Goal: Information Seeking & Learning: Learn about a topic

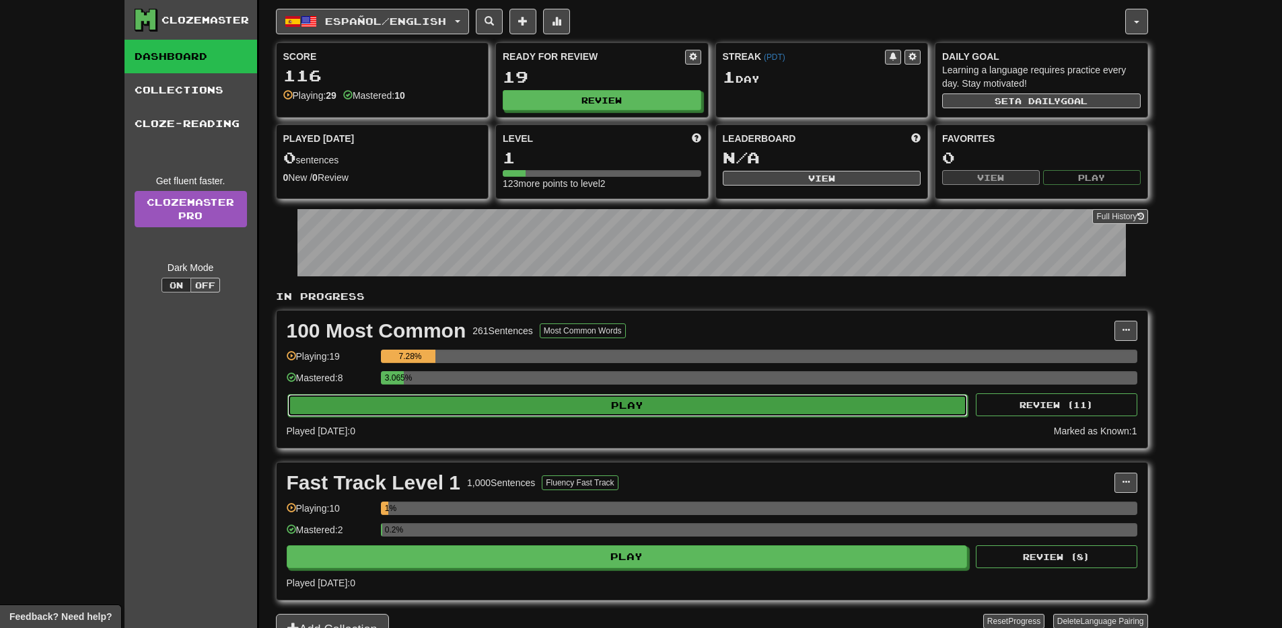
click at [622, 412] on button "Play" at bounding box center [627, 405] width 681 height 23
select select "**"
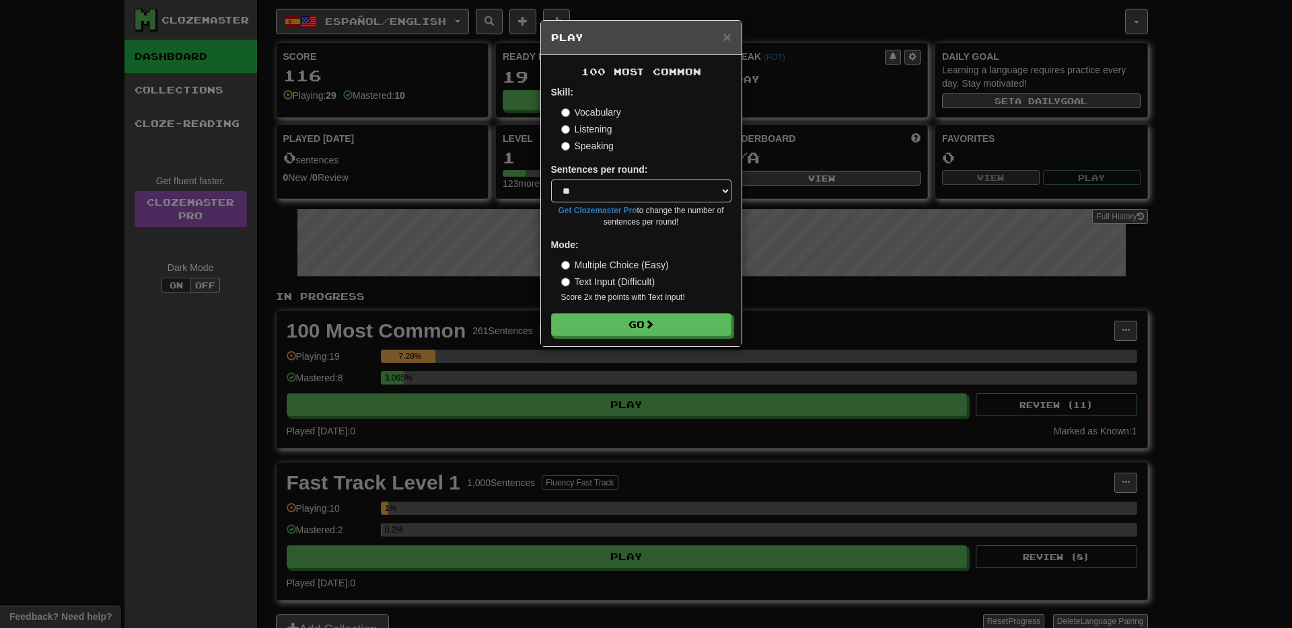
click at [1253, 316] on div "× Play 100 Most Common Skill: Vocabulary Listening Speaking Sentences per round…" at bounding box center [646, 314] width 1292 height 628
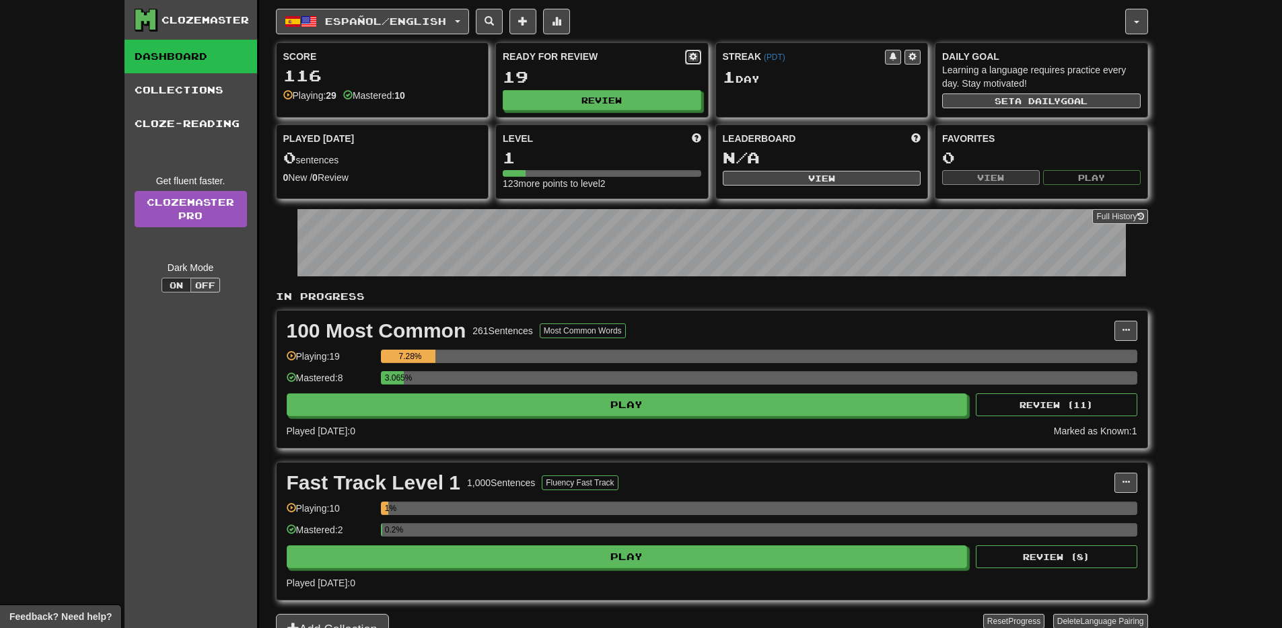
click at [694, 58] on span at bounding box center [693, 56] width 8 height 8
select select "*"
select select "**"
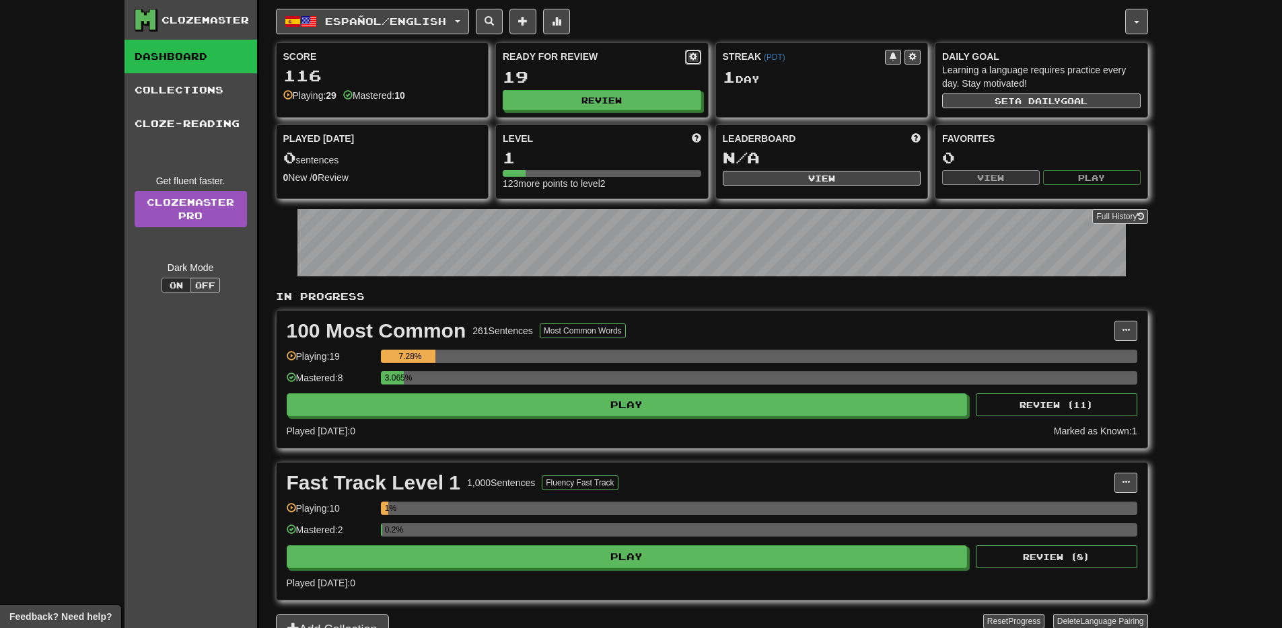
select select "***"
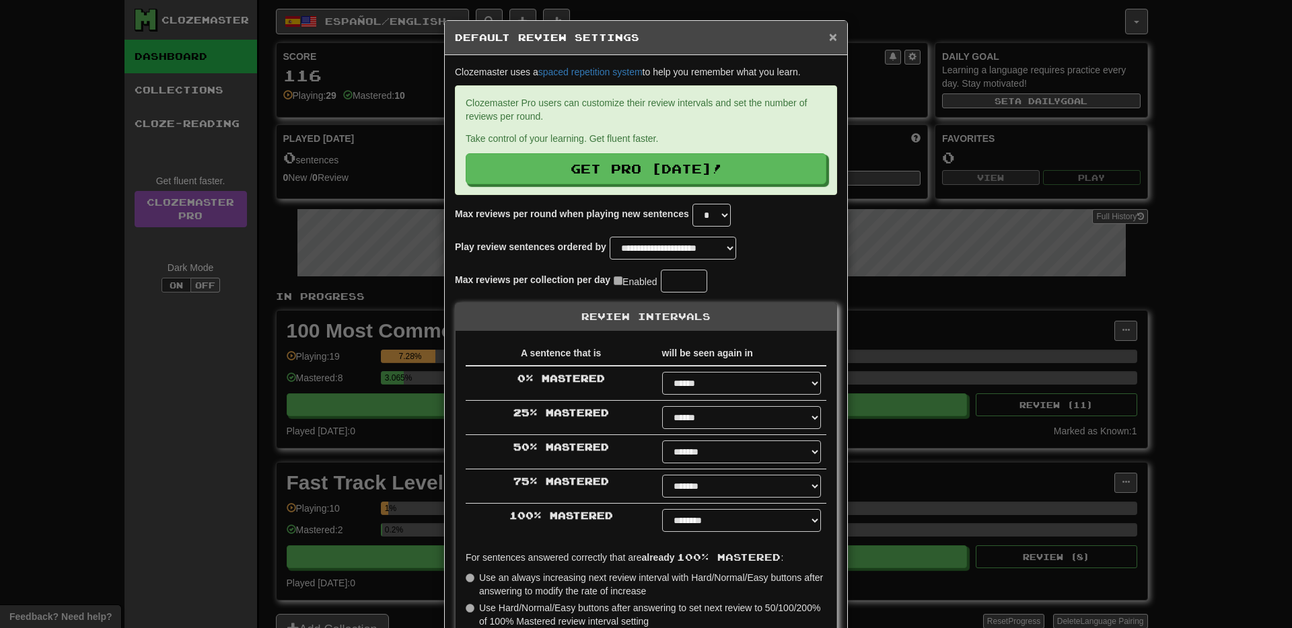
click at [829, 35] on span "×" at bounding box center [833, 36] width 8 height 15
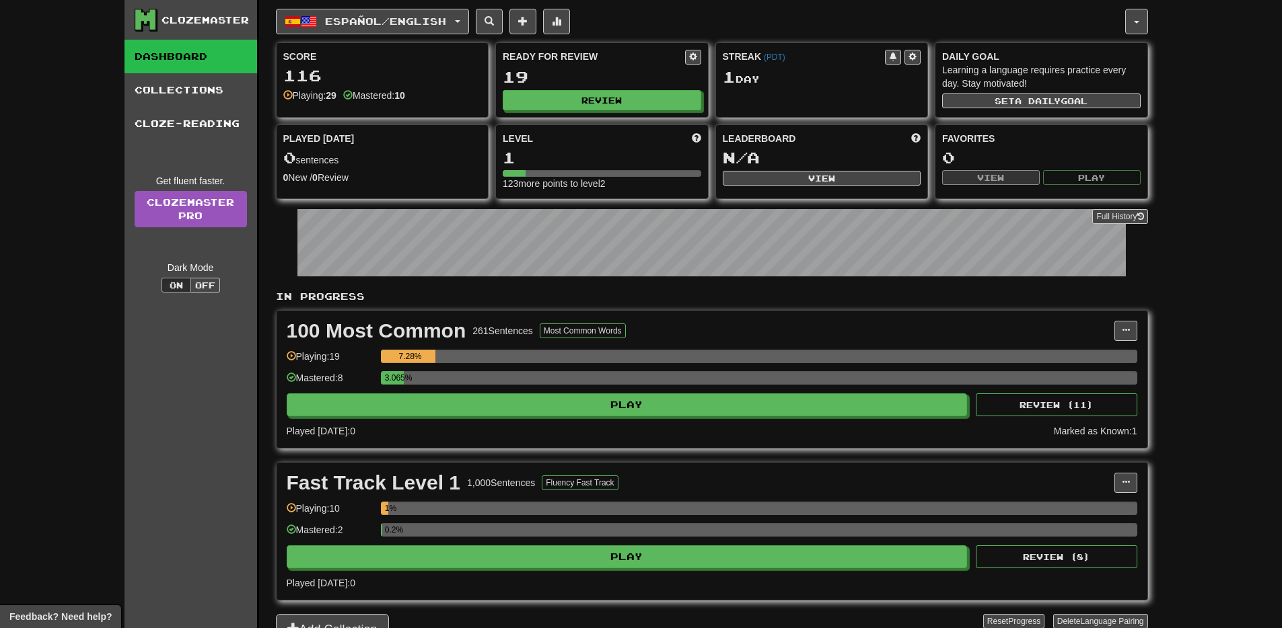
scroll to position [494, 0]
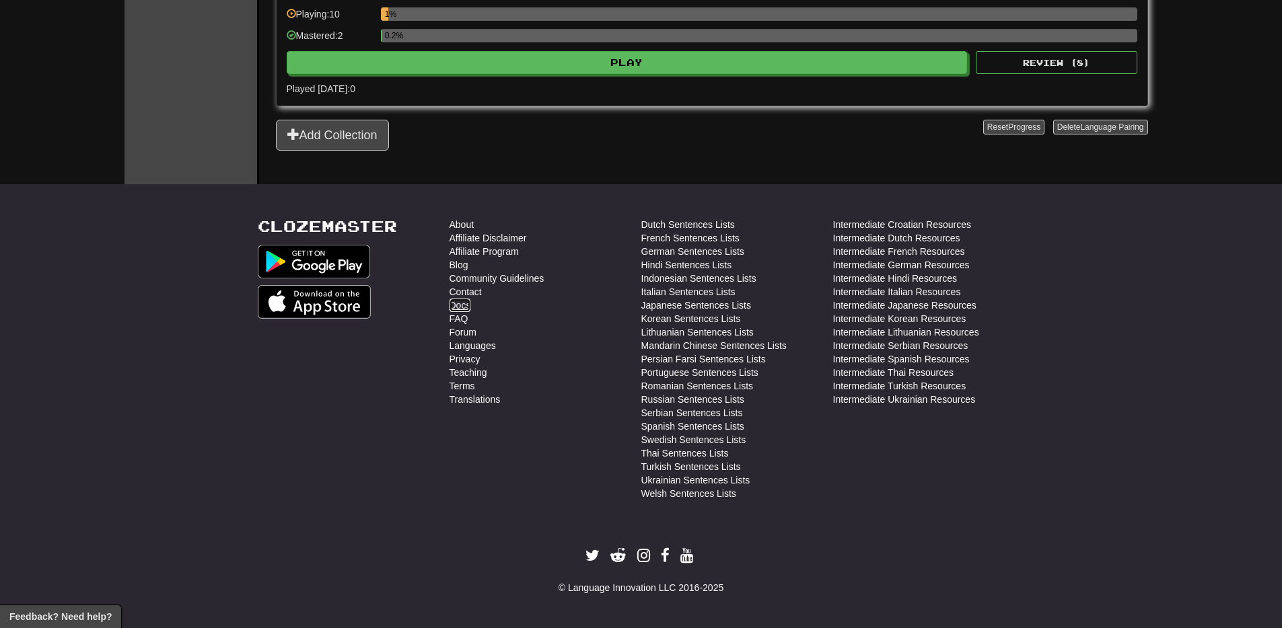
click at [461, 307] on link "Docs" at bounding box center [460, 305] width 22 height 13
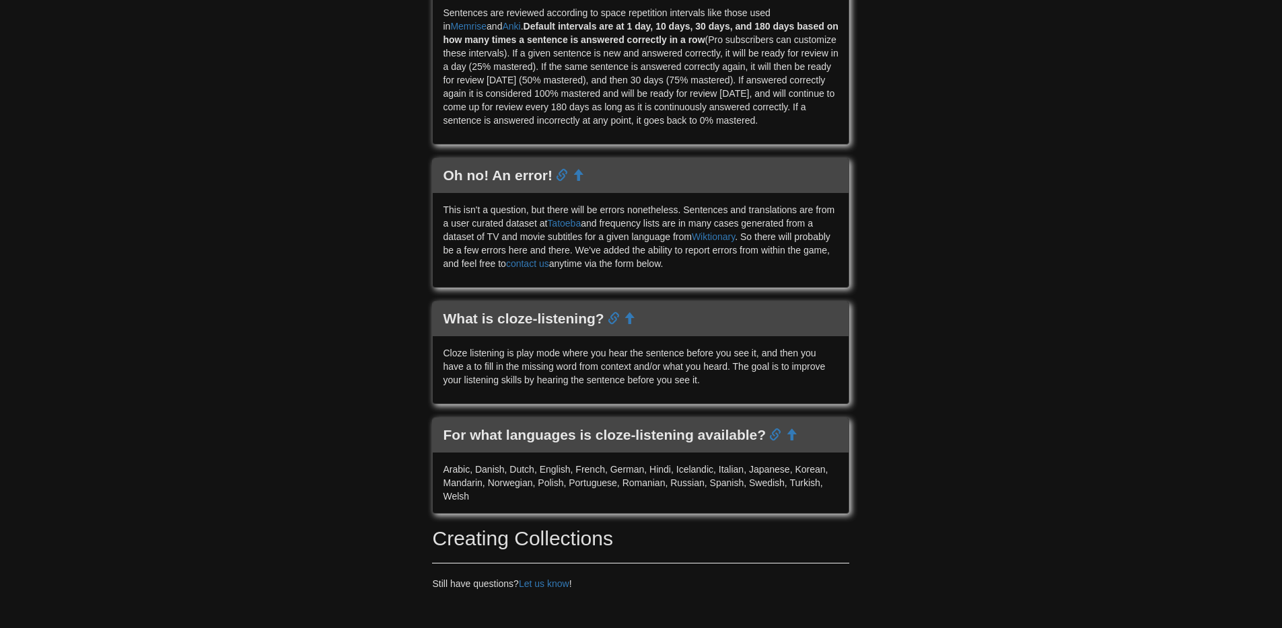
scroll to position [1703, 0]
click at [462, 484] on div "Arabic, Danish, Dutch, English, French, German, Hindi, Icelandic, Italian, Japa…" at bounding box center [641, 481] width 416 height 61
click at [724, 486] on div "Arabic, Danish, Dutch, English, French, German, Hindi, Icelandic, Italian, Japa…" at bounding box center [641, 481] width 416 height 61
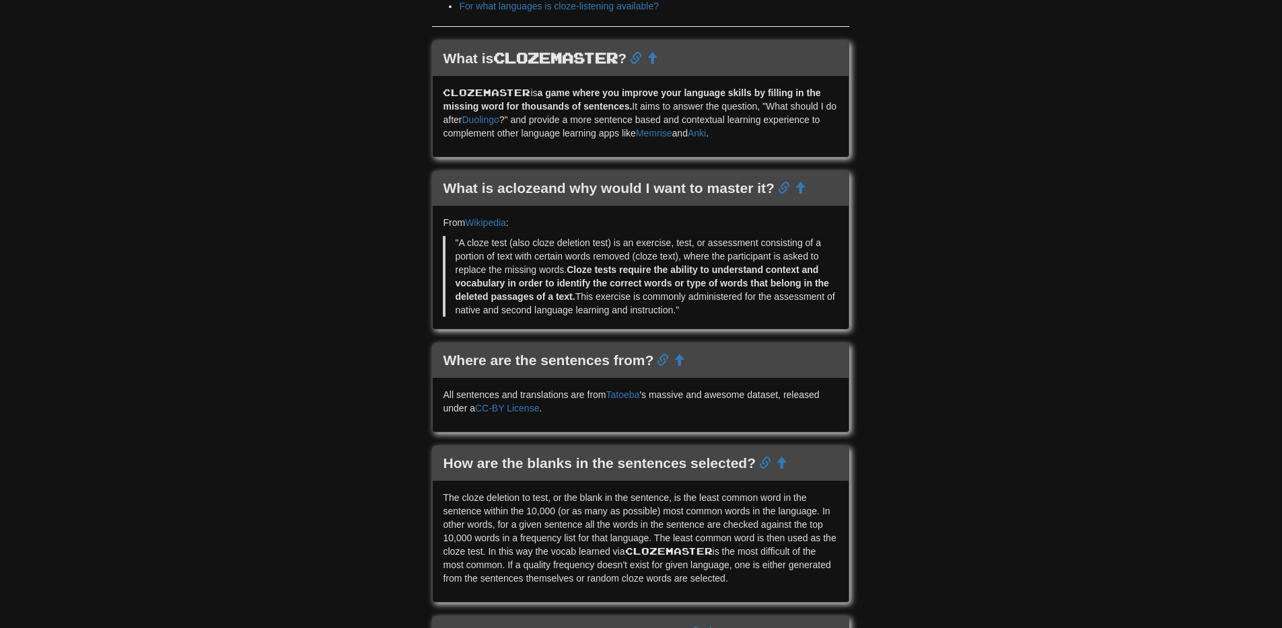
scroll to position [0, 0]
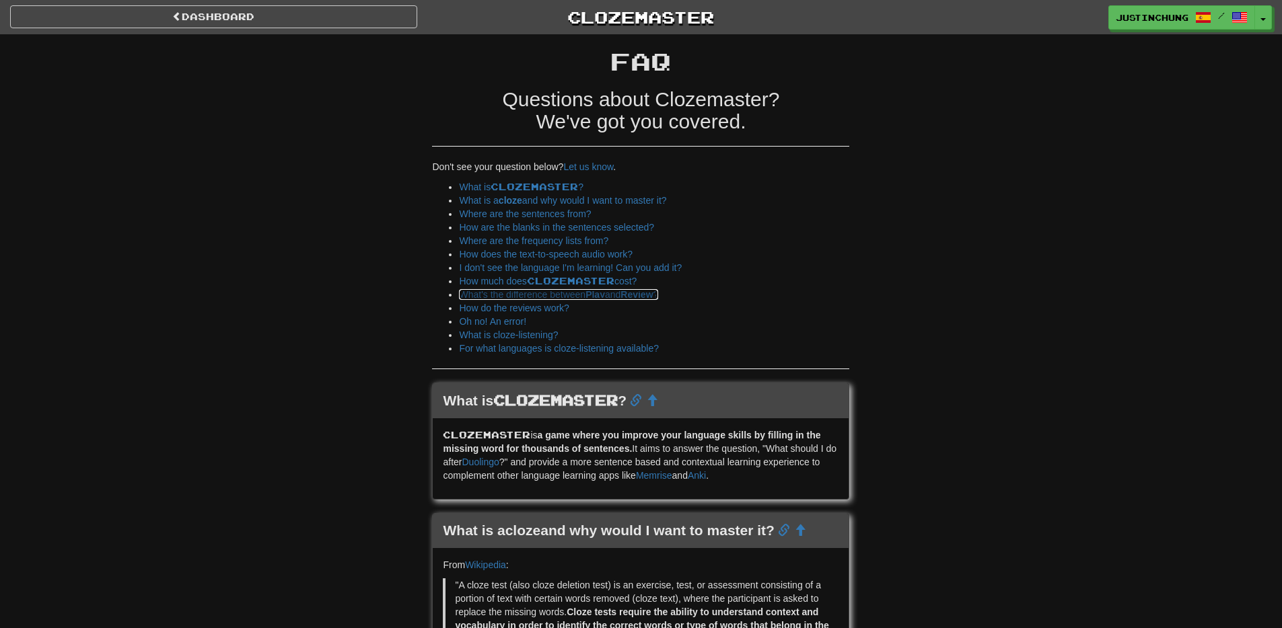
click at [595, 297] on strong "Play" at bounding box center [595, 294] width 20 height 11
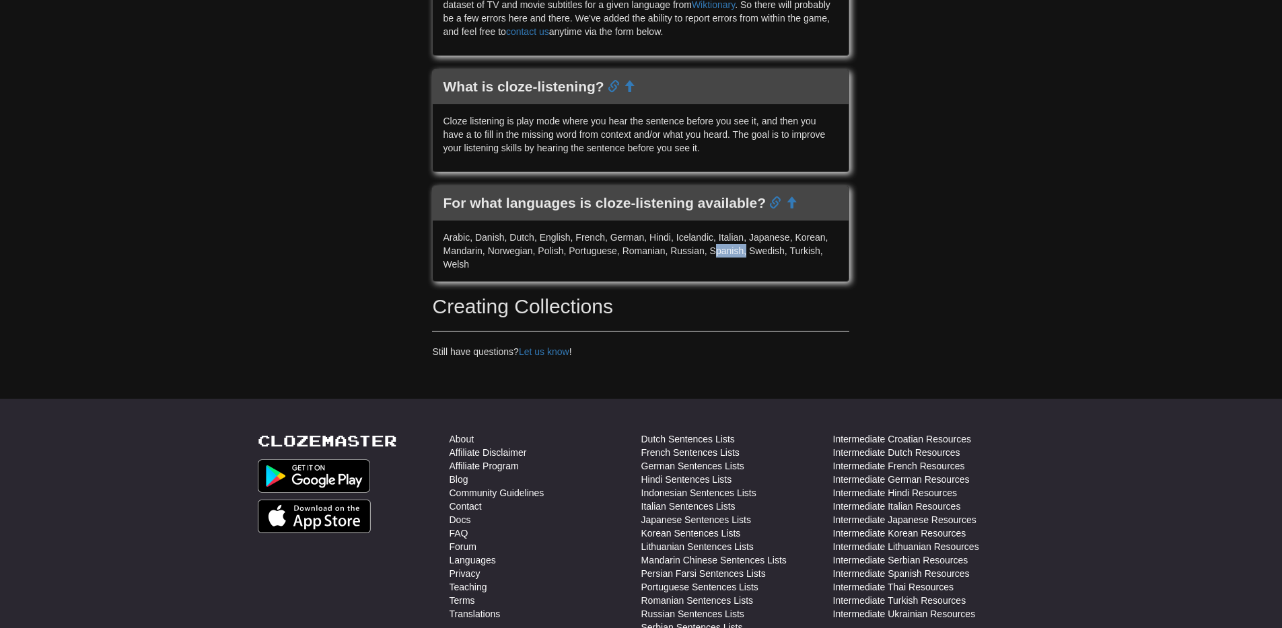
scroll to position [1934, 0]
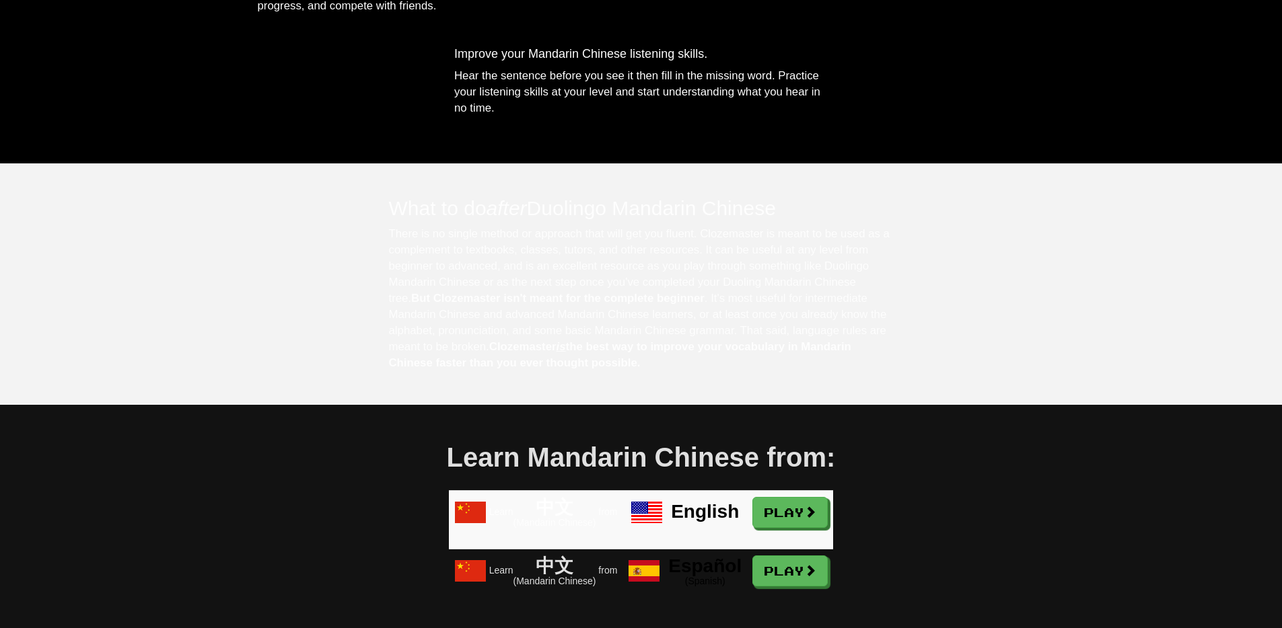
scroll to position [735, 0]
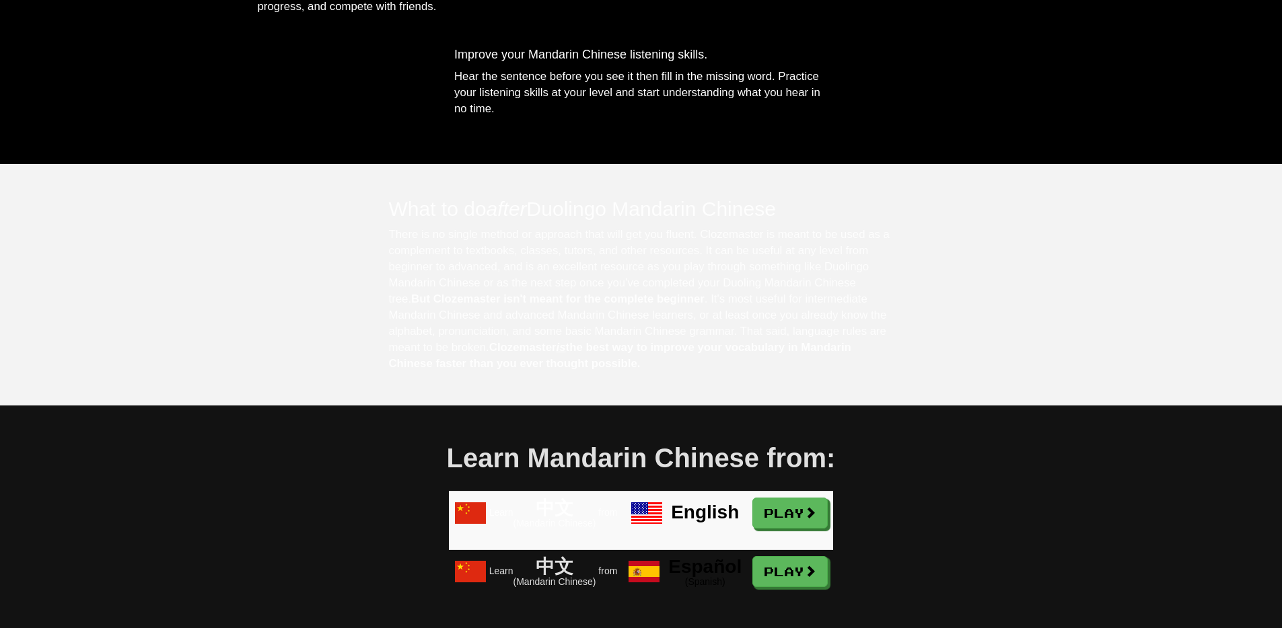
drag, startPoint x: 340, startPoint y: 222, endPoint x: 912, endPoint y: 412, distance: 602.7
click at [912, 406] on div "What to do after Duolingo Mandarin Chinese There is no single method or approac…" at bounding box center [641, 285] width 1282 height 242
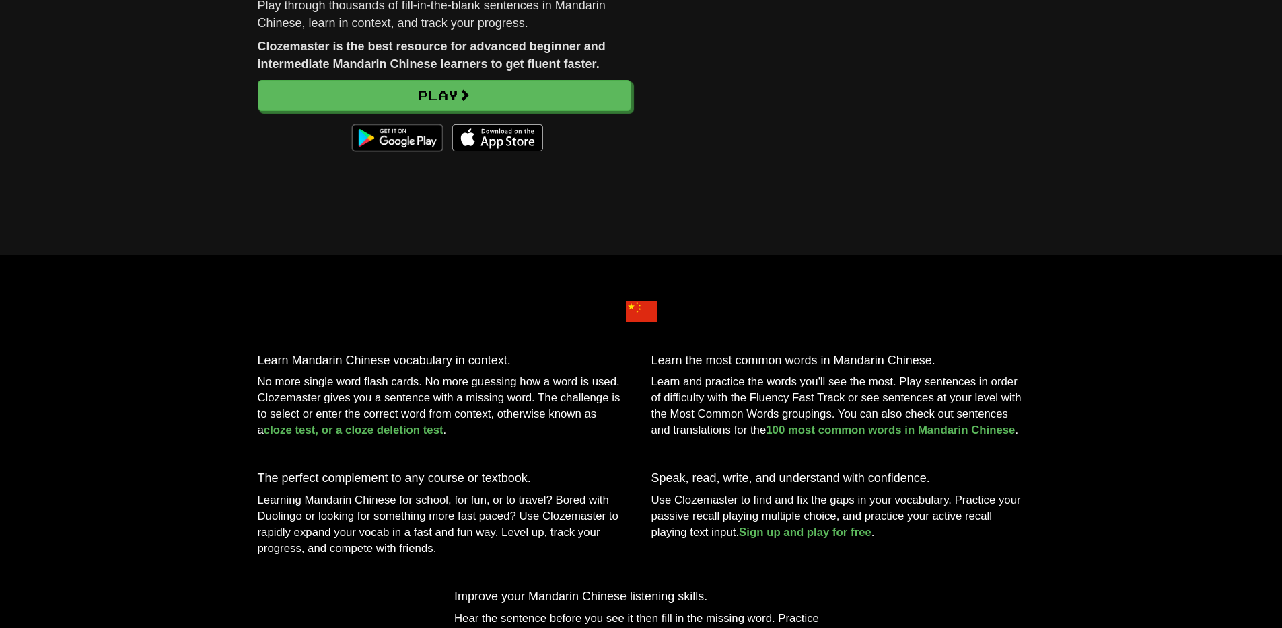
scroll to position [321, 0]
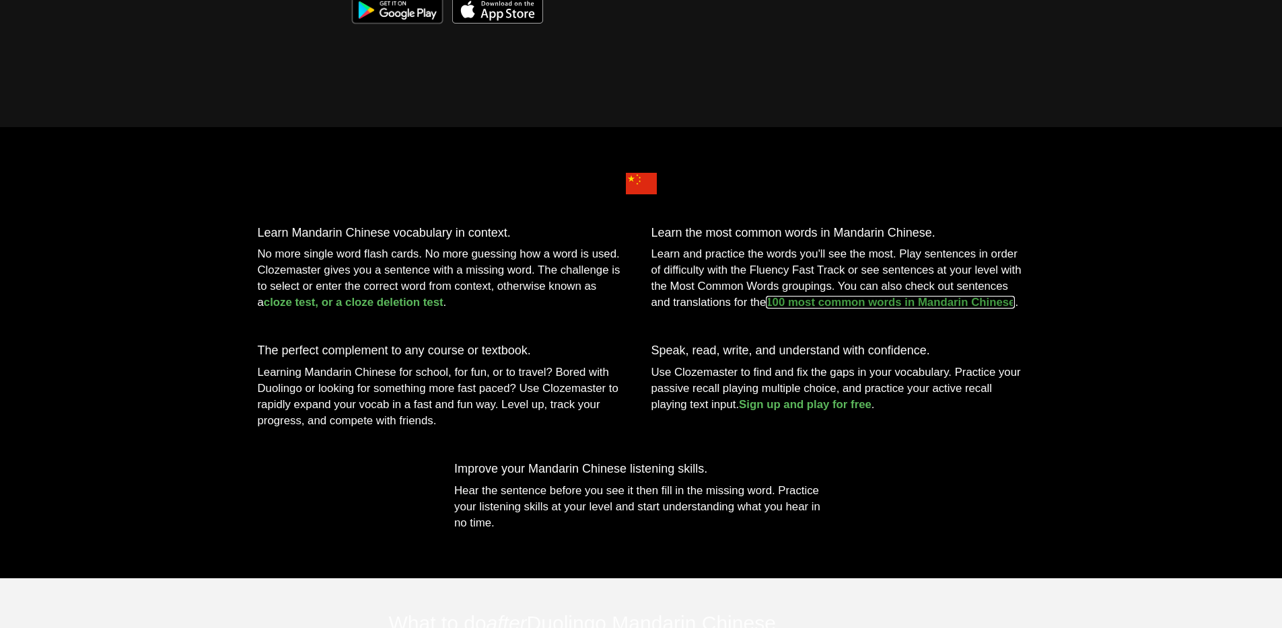
click at [850, 309] on link "100 most common words in Mandarin Chinese" at bounding box center [890, 302] width 249 height 13
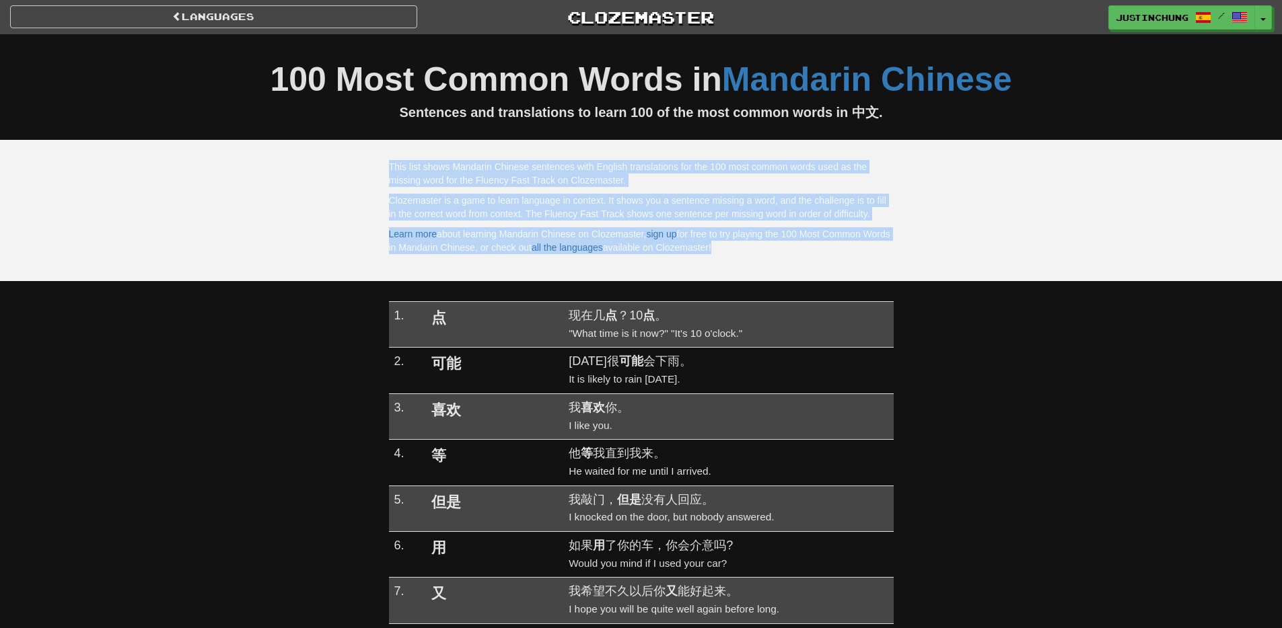
drag, startPoint x: 1027, startPoint y: 314, endPoint x: 293, endPoint y: 157, distance: 750.7
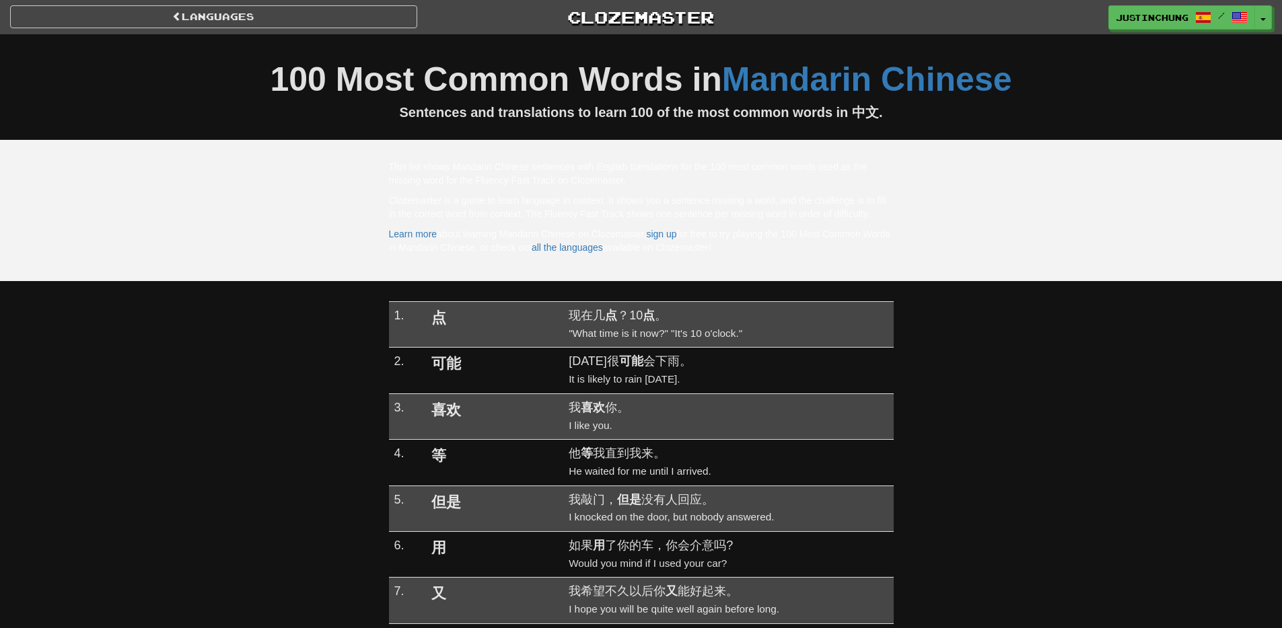
click at [1269, 17] on button "Toggle Dropdown" at bounding box center [1263, 18] width 17 height 24
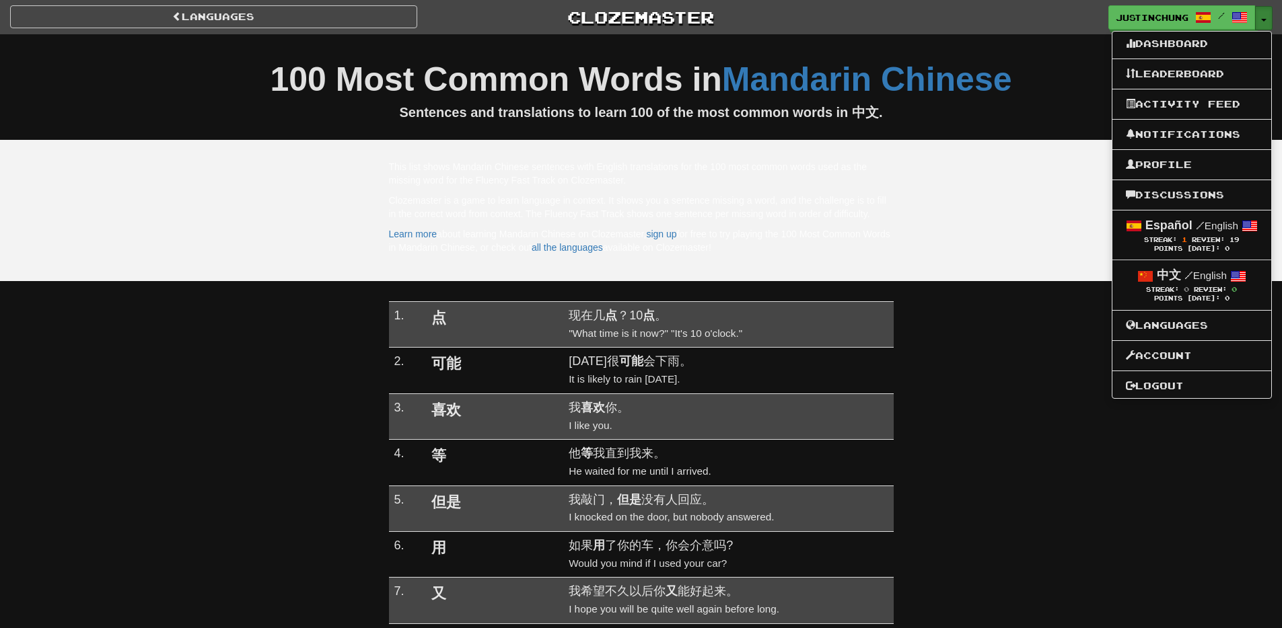
click at [1269, 17] on button "Toggle Dropdown" at bounding box center [1263, 18] width 17 height 24
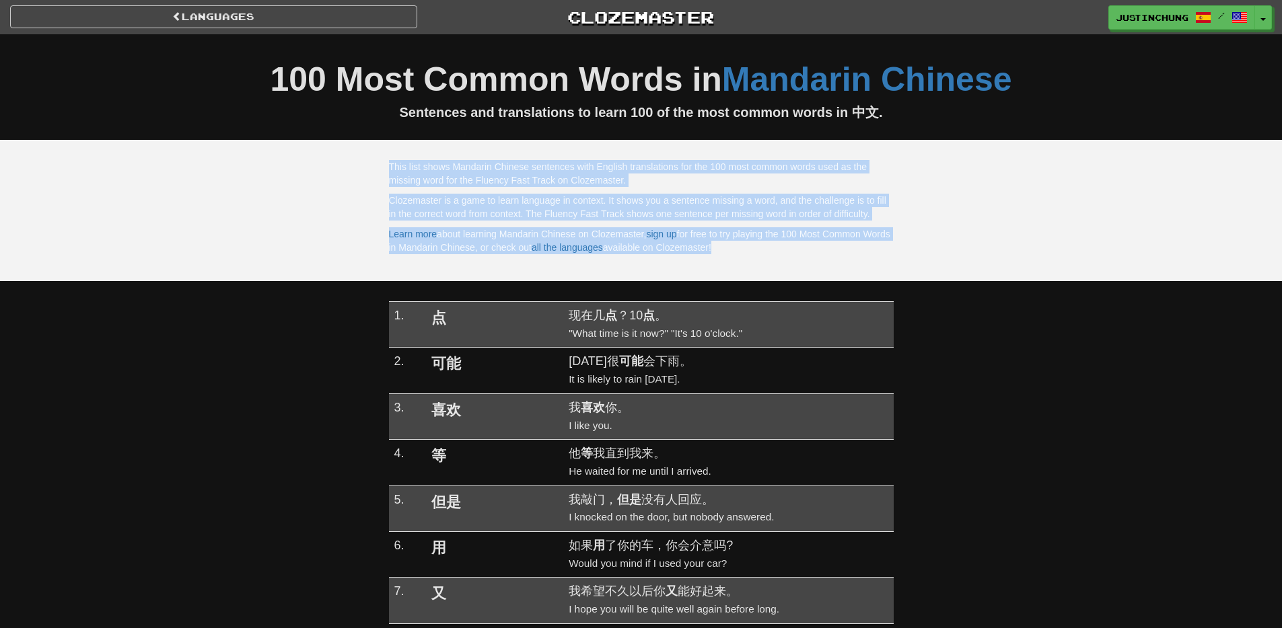
drag, startPoint x: 1043, startPoint y: 285, endPoint x: 439, endPoint y: 147, distance: 618.9
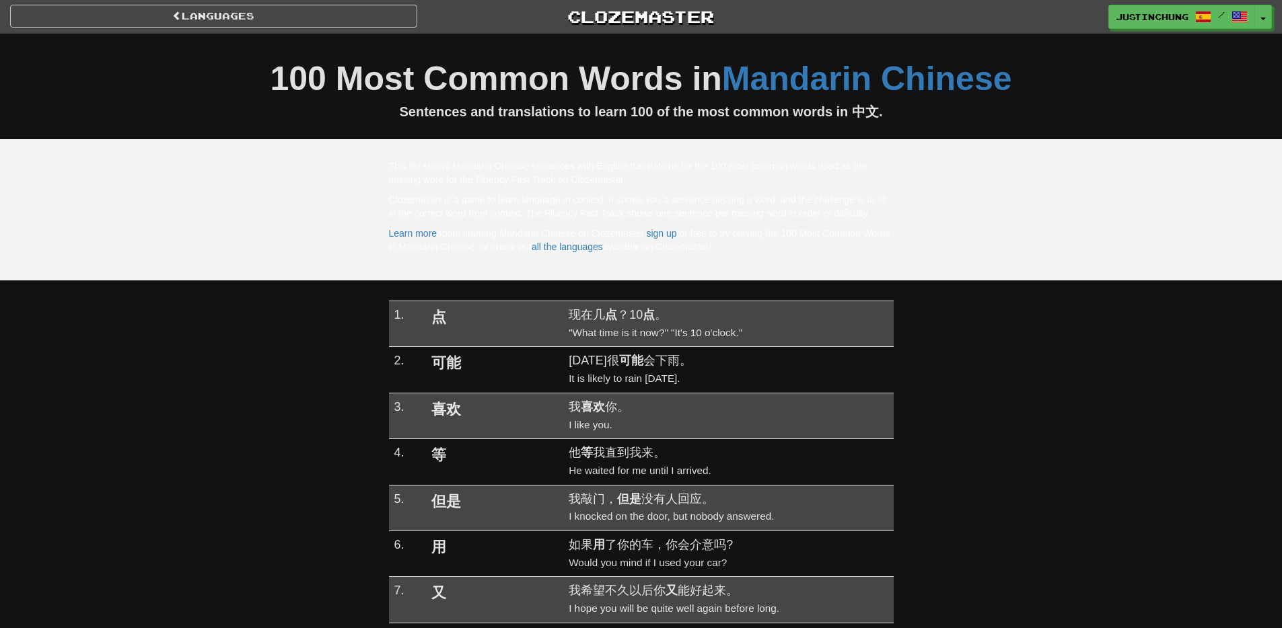
scroll to position [1, 0]
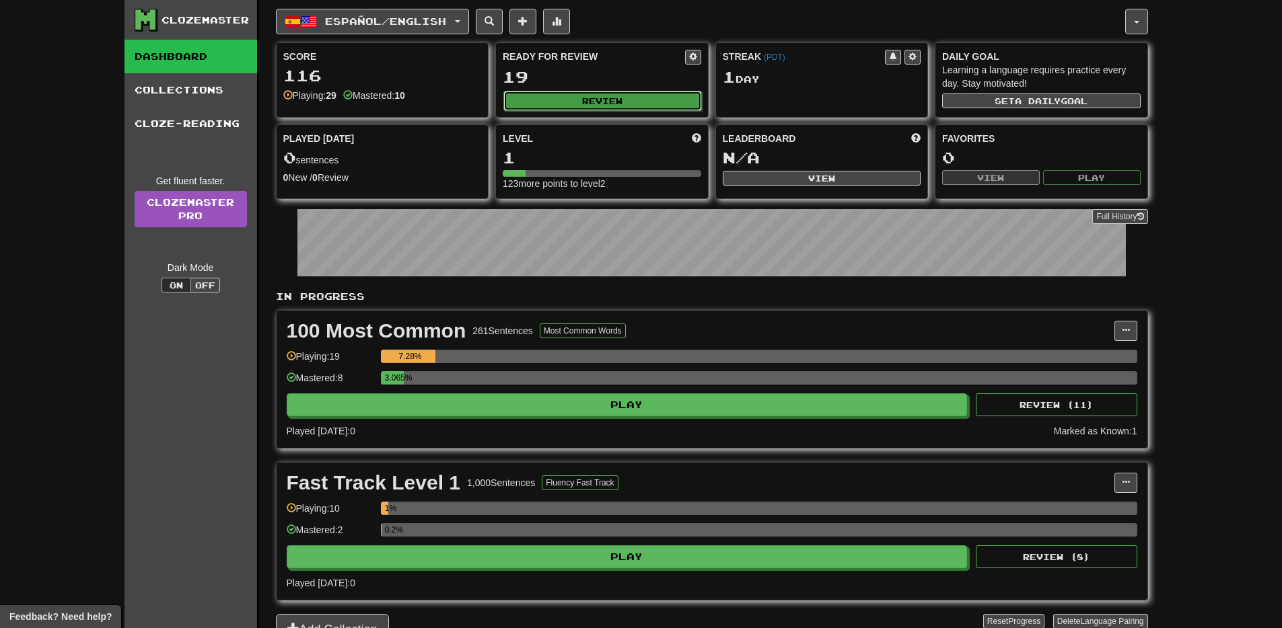
click at [591, 100] on button "Review" at bounding box center [602, 101] width 198 height 20
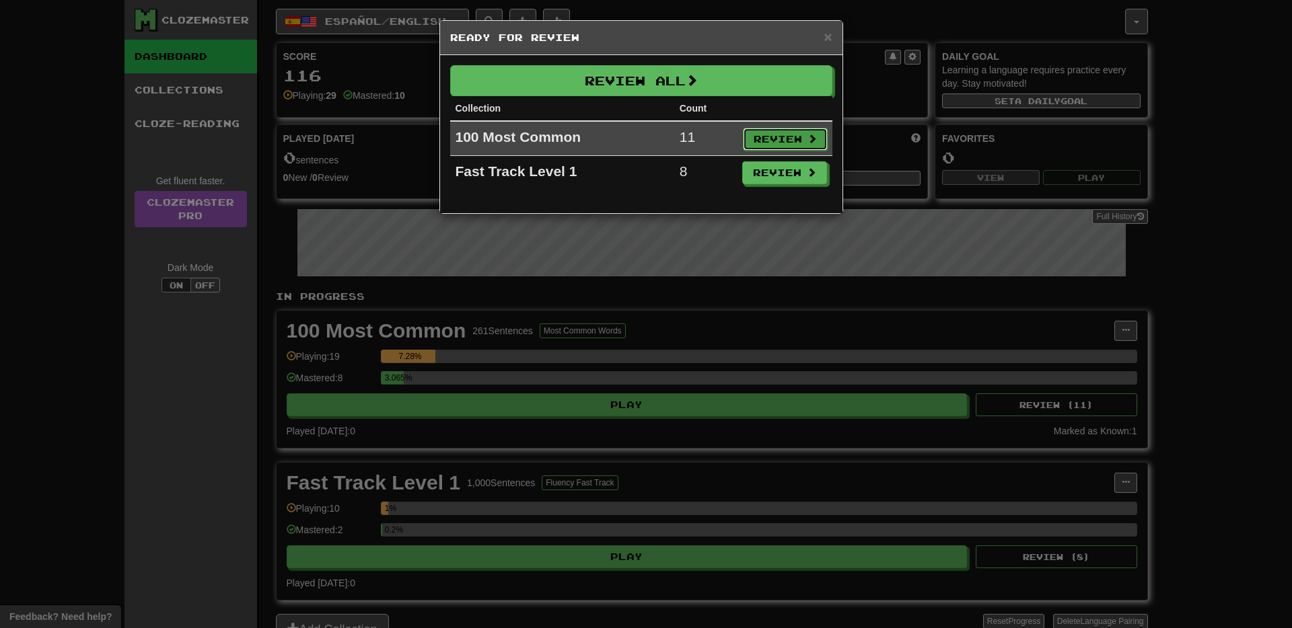
click at [788, 143] on button "Review" at bounding box center [785, 139] width 85 height 23
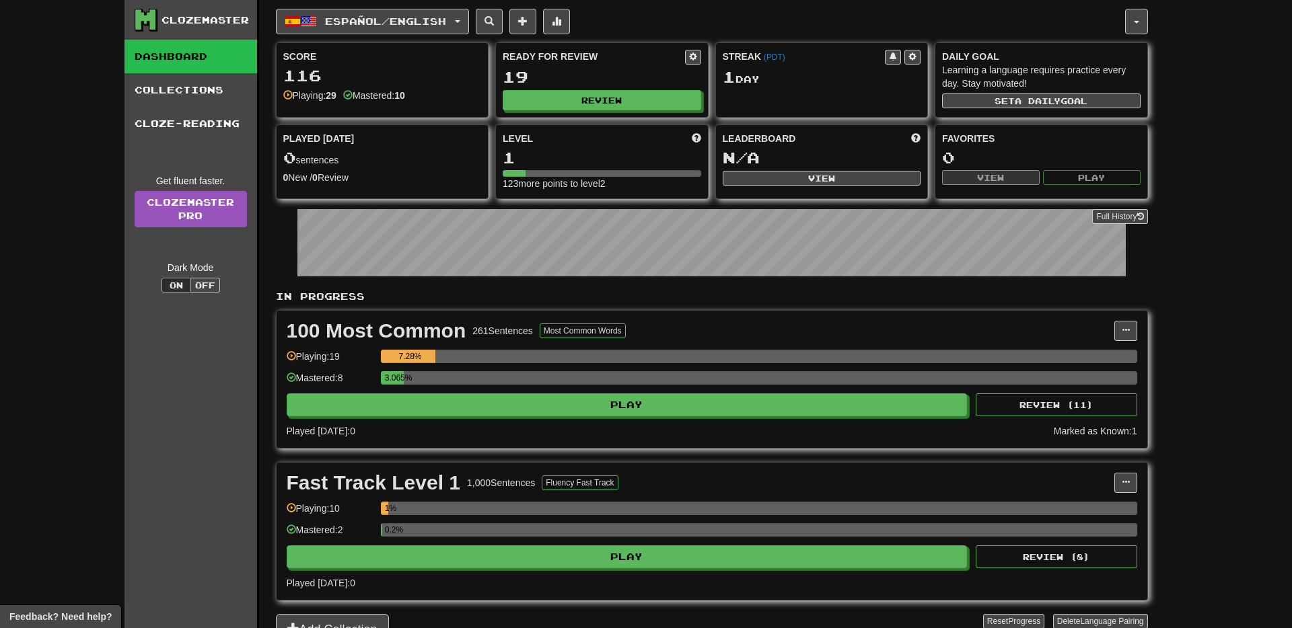
select select "**"
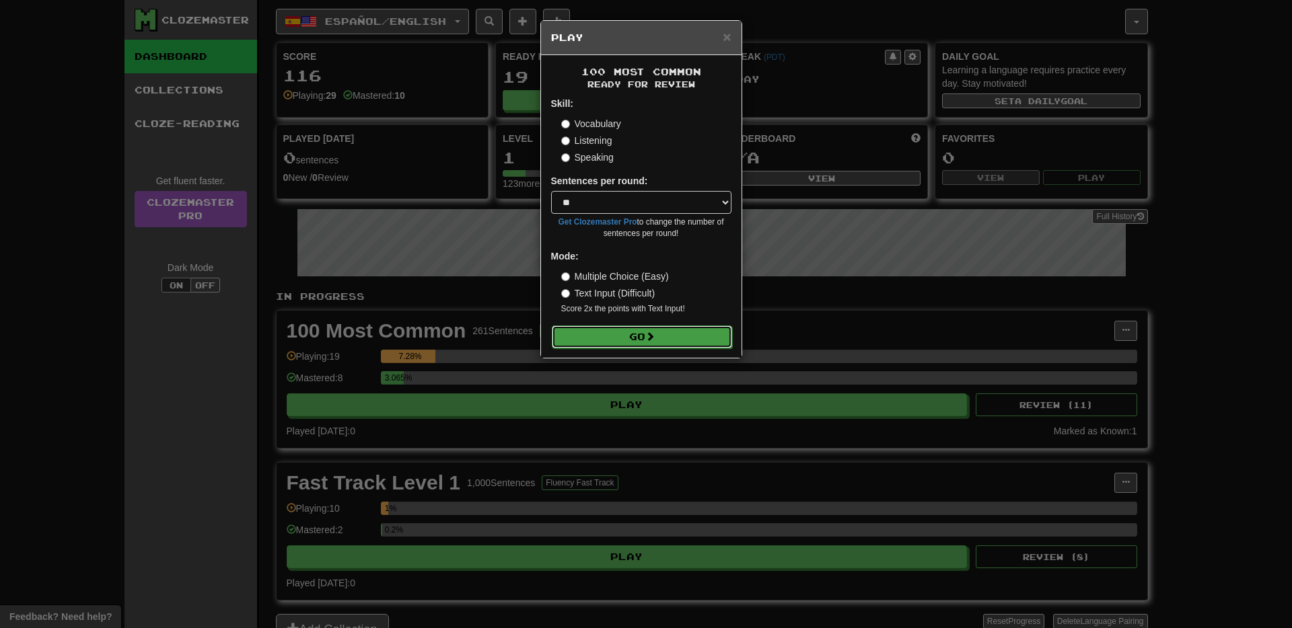
click at [630, 340] on button "Go" at bounding box center [642, 337] width 180 height 23
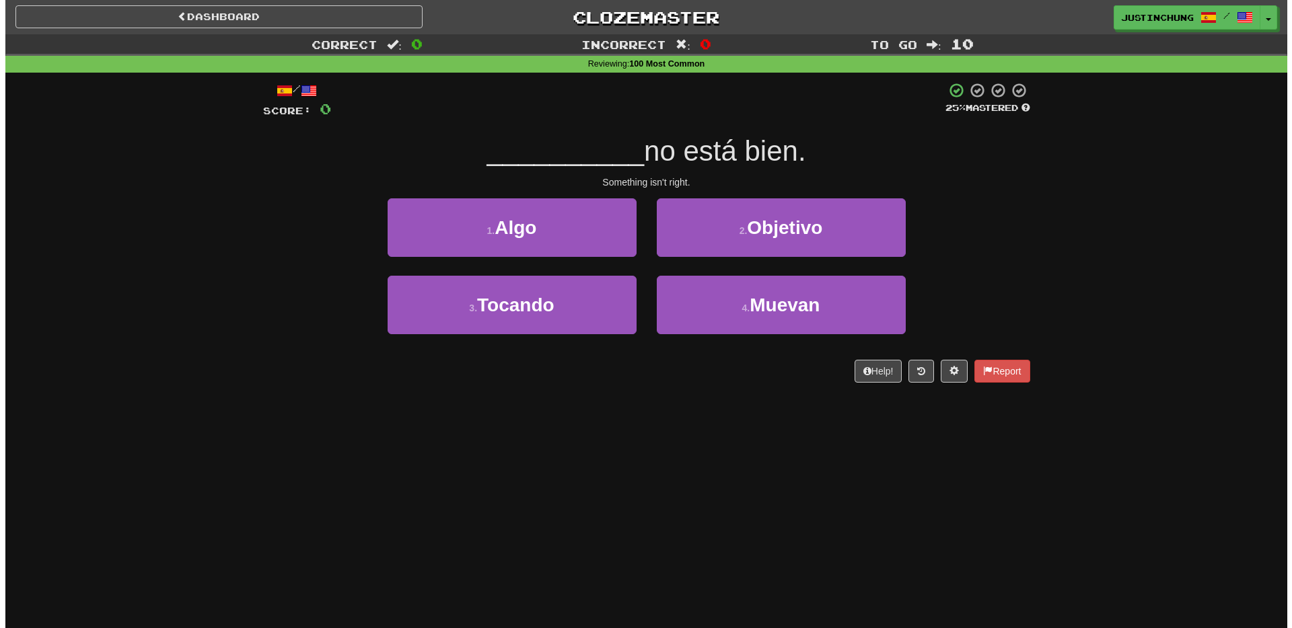
scroll to position [1, 0]
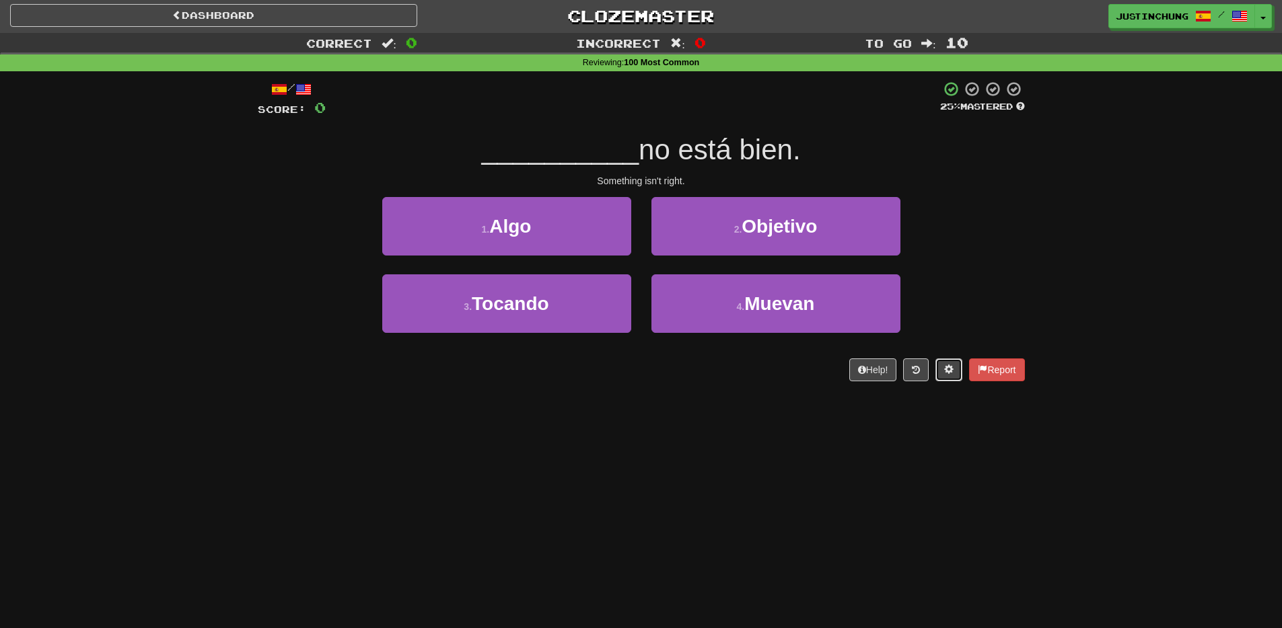
click at [945, 375] on button at bounding box center [948, 370] width 27 height 23
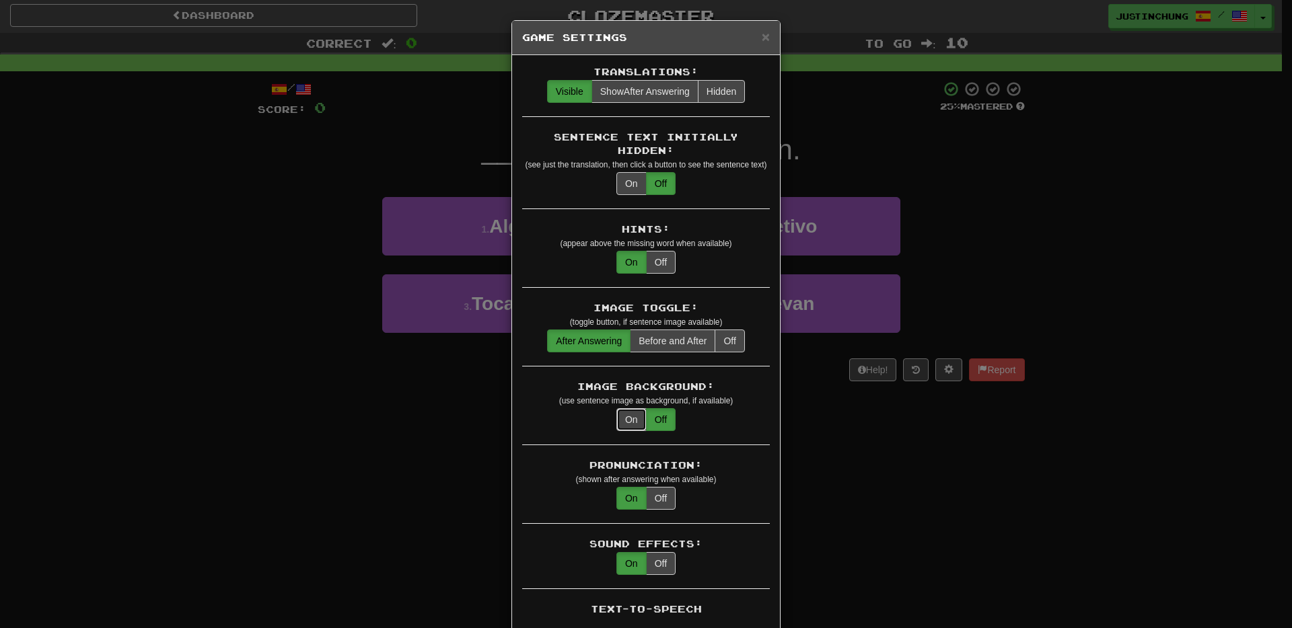
click at [634, 410] on button "On" at bounding box center [631, 419] width 30 height 23
click at [649, 410] on button "Off" at bounding box center [661, 419] width 30 height 23
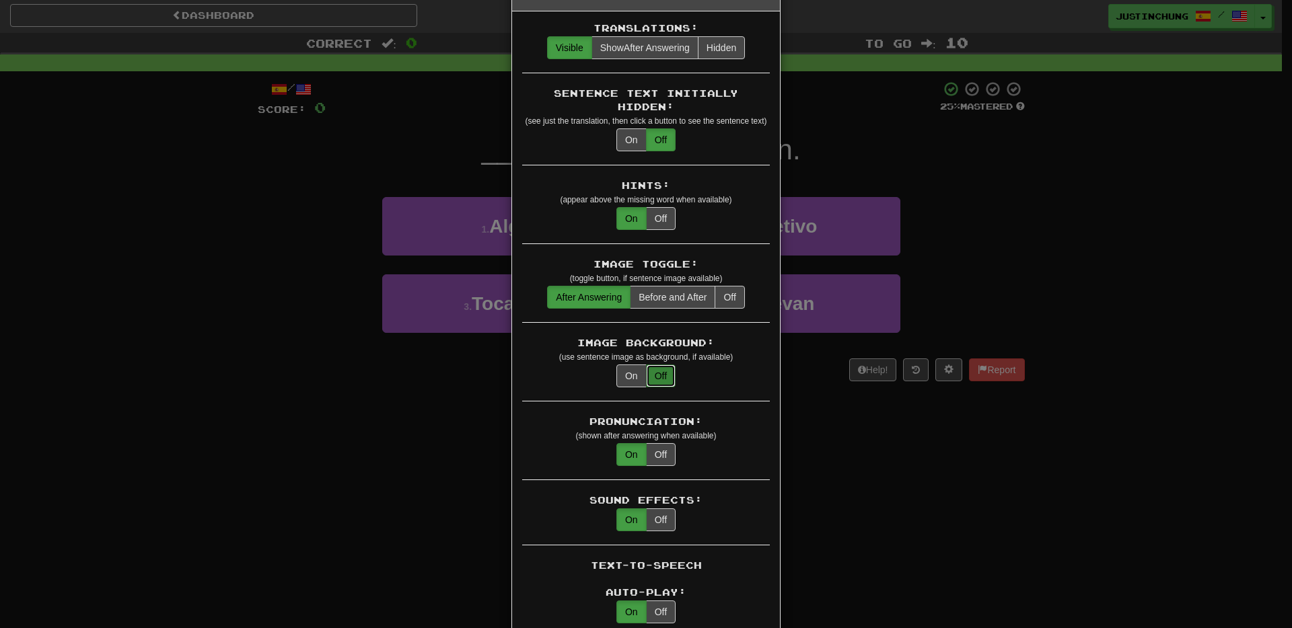
scroll to position [0, 0]
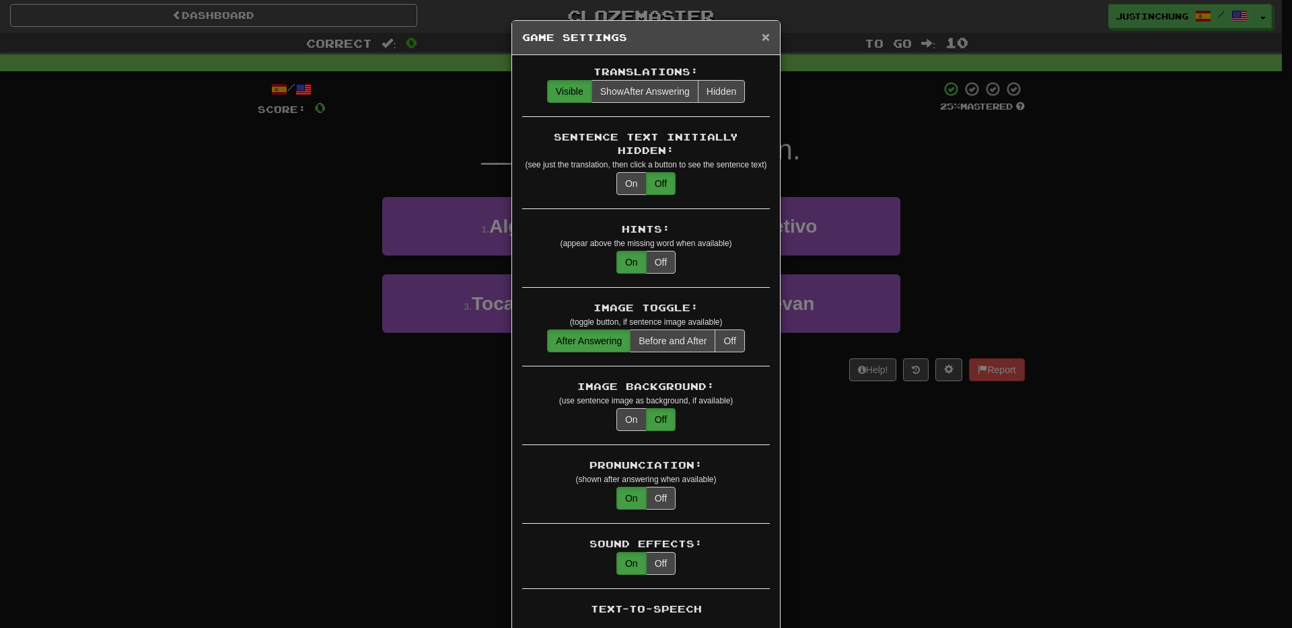
click at [764, 36] on span "×" at bounding box center [766, 36] width 8 height 15
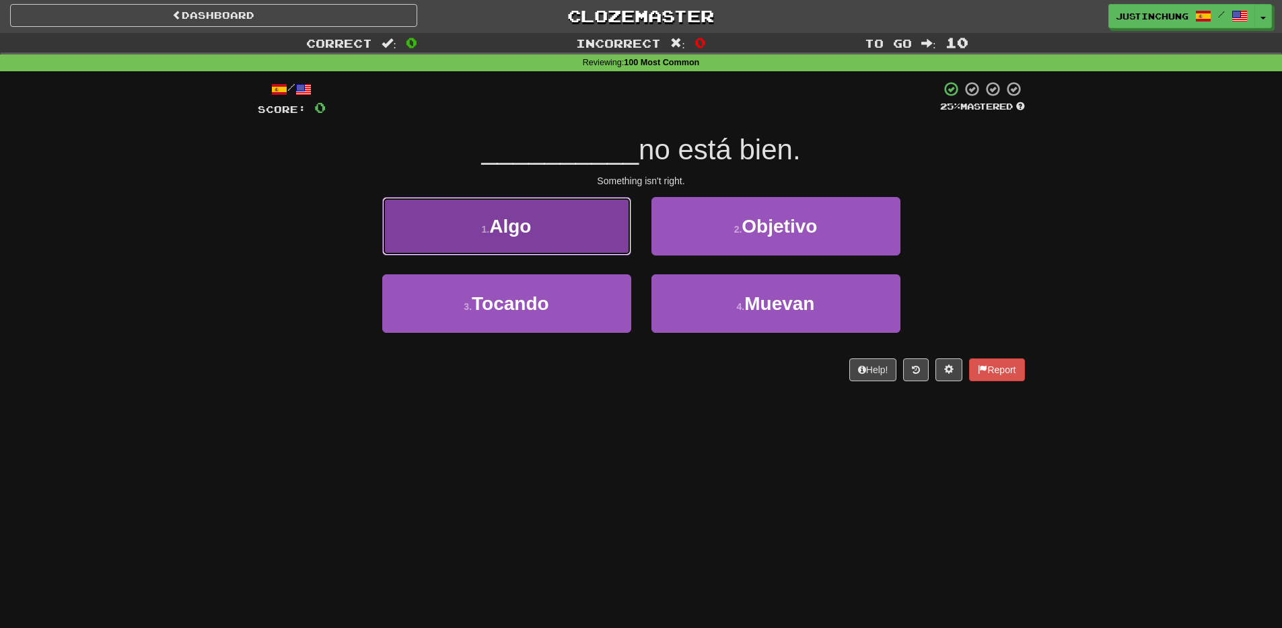
click at [556, 217] on button "1 . Algo" at bounding box center [506, 226] width 249 height 59
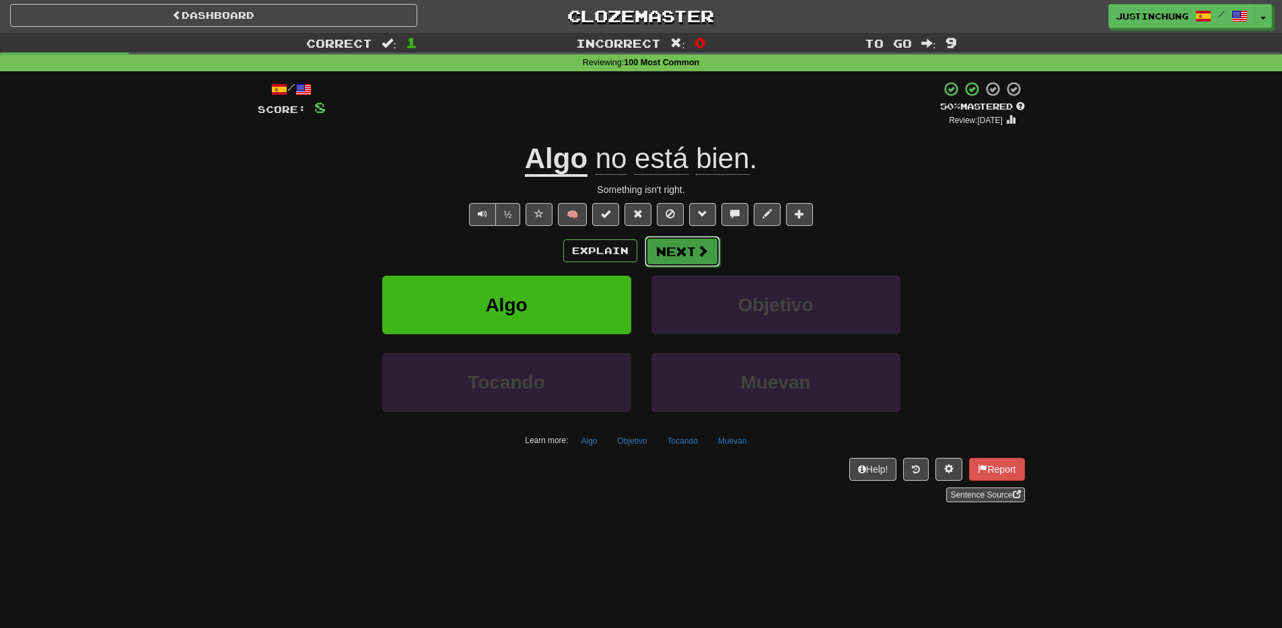
click at [674, 262] on button "Next" at bounding box center [681, 251] width 75 height 31
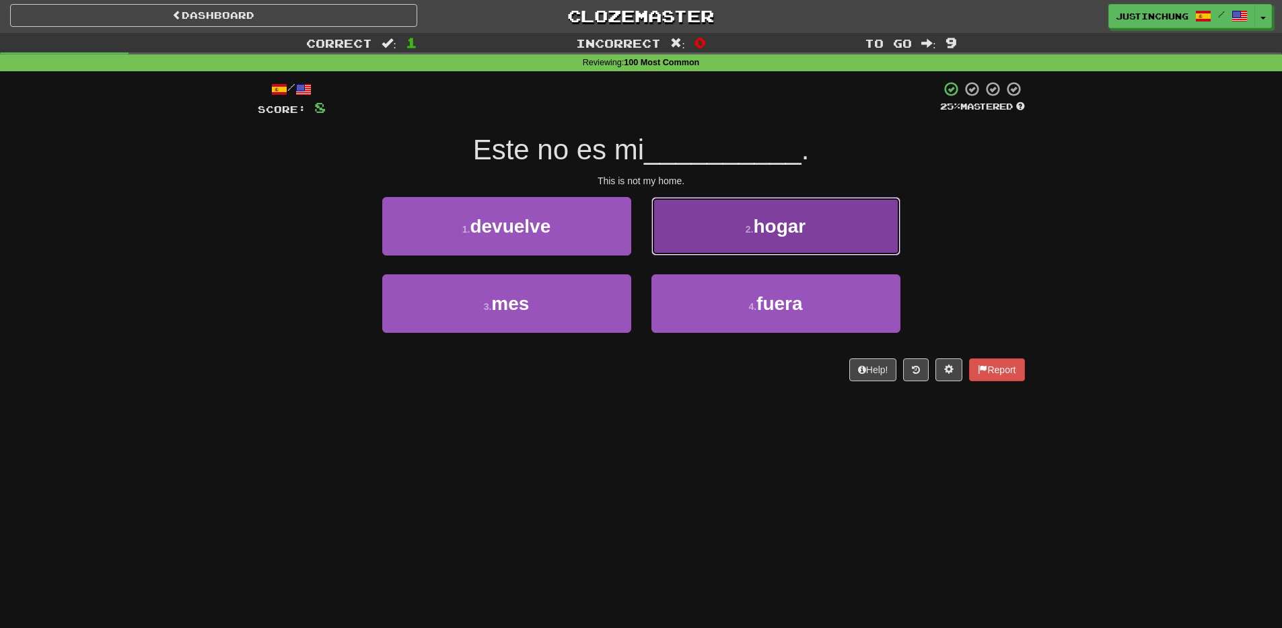
click at [864, 236] on button "2 . hogar" at bounding box center [775, 226] width 249 height 59
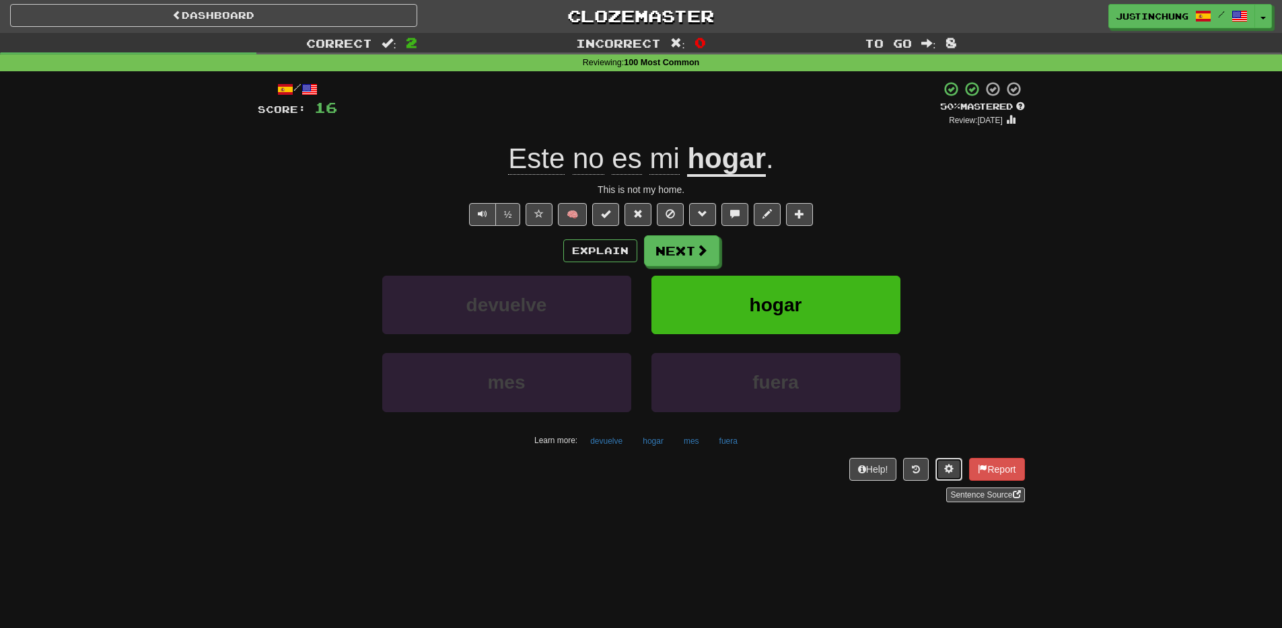
click at [944, 466] on span at bounding box center [948, 468] width 9 height 9
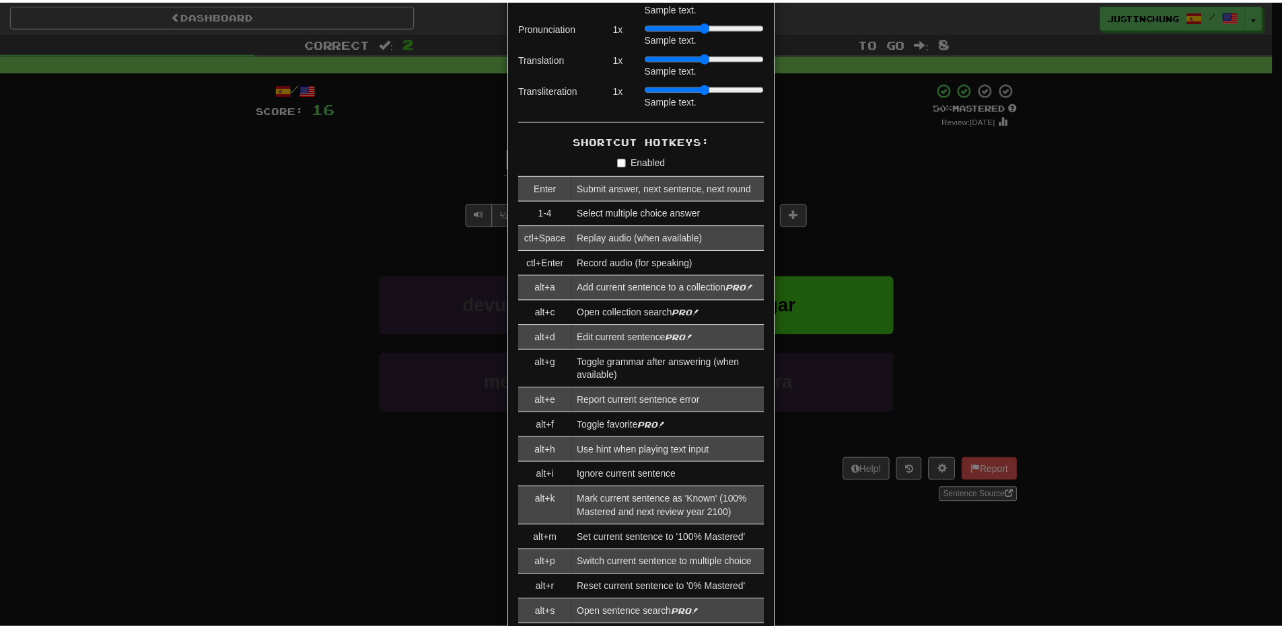
scroll to position [1355, 0]
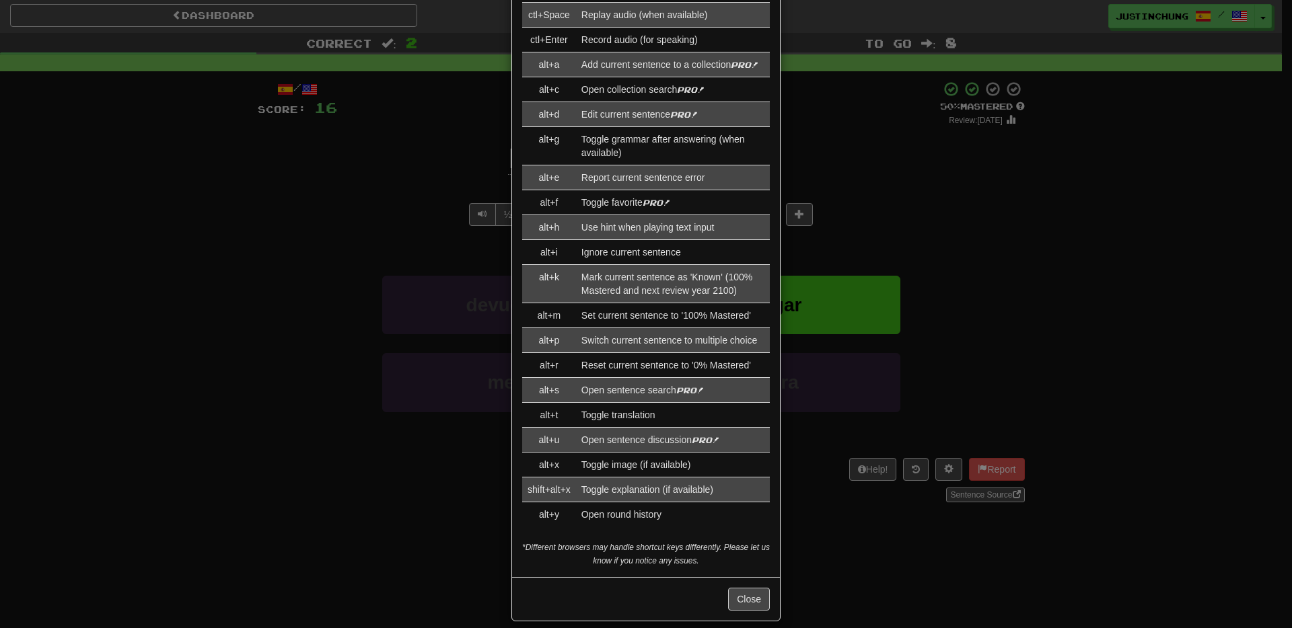
click at [910, 558] on div "× Game Settings Translations: Visible Show After Answering Hidden Sentence Text…" at bounding box center [646, 314] width 1292 height 628
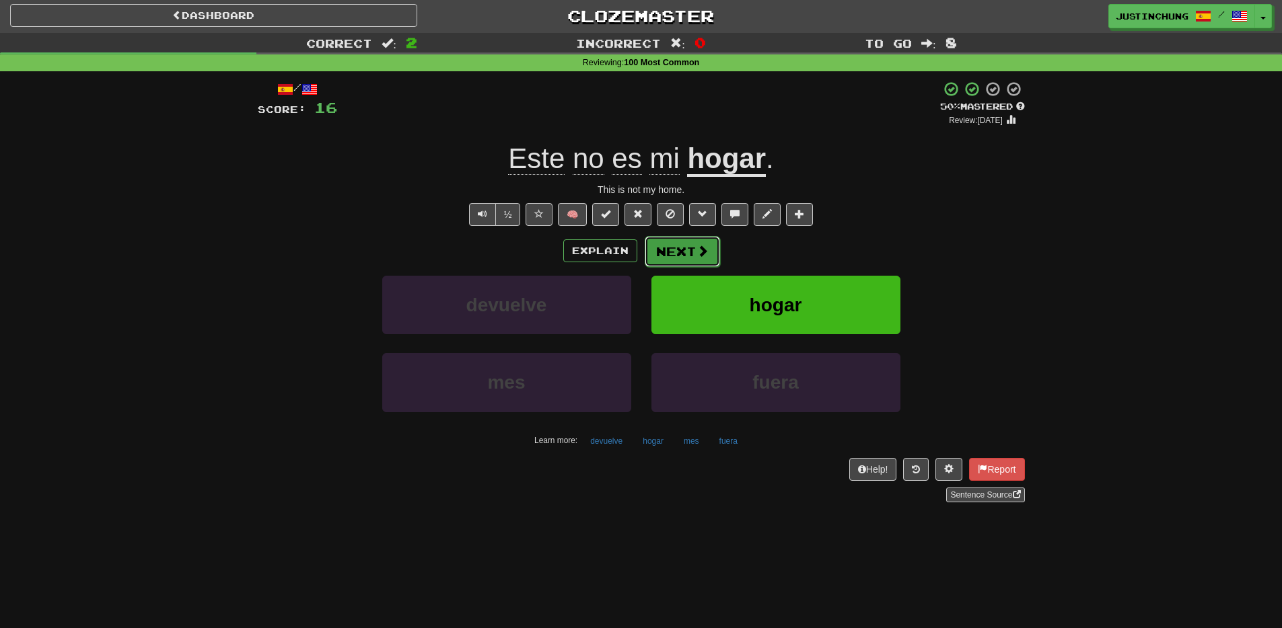
click at [681, 256] on button "Next" at bounding box center [681, 251] width 75 height 31
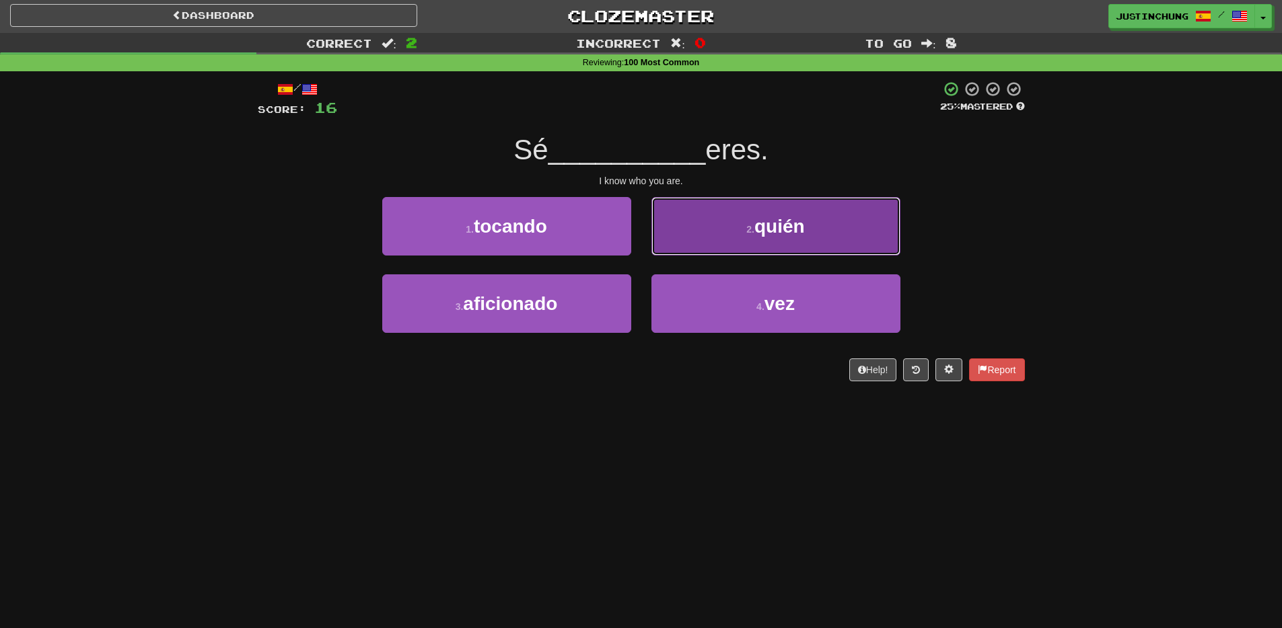
click at [747, 219] on button "2 . quién" at bounding box center [775, 226] width 249 height 59
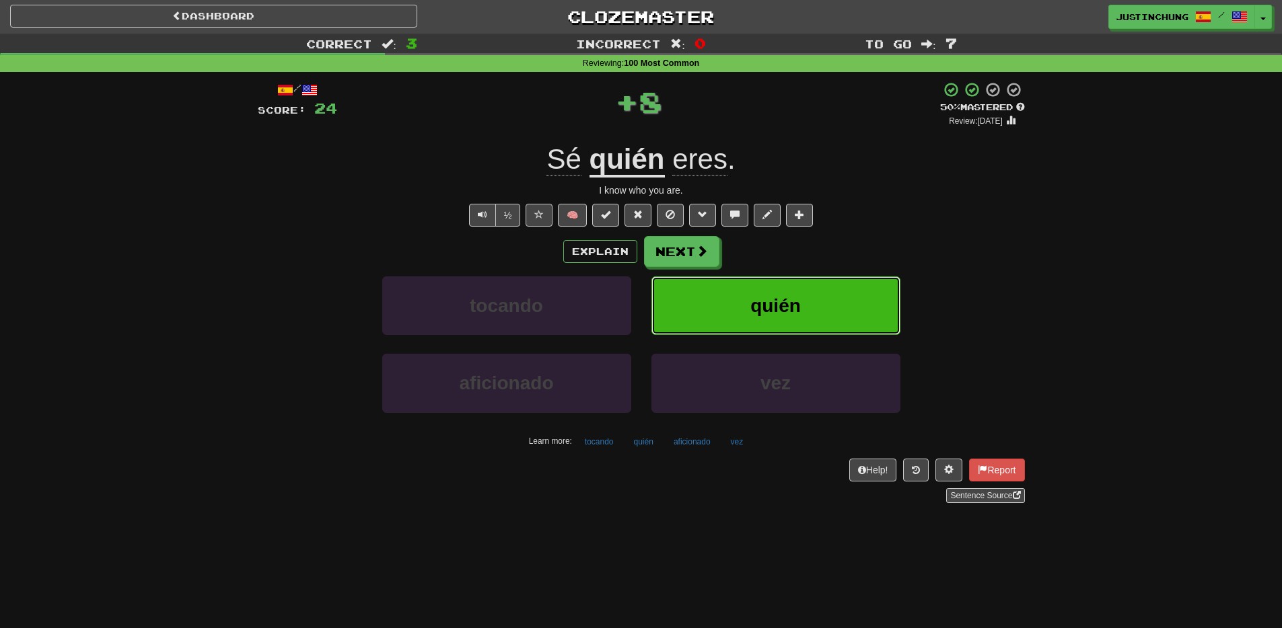
scroll to position [3, 0]
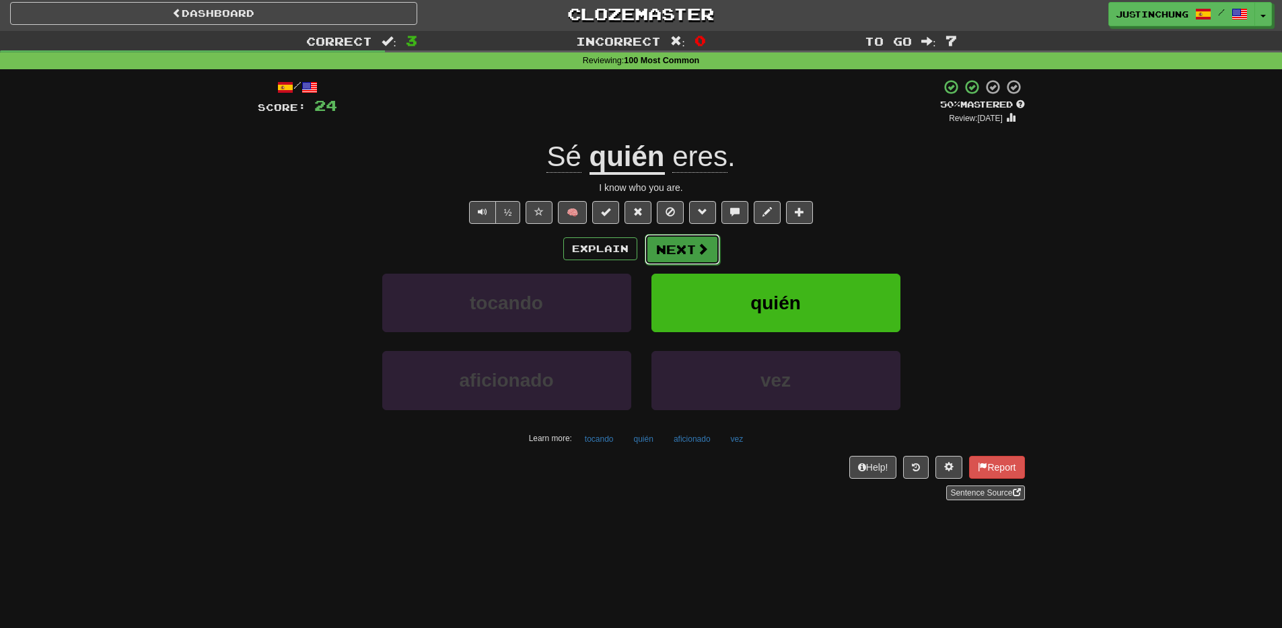
click at [698, 263] on button "Next" at bounding box center [681, 249] width 75 height 31
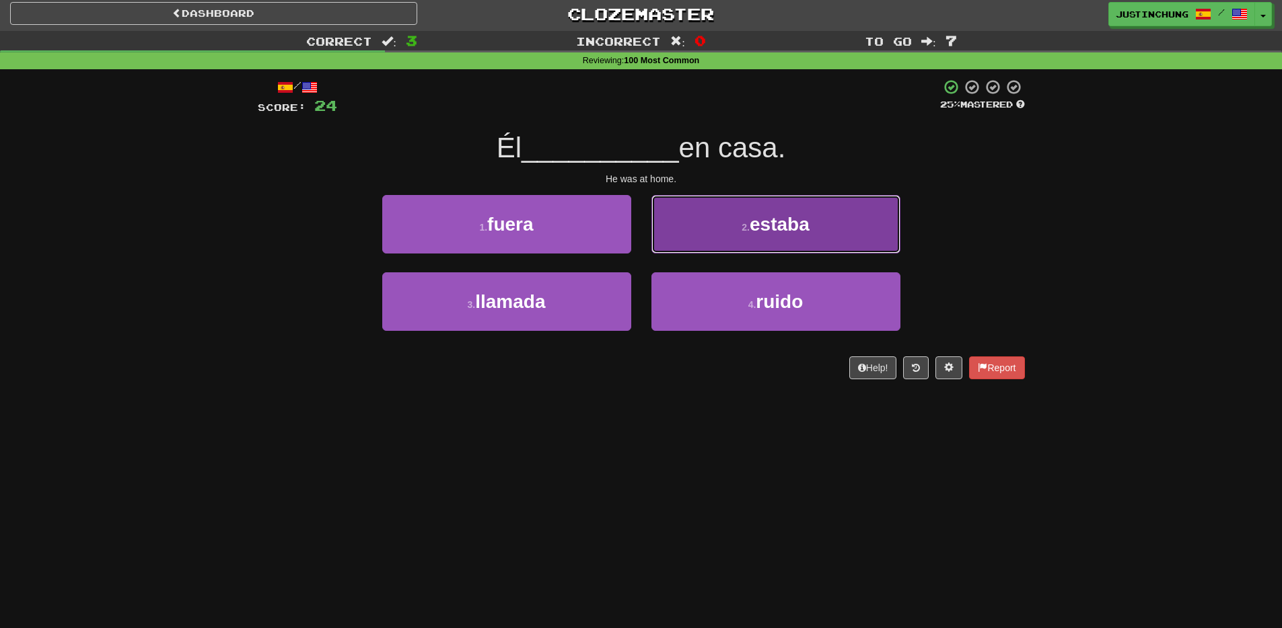
click at [819, 225] on button "2 . estaba" at bounding box center [775, 224] width 249 height 59
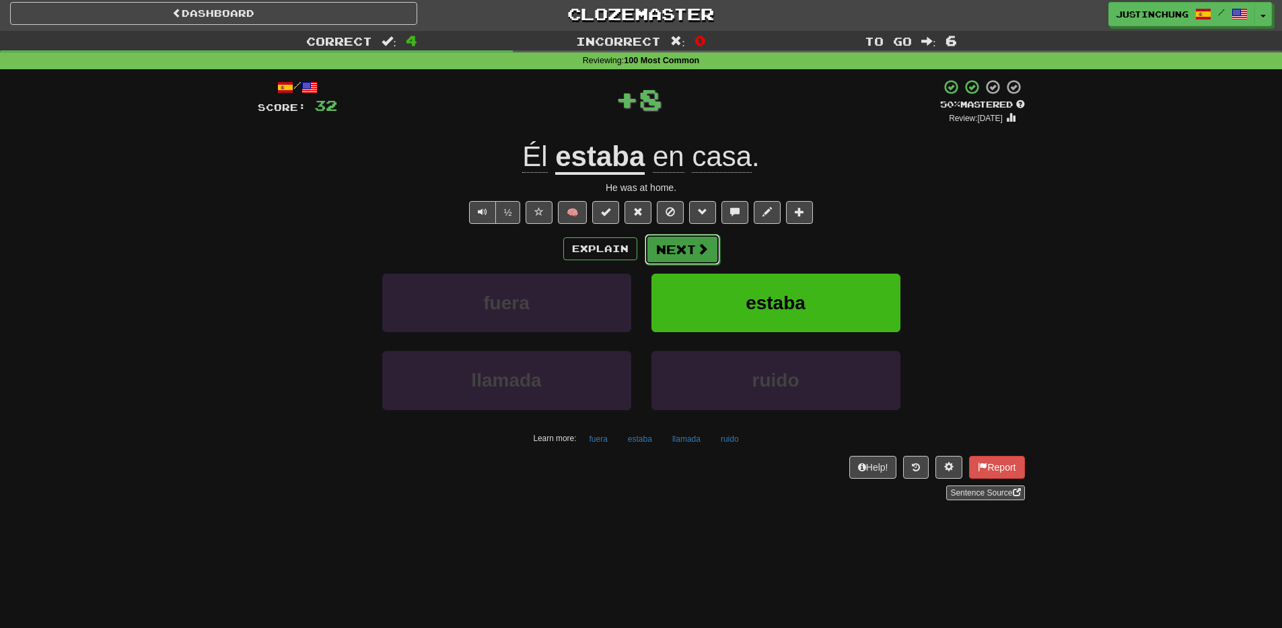
click at [681, 245] on button "Next" at bounding box center [681, 249] width 75 height 31
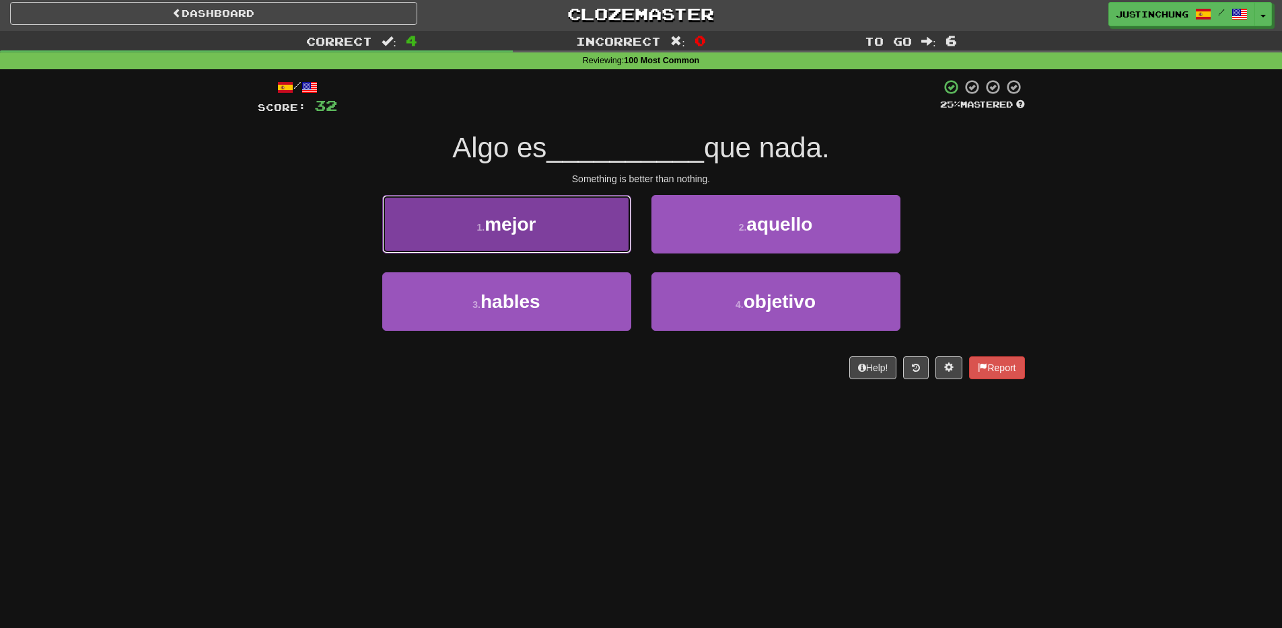
click at [584, 215] on button "1 . mejor" at bounding box center [506, 224] width 249 height 59
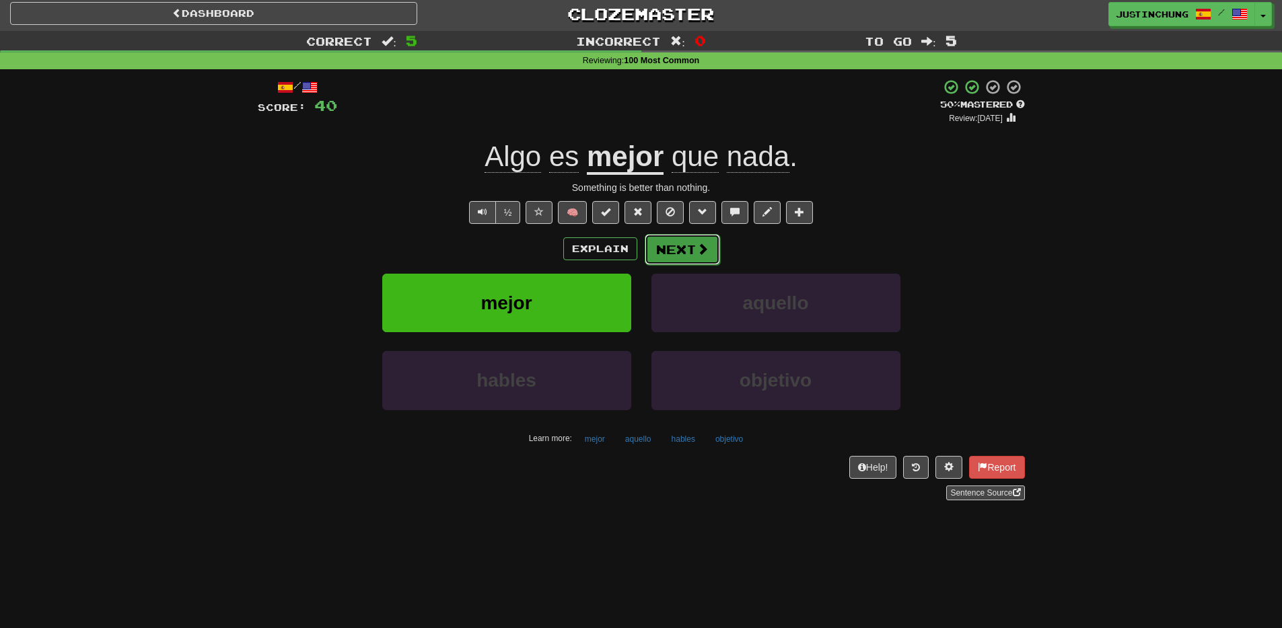
click at [700, 255] on span at bounding box center [702, 249] width 12 height 12
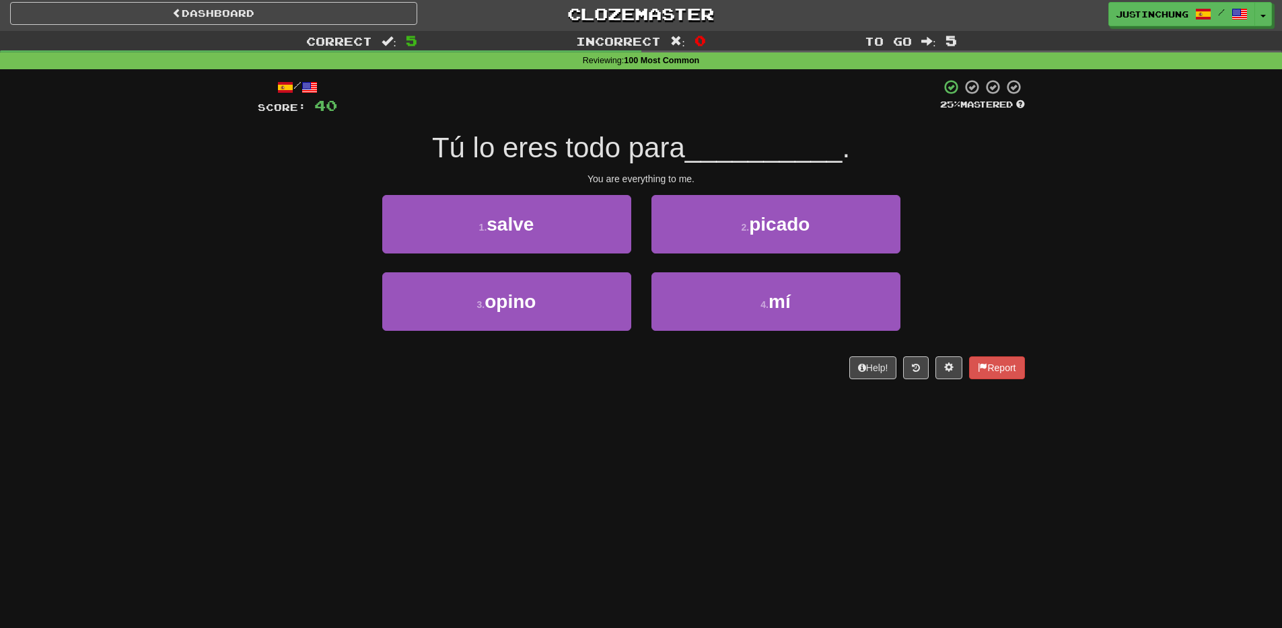
scroll to position [3, 0]
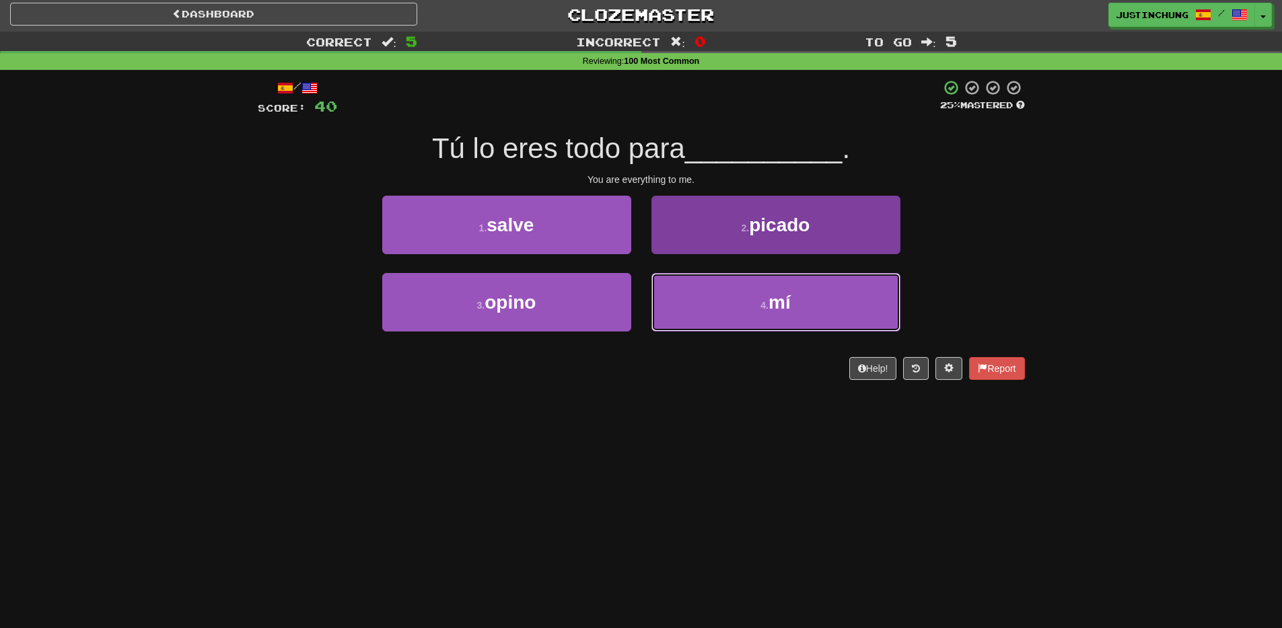
click at [751, 297] on button "4 . mí" at bounding box center [775, 302] width 249 height 59
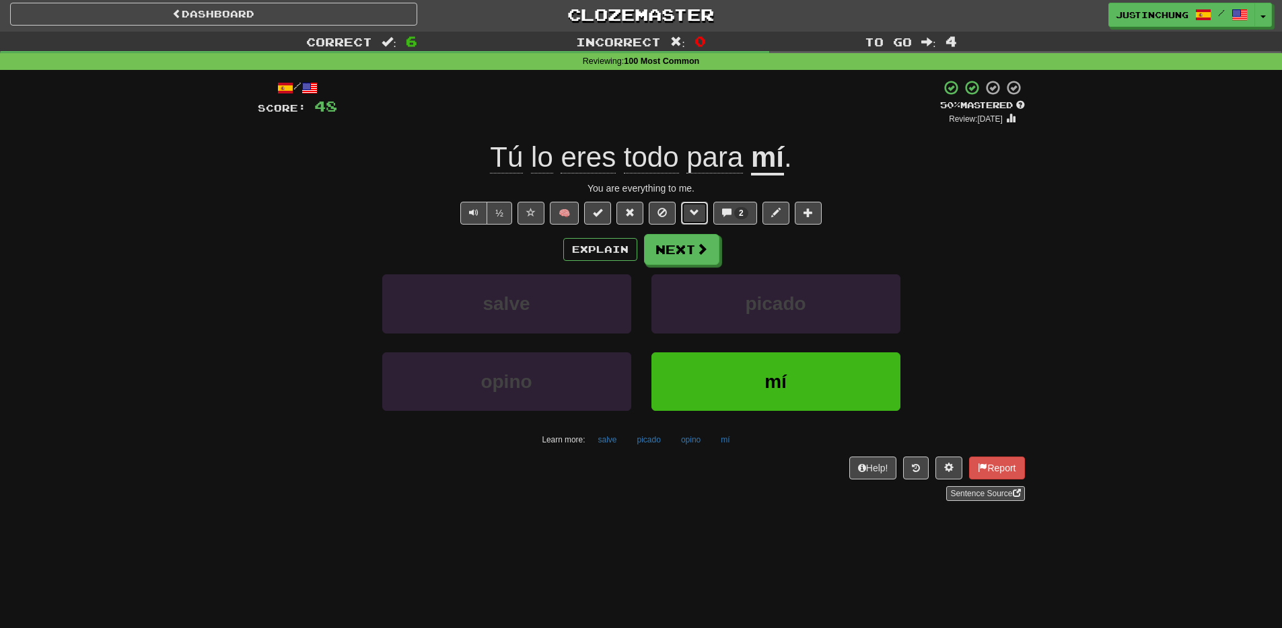
click at [692, 217] on span at bounding box center [694, 212] width 9 height 9
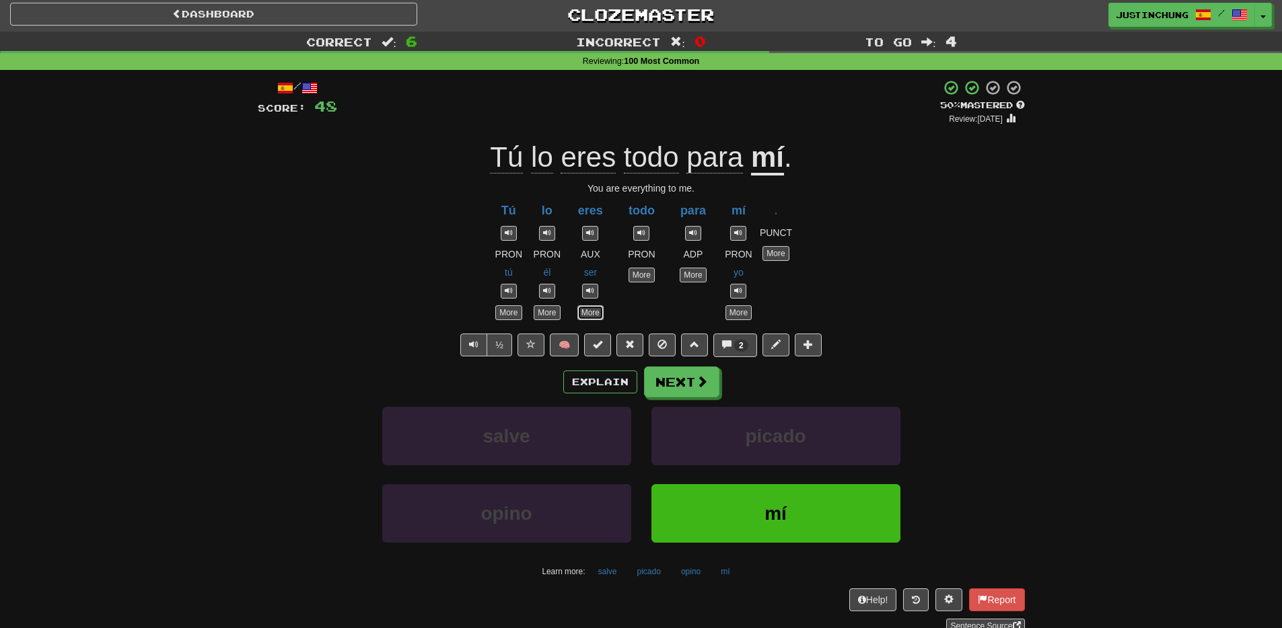
click at [597, 314] on link "More" at bounding box center [590, 312] width 26 height 15
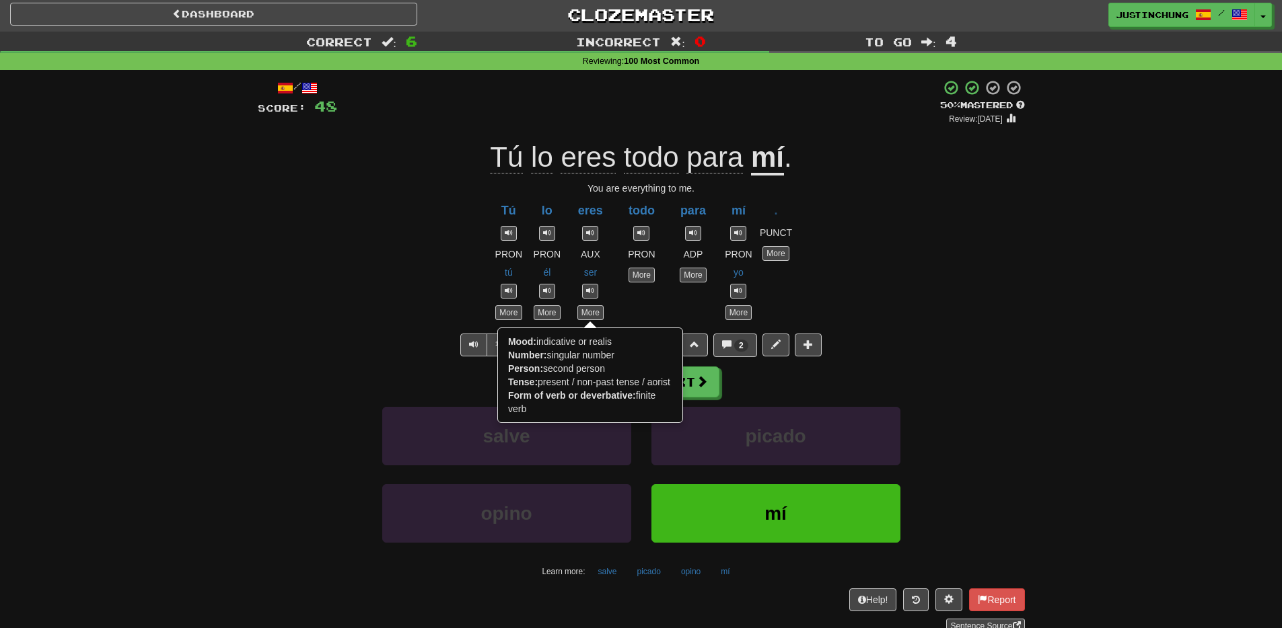
click at [1218, 314] on div "Correct : 6 Incorrect : 0 To go : 4 Reviewing : 100 Most Common / Score: 48 + 8…" at bounding box center [641, 342] width 1282 height 621
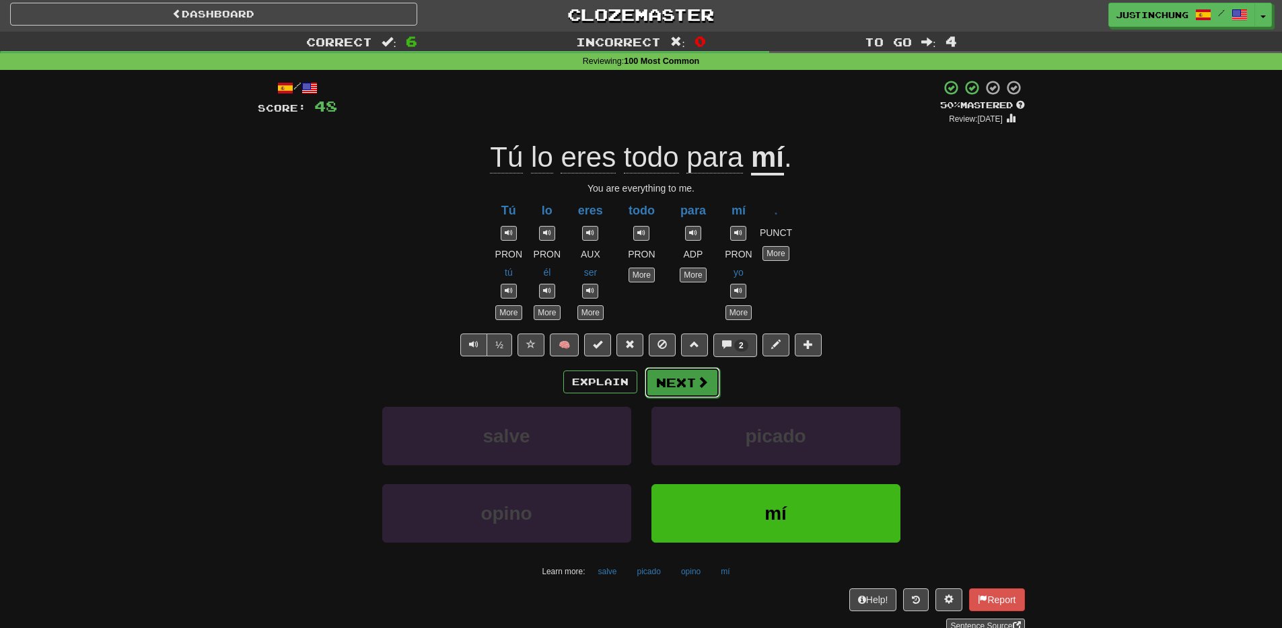
click at [679, 392] on button "Next" at bounding box center [681, 382] width 75 height 31
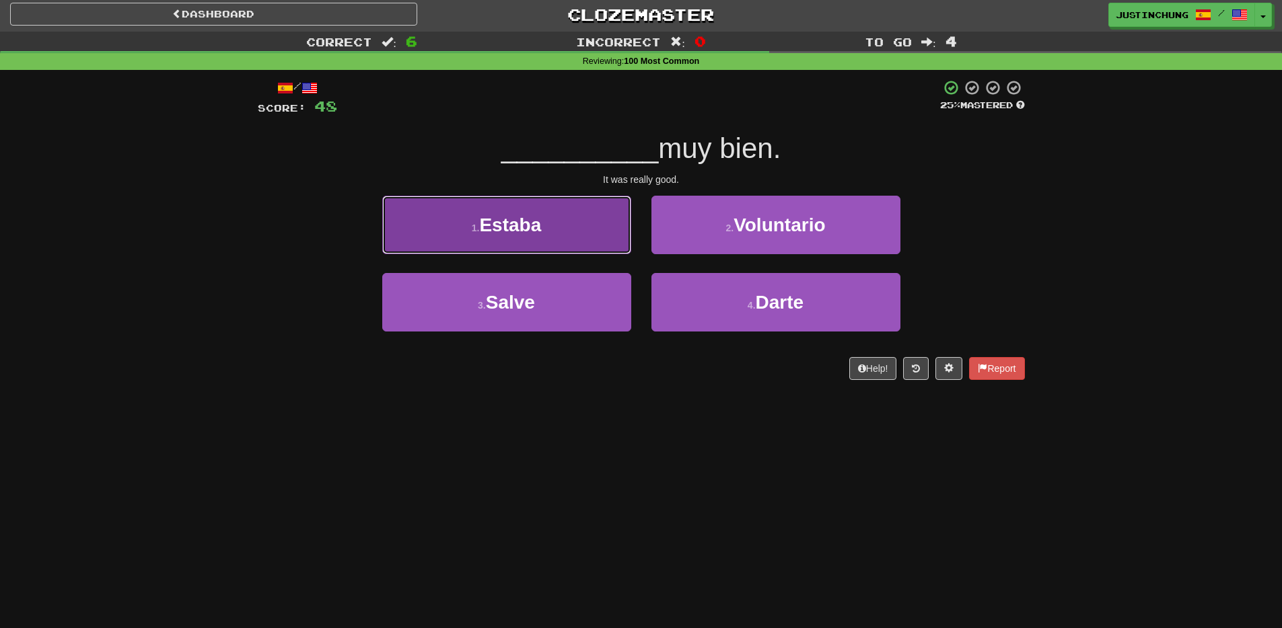
click at [522, 253] on button "1 . Estaba" at bounding box center [506, 225] width 249 height 59
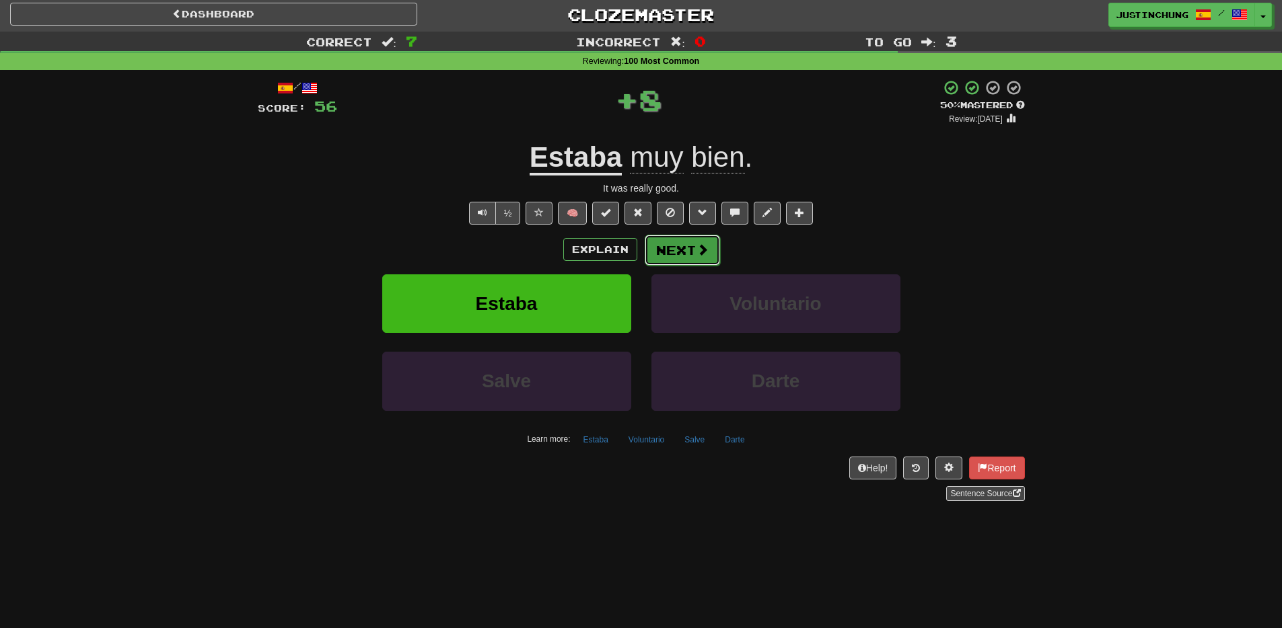
click at [687, 250] on button "Next" at bounding box center [681, 250] width 75 height 31
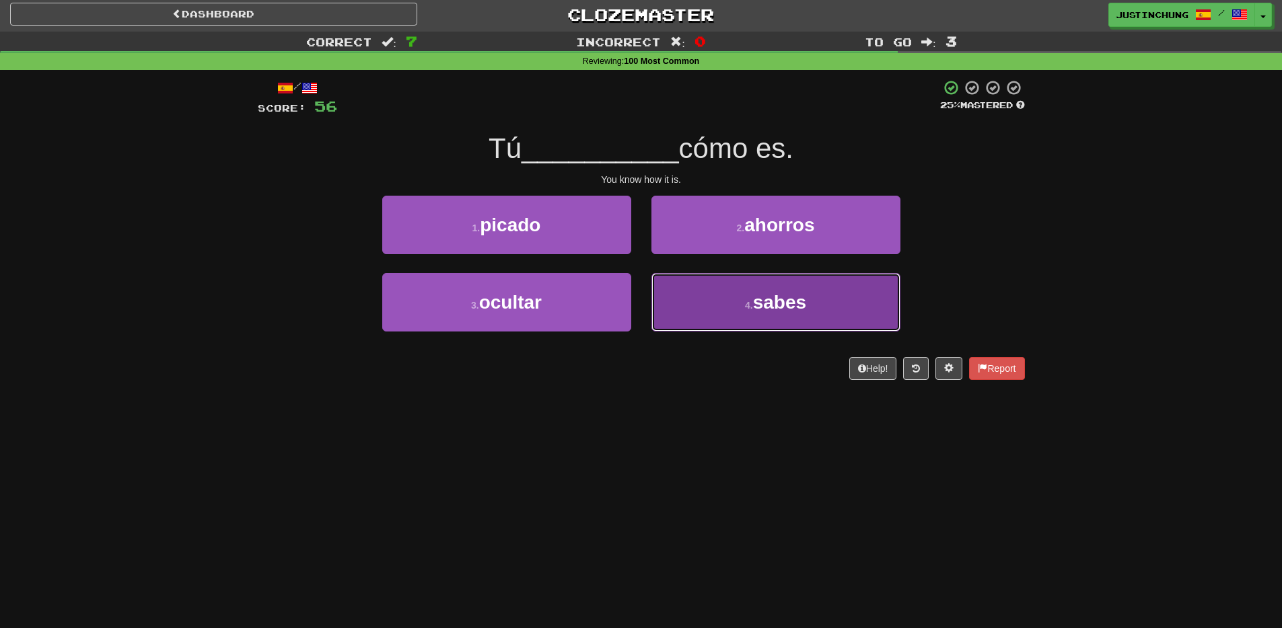
click at [705, 318] on button "4 . sabes" at bounding box center [775, 302] width 249 height 59
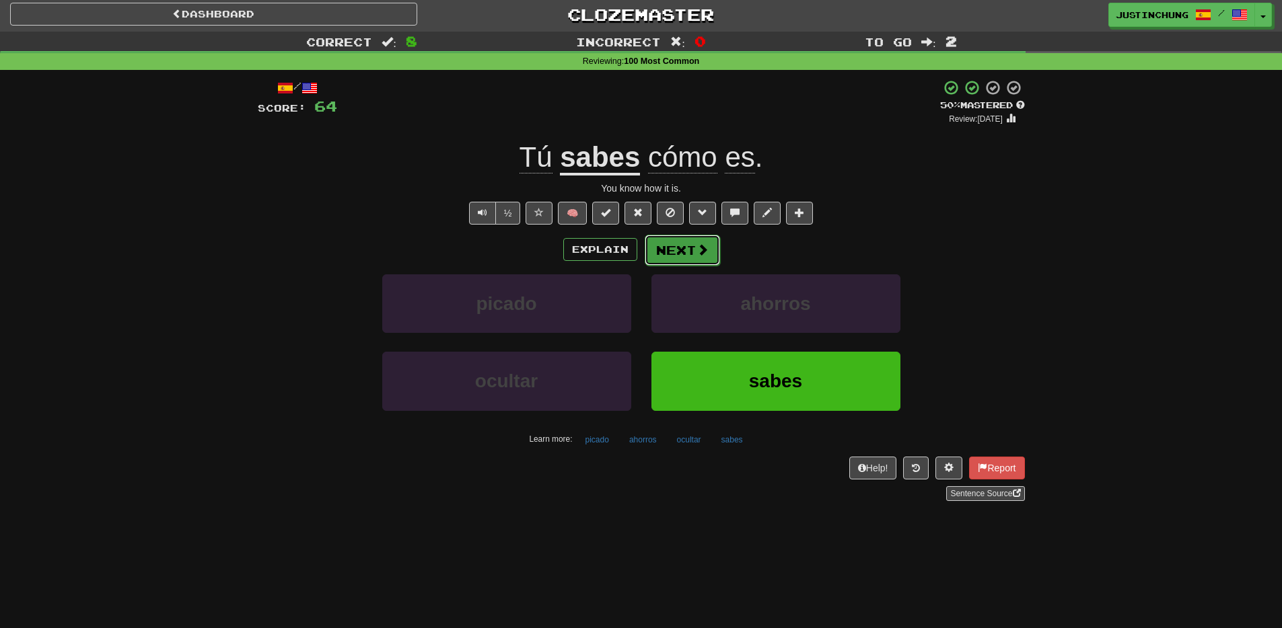
click at [676, 256] on button "Next" at bounding box center [681, 250] width 75 height 31
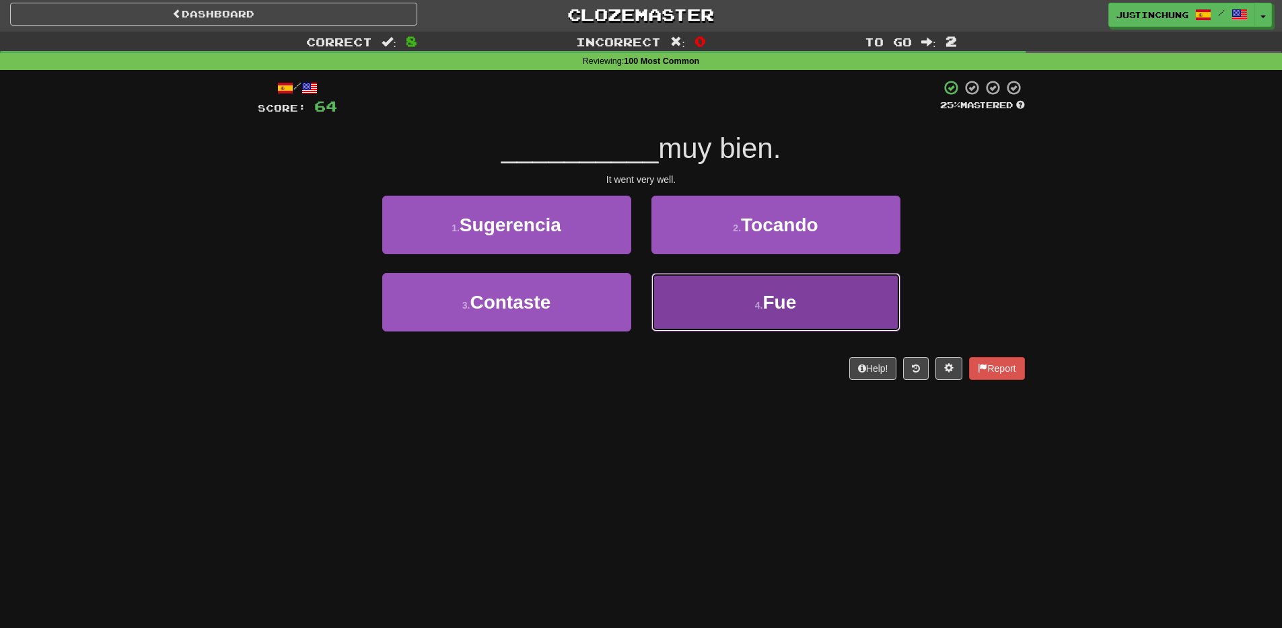
click at [721, 330] on button "4 . Fue" at bounding box center [775, 302] width 249 height 59
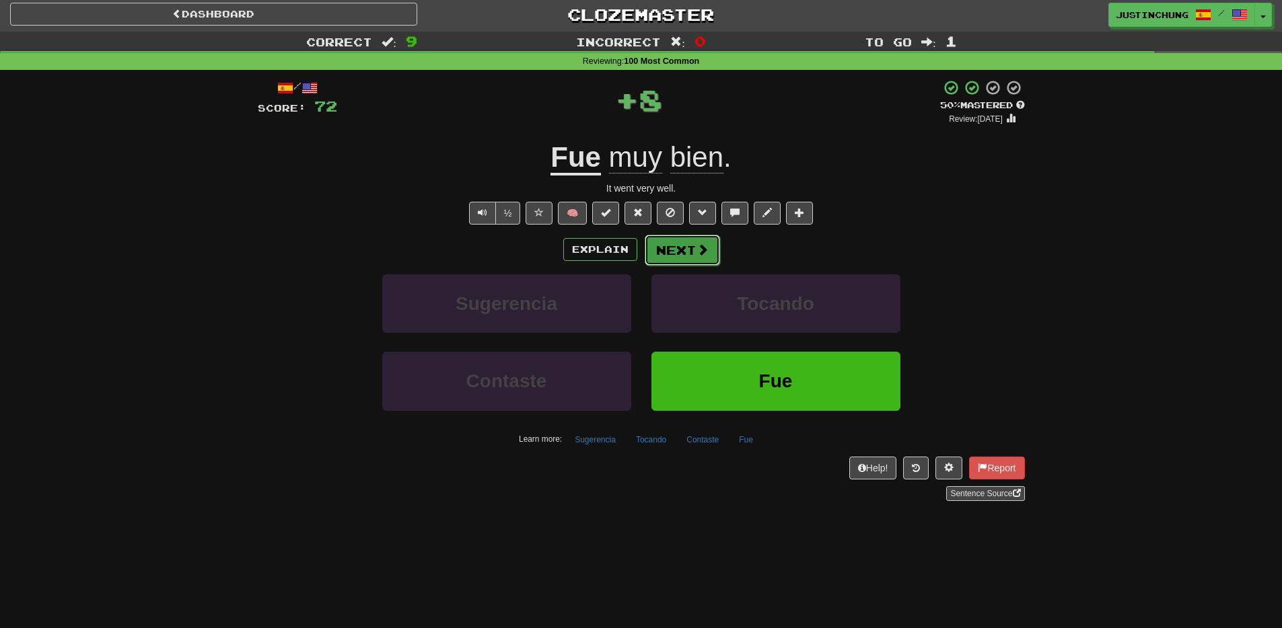
click at [677, 244] on button "Next" at bounding box center [681, 250] width 75 height 31
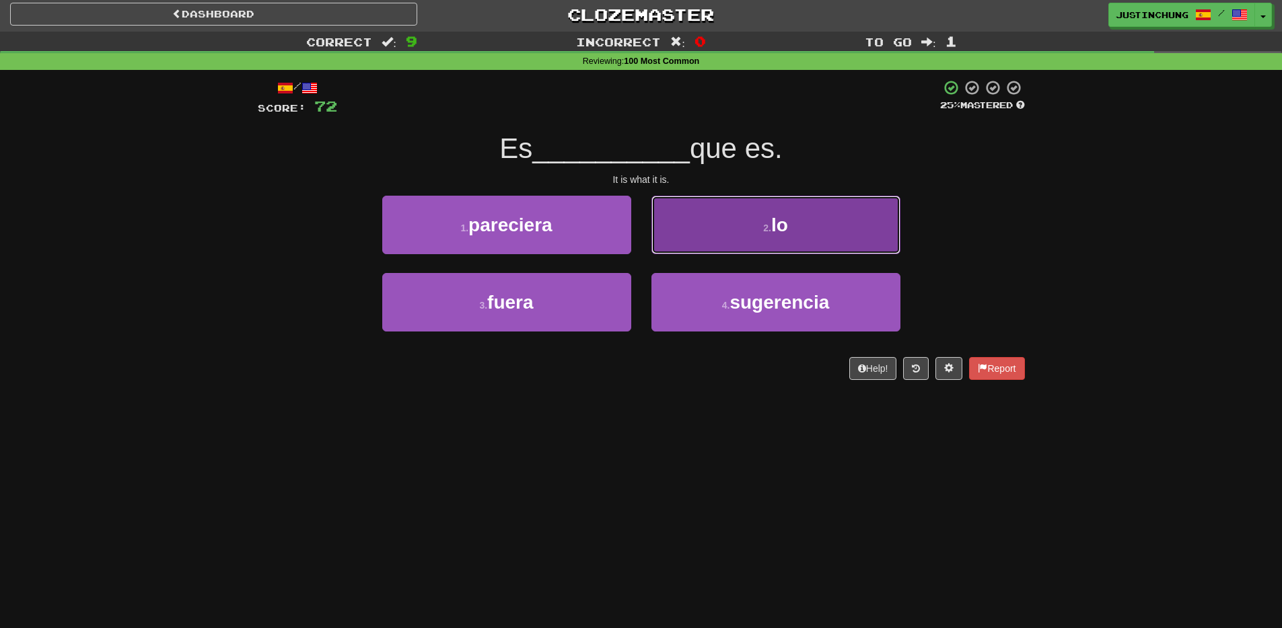
click at [734, 240] on button "2 . lo" at bounding box center [775, 225] width 249 height 59
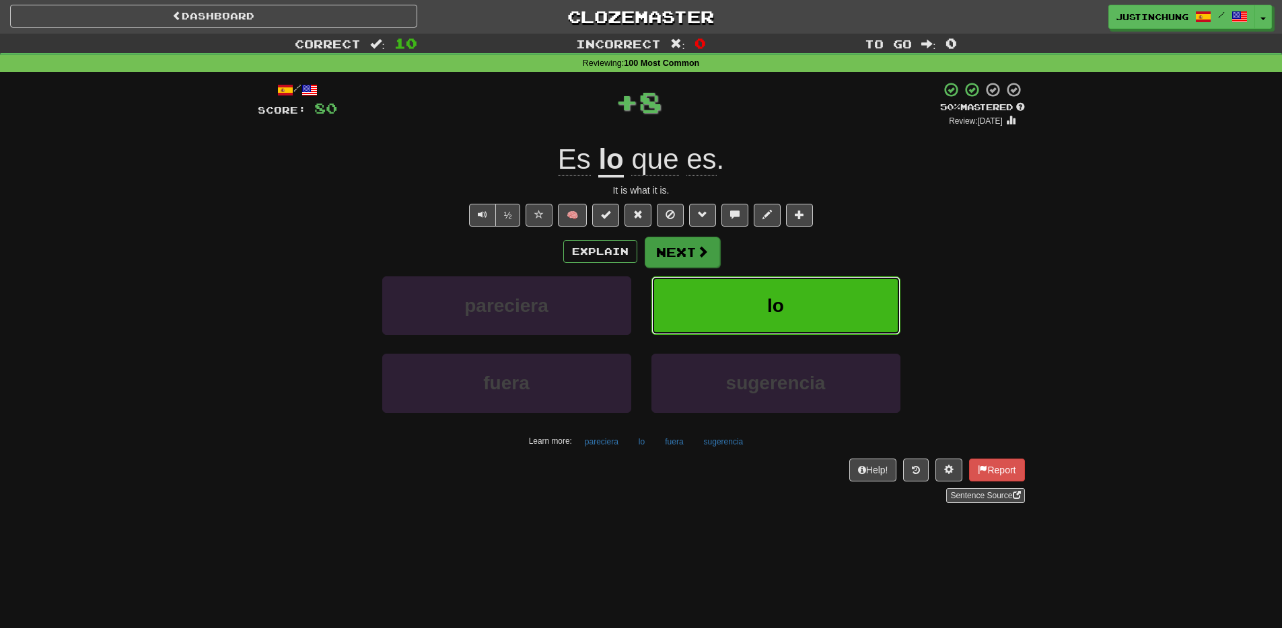
scroll to position [0, 0]
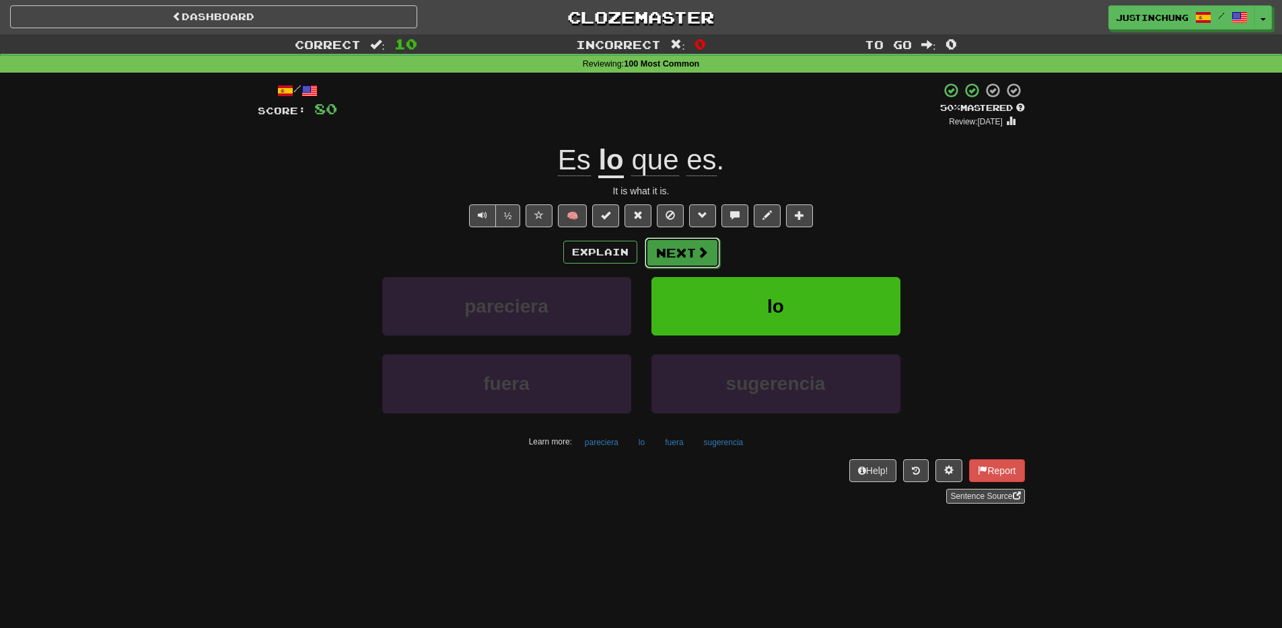
click at [682, 254] on button "Next" at bounding box center [681, 252] width 75 height 31
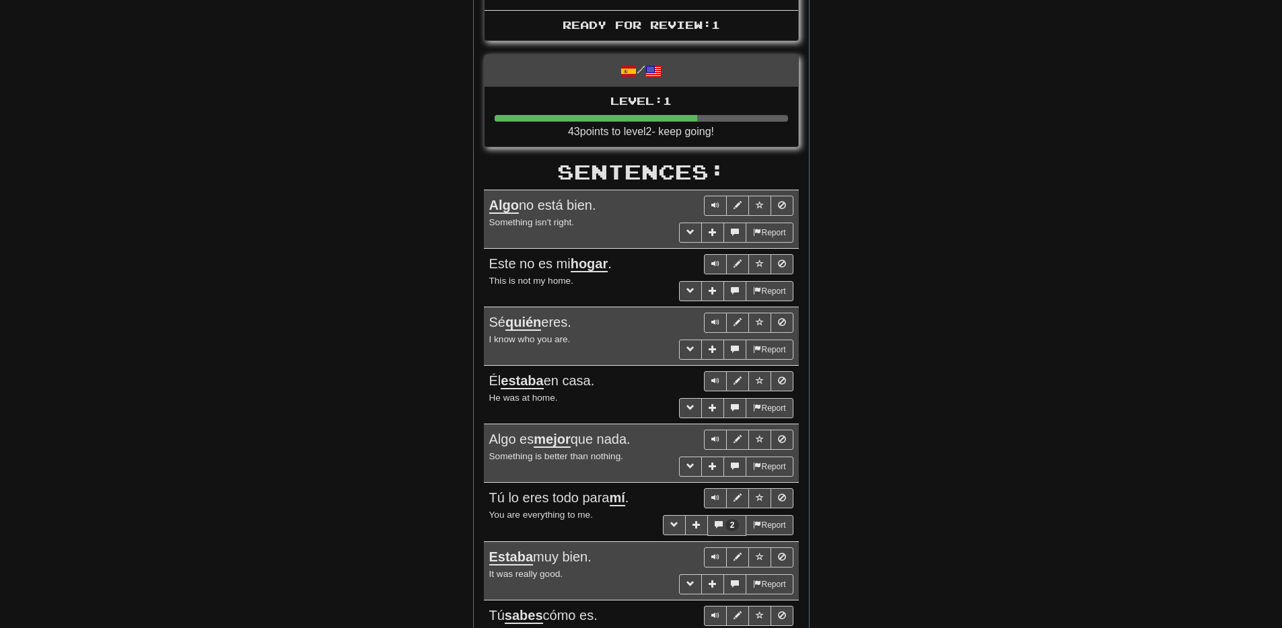
scroll to position [497, 0]
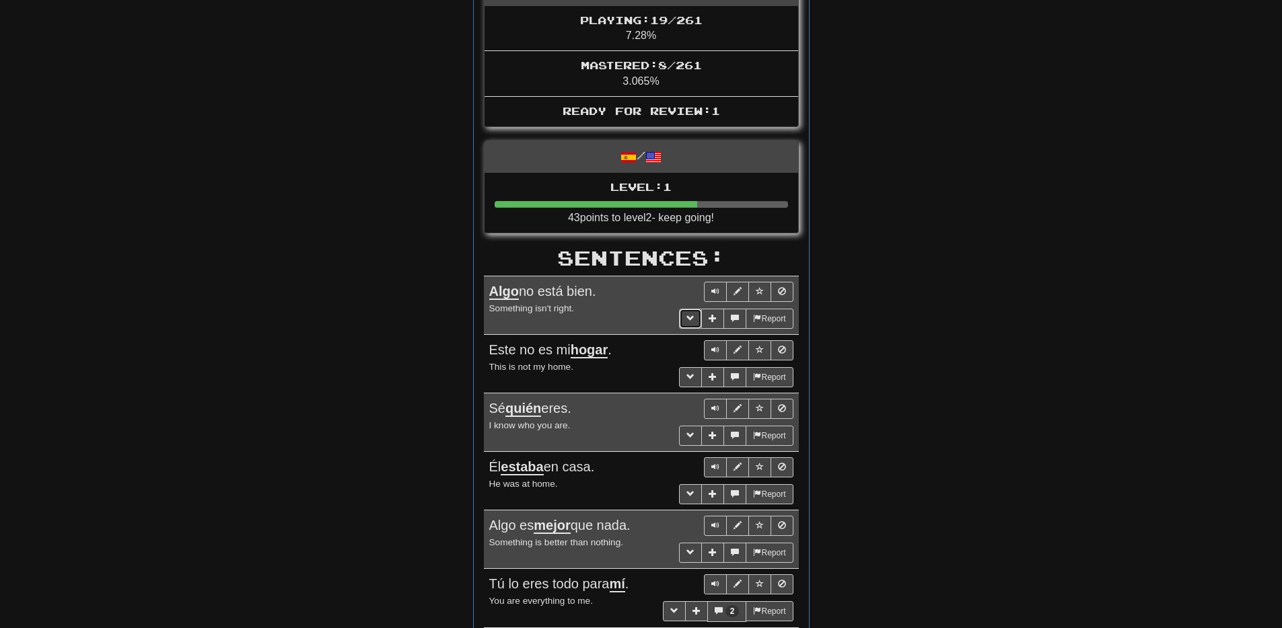
click at [682, 316] on button "More sentence controls" at bounding box center [690, 319] width 23 height 20
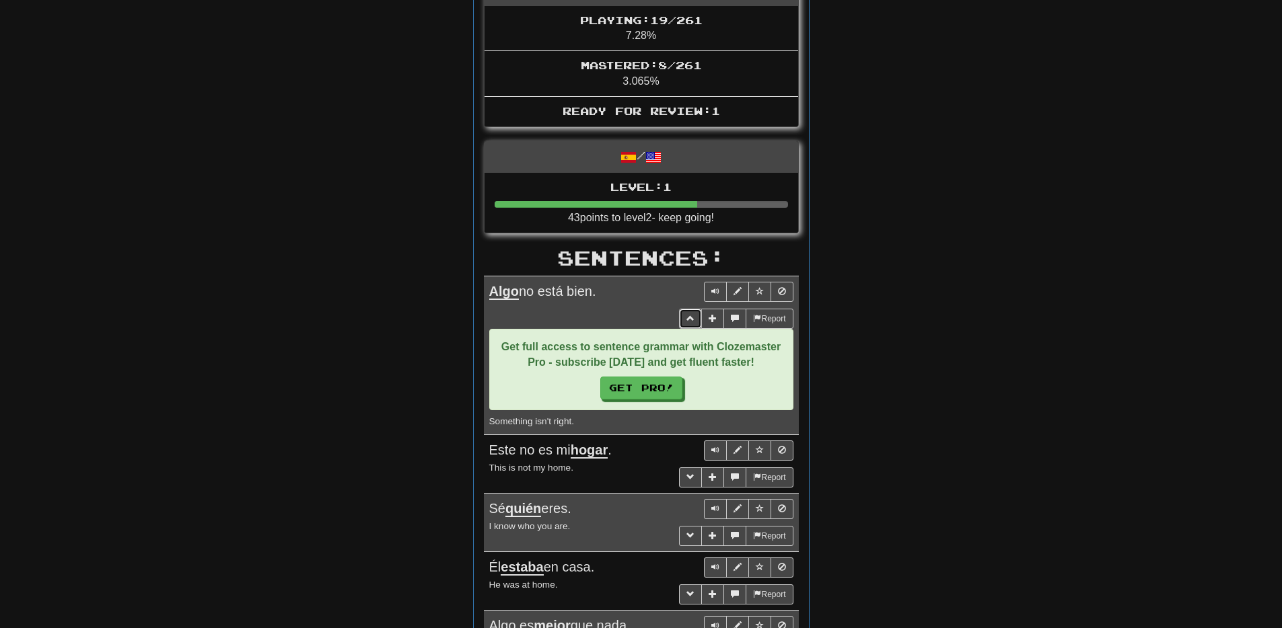
click at [686, 316] on span "More sentence controls" at bounding box center [690, 318] width 8 height 8
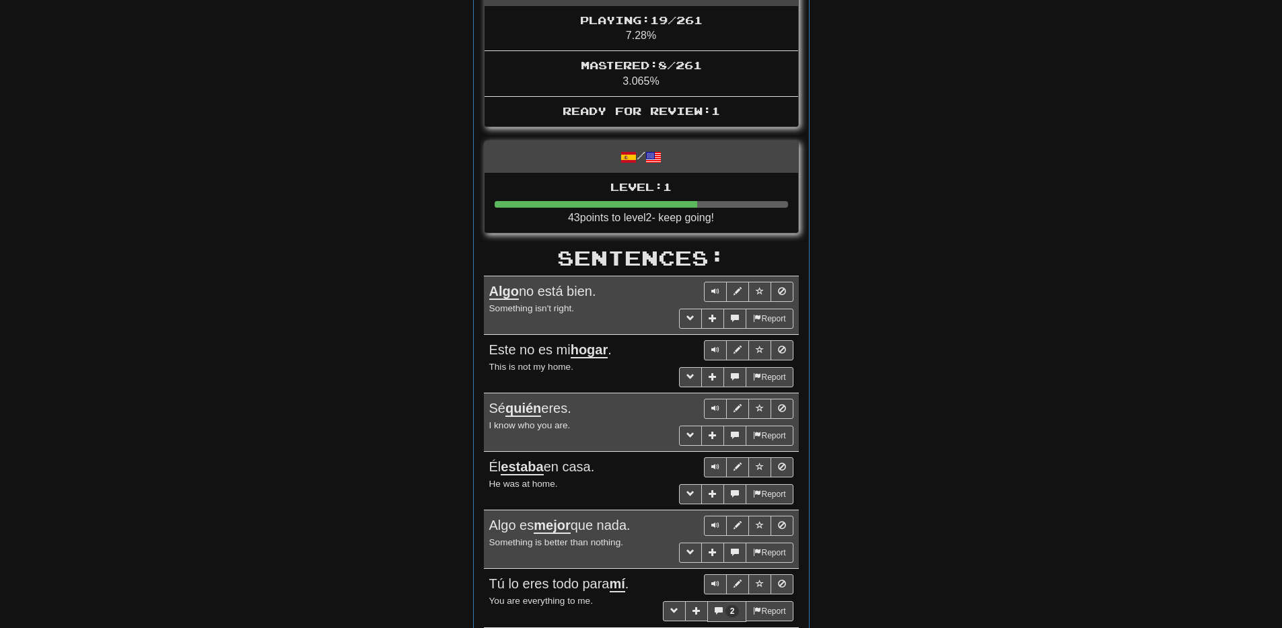
click at [1028, 324] on div "Dashboard Continue ( 1 ) Round Results Stats: Score: + 80 Time: 1 : 45 New: 0 R…" at bounding box center [641, 278] width 787 height 1286
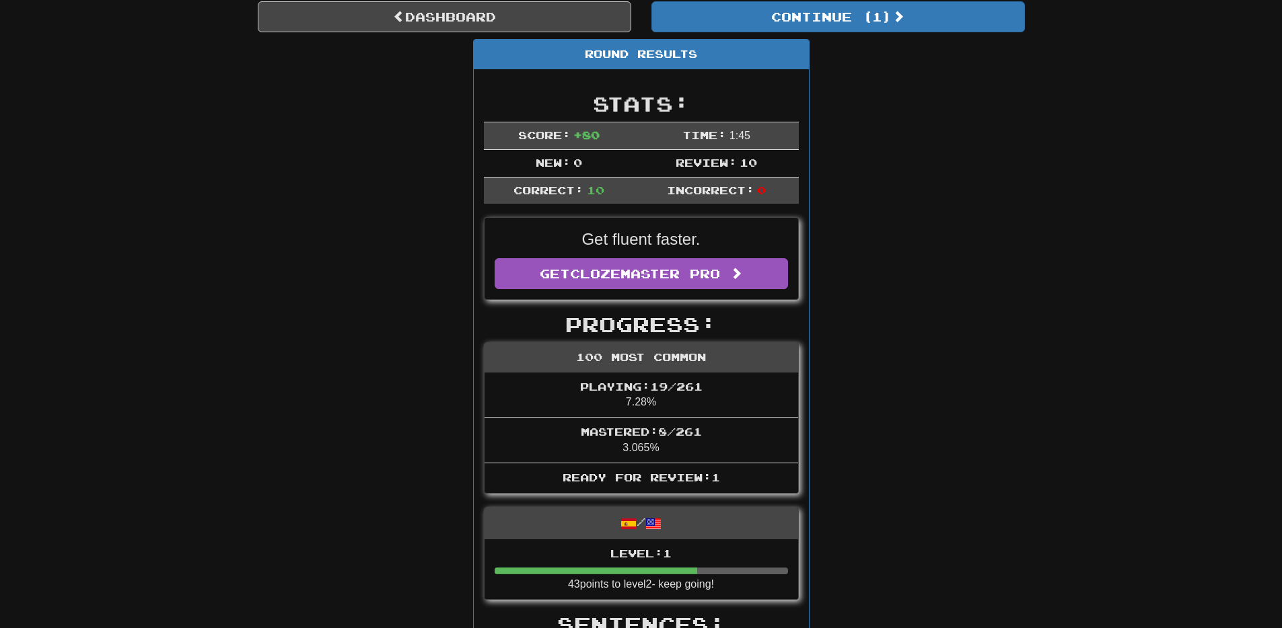
scroll to position [0, 0]
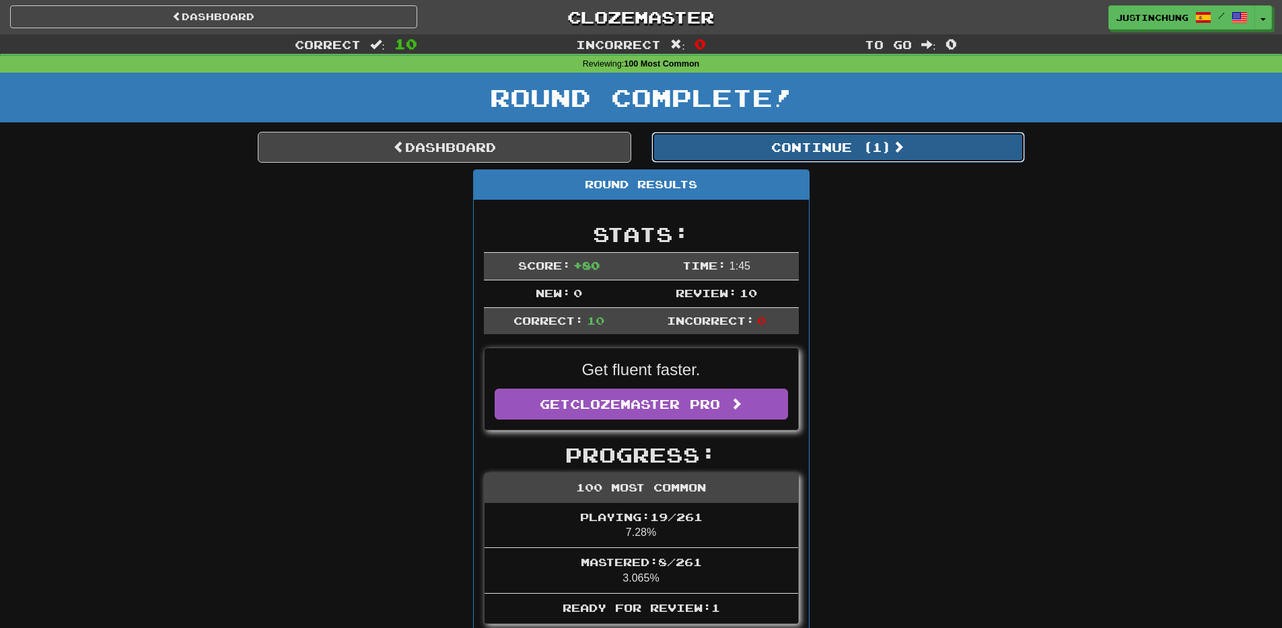
click at [879, 157] on button "Continue ( 1 )" at bounding box center [837, 147] width 373 height 31
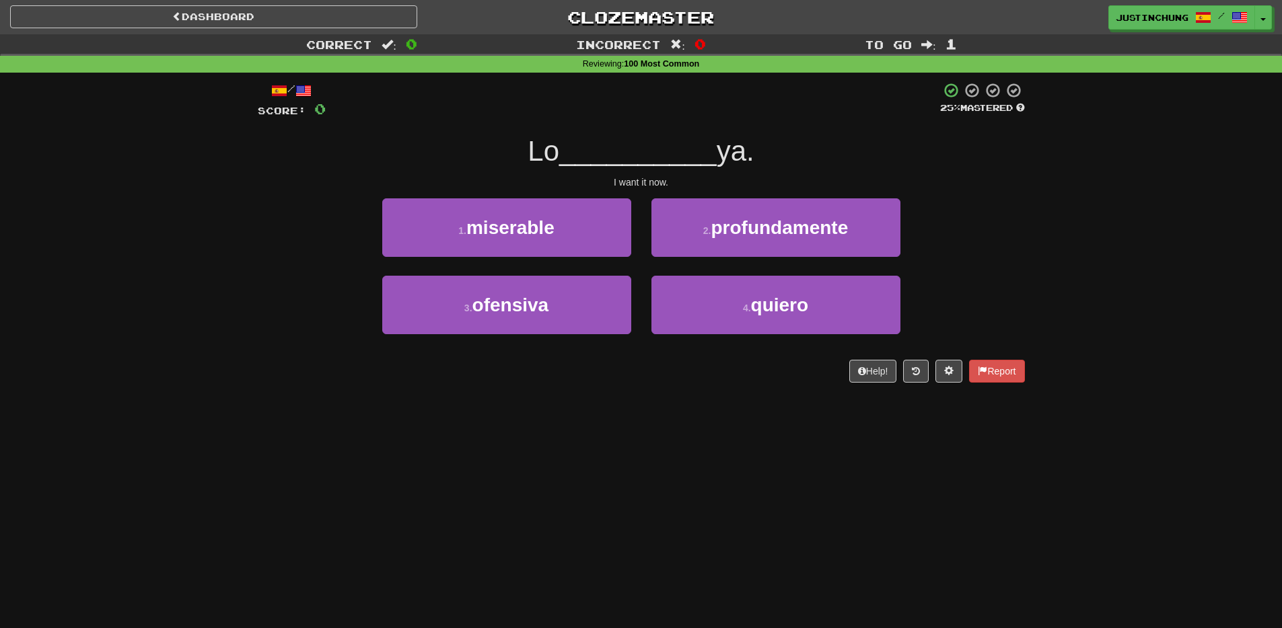
scroll to position [1, 0]
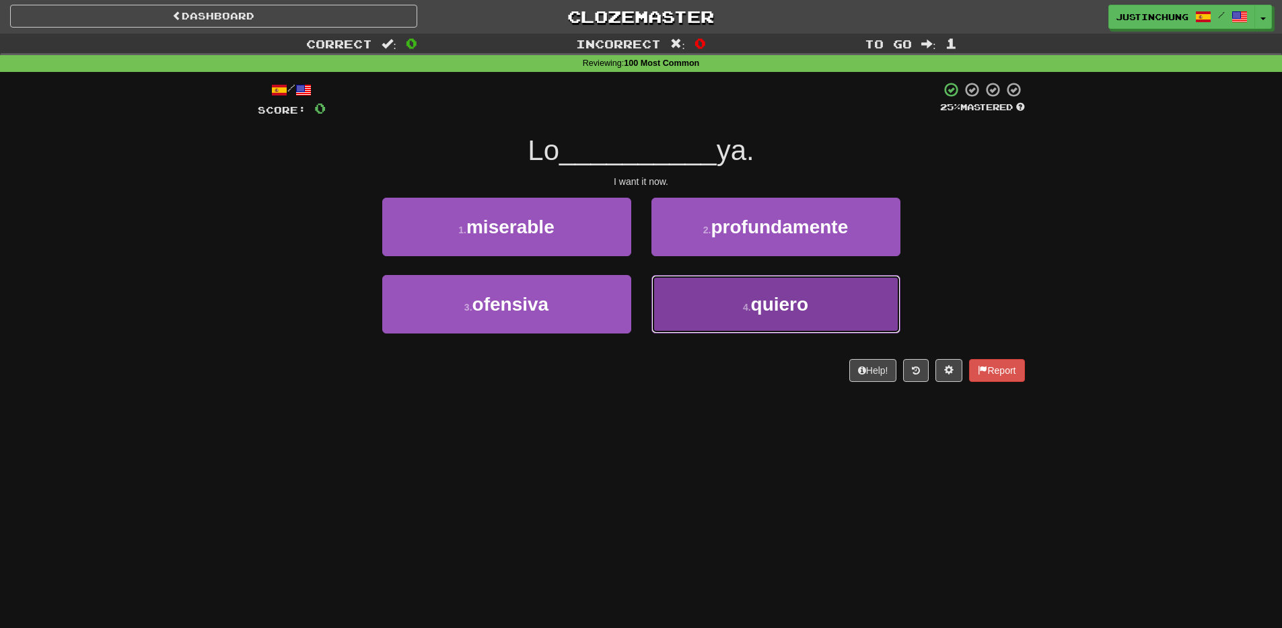
click at [767, 314] on span "quiero" at bounding box center [780, 304] width 58 height 21
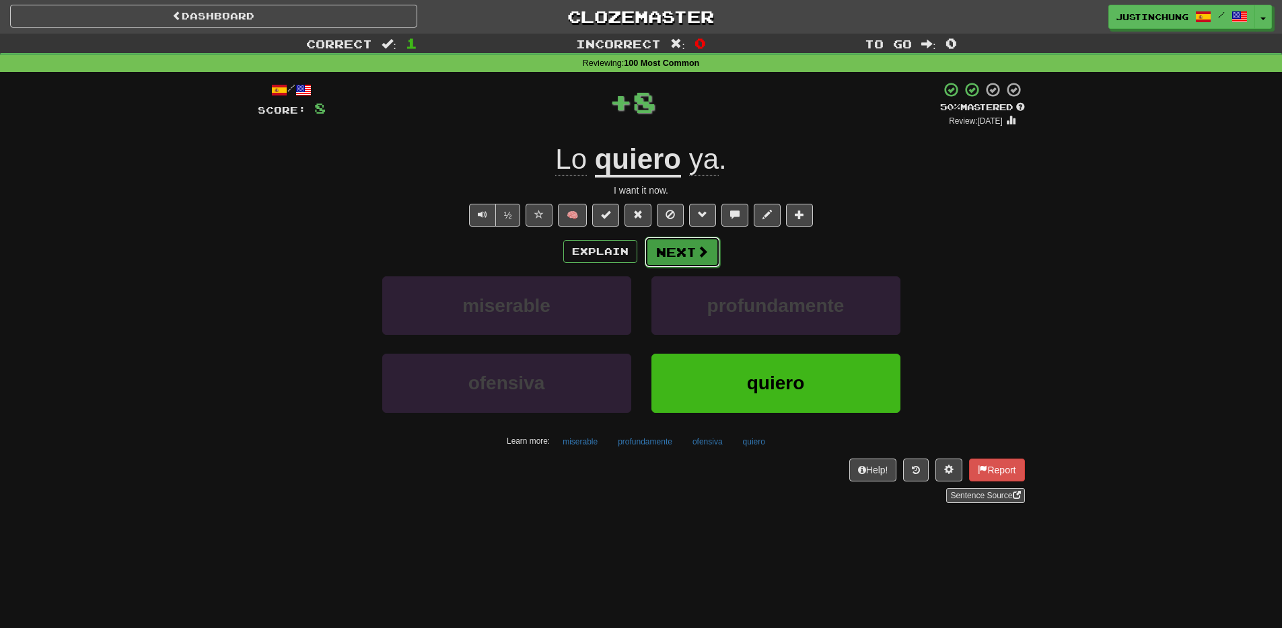
click at [678, 262] on button "Next" at bounding box center [681, 252] width 75 height 31
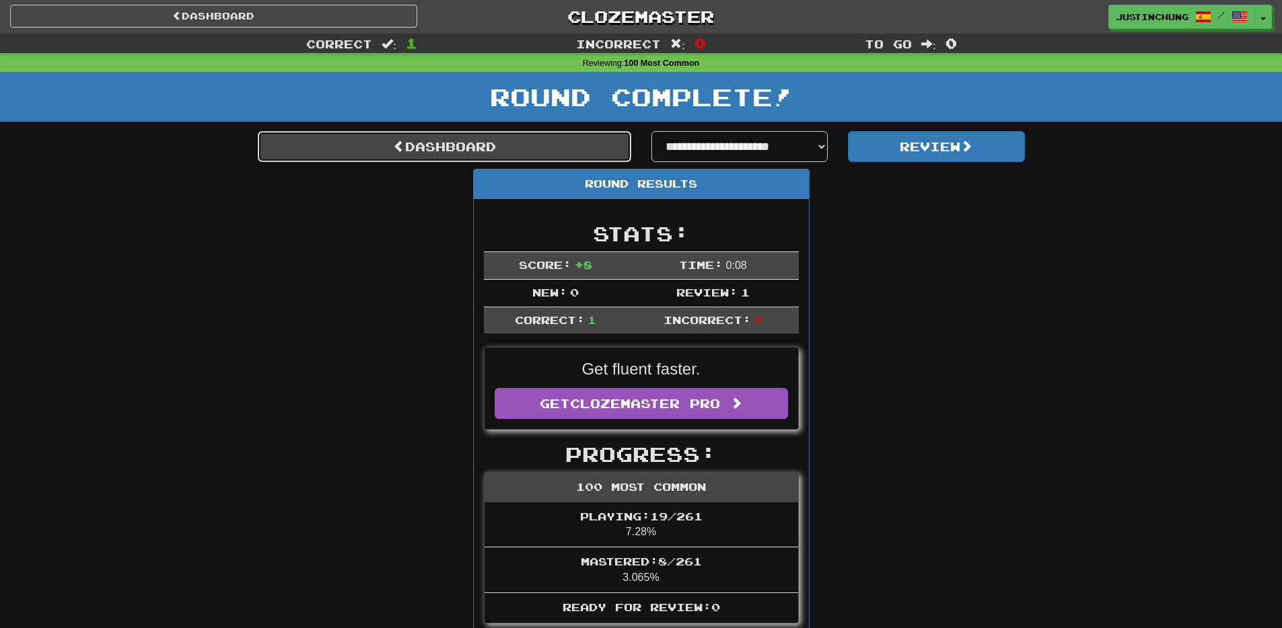
click at [448, 155] on link "Dashboard" at bounding box center [444, 146] width 373 height 31
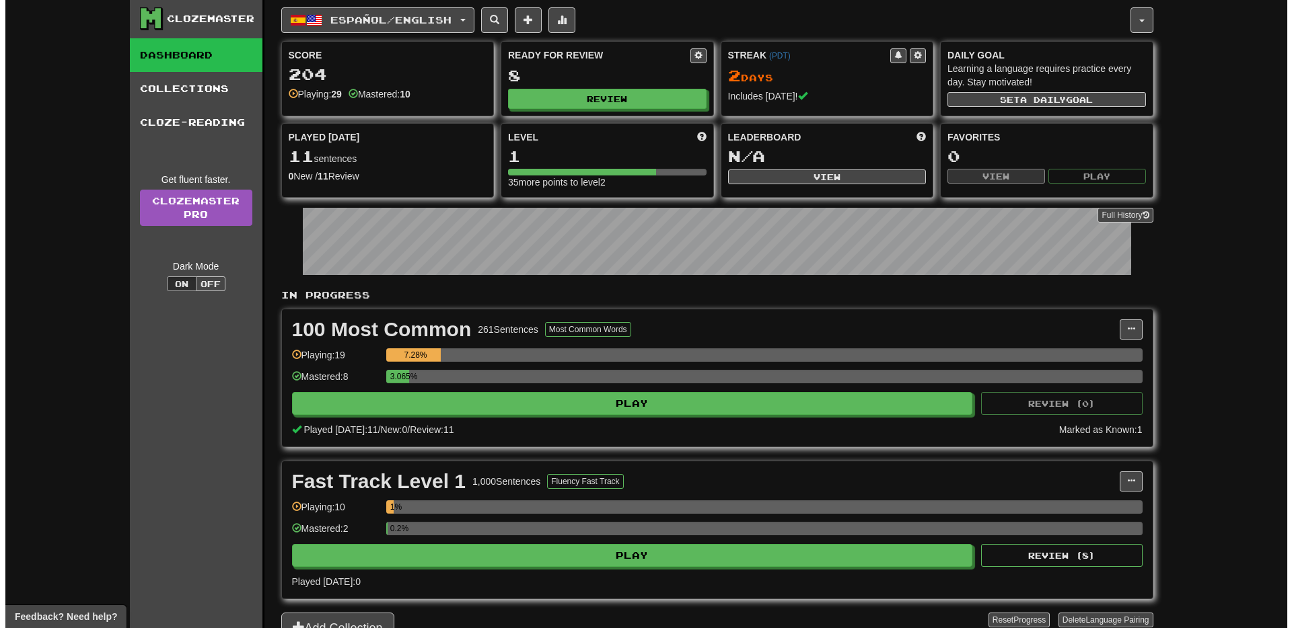
scroll to position [1, 0]
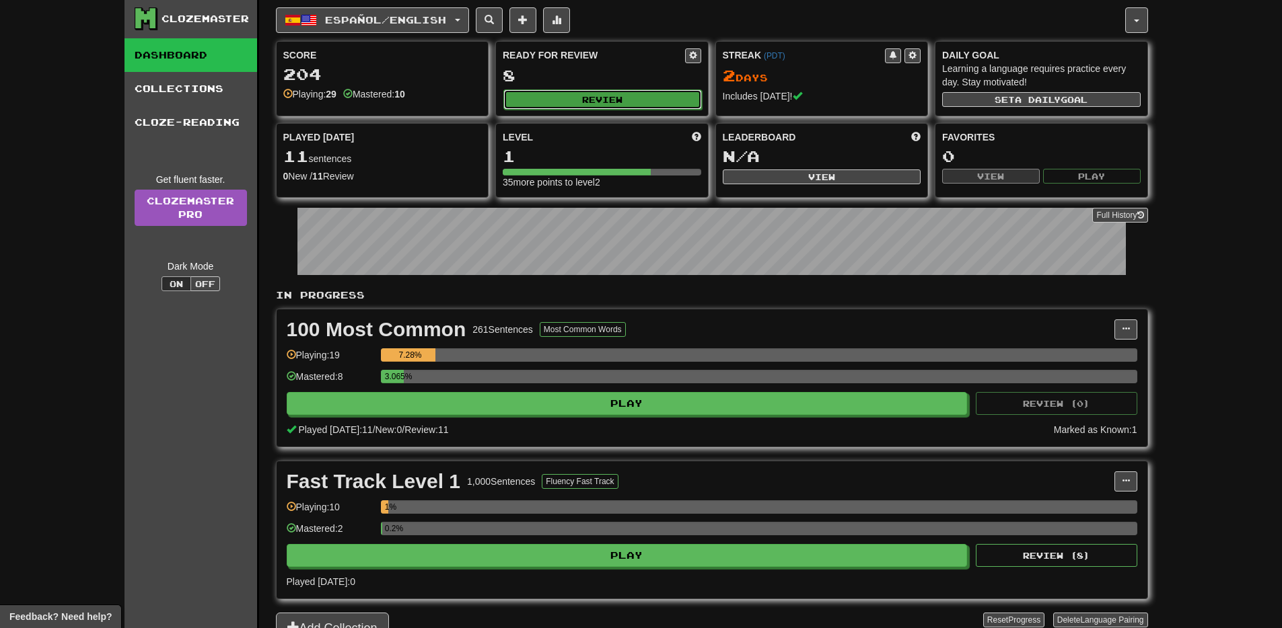
click at [589, 100] on button "Review" at bounding box center [602, 99] width 198 height 20
select select "**"
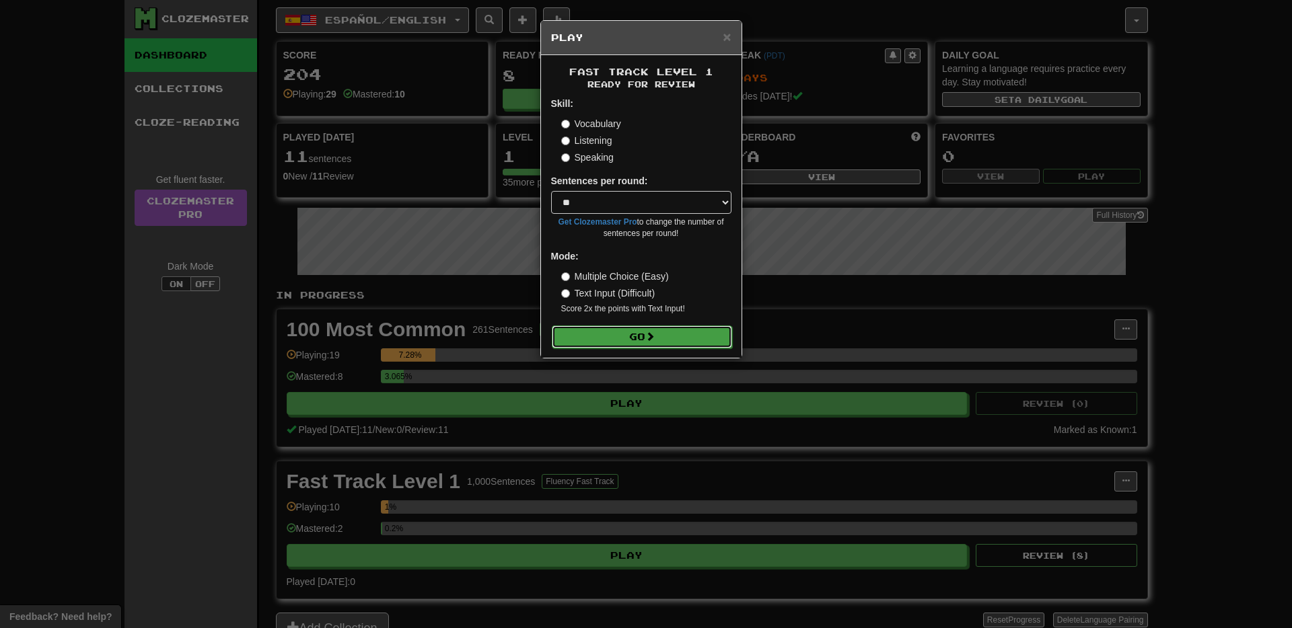
click at [626, 338] on button "Go" at bounding box center [642, 337] width 180 height 23
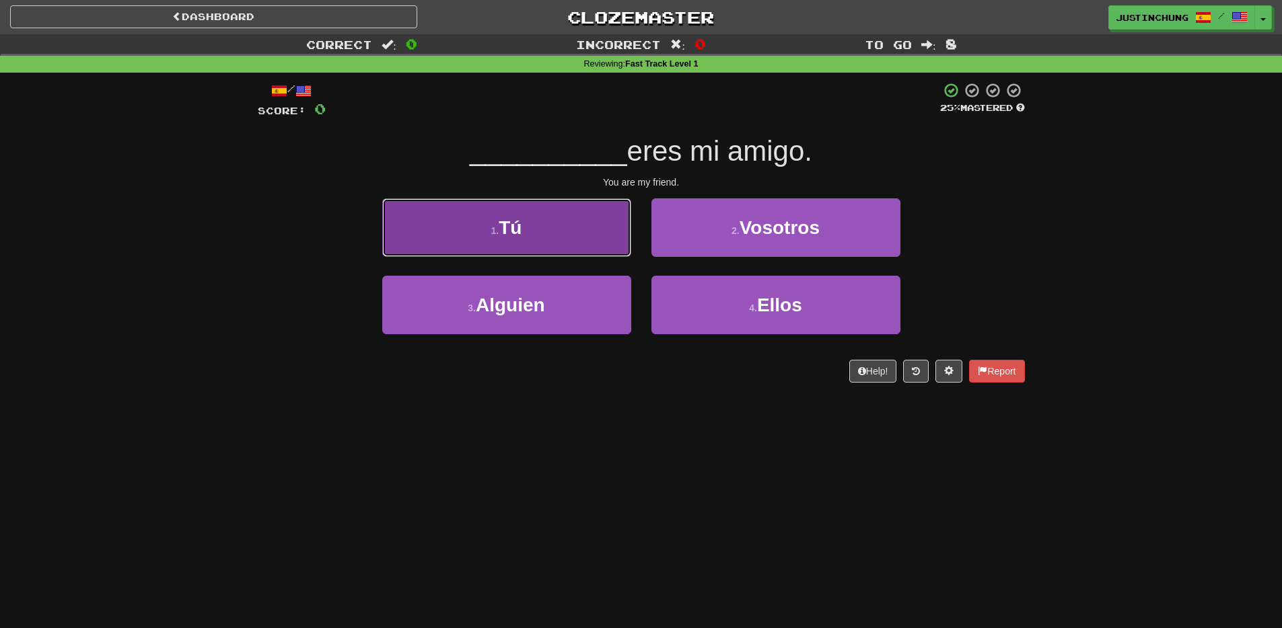
click at [524, 217] on button "1 . Tú" at bounding box center [506, 227] width 249 height 59
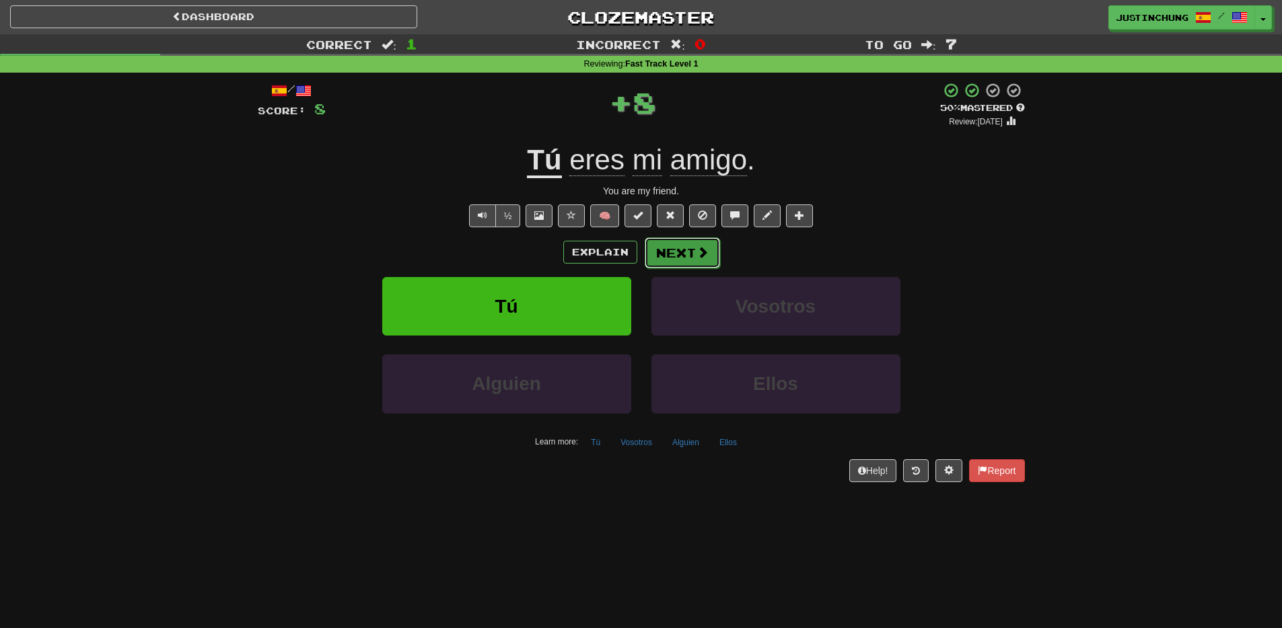
click at [696, 263] on button "Next" at bounding box center [681, 252] width 75 height 31
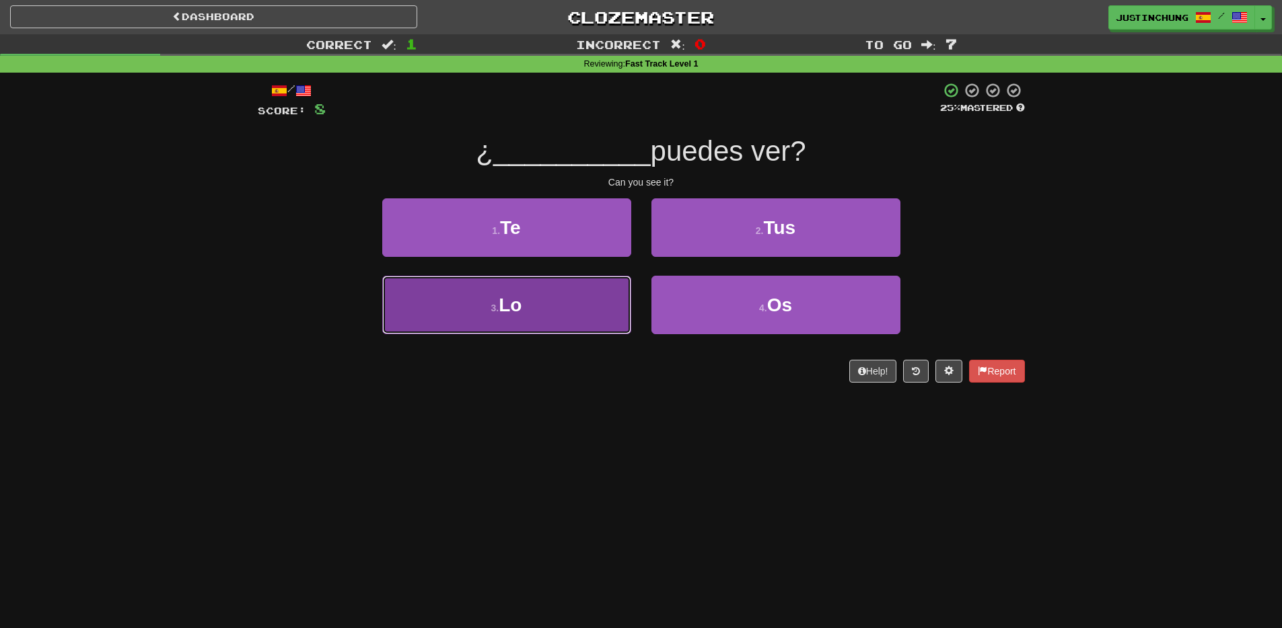
click at [550, 312] on button "3 . Lo" at bounding box center [506, 305] width 249 height 59
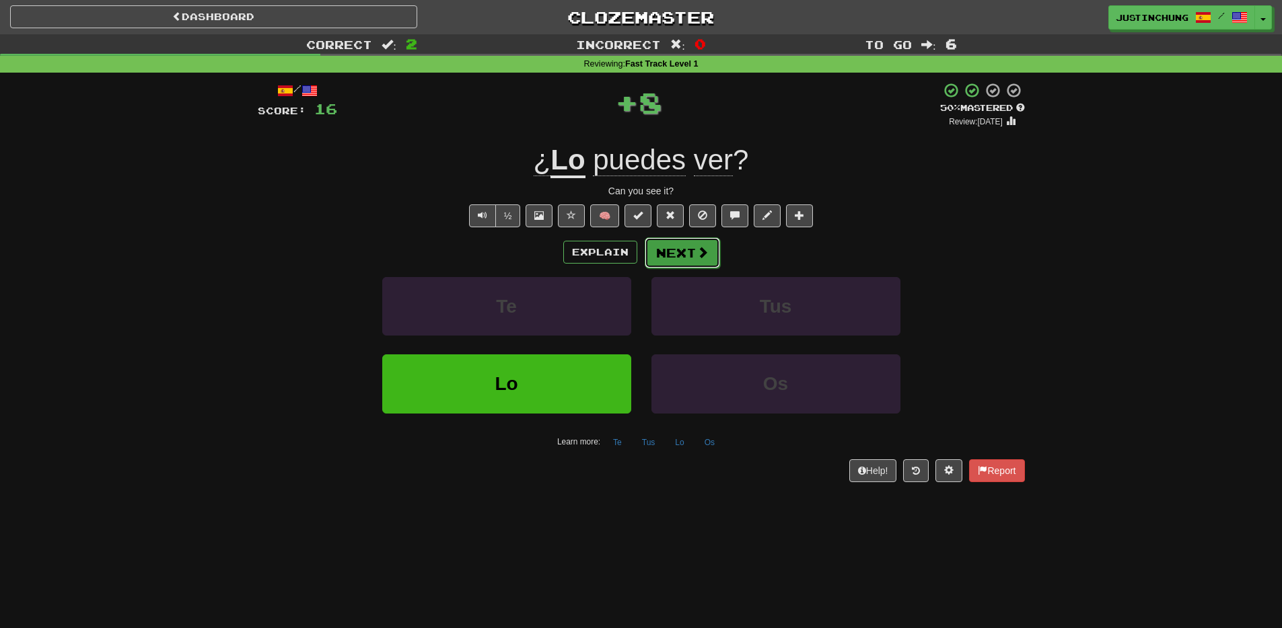
click at [688, 254] on button "Next" at bounding box center [681, 252] width 75 height 31
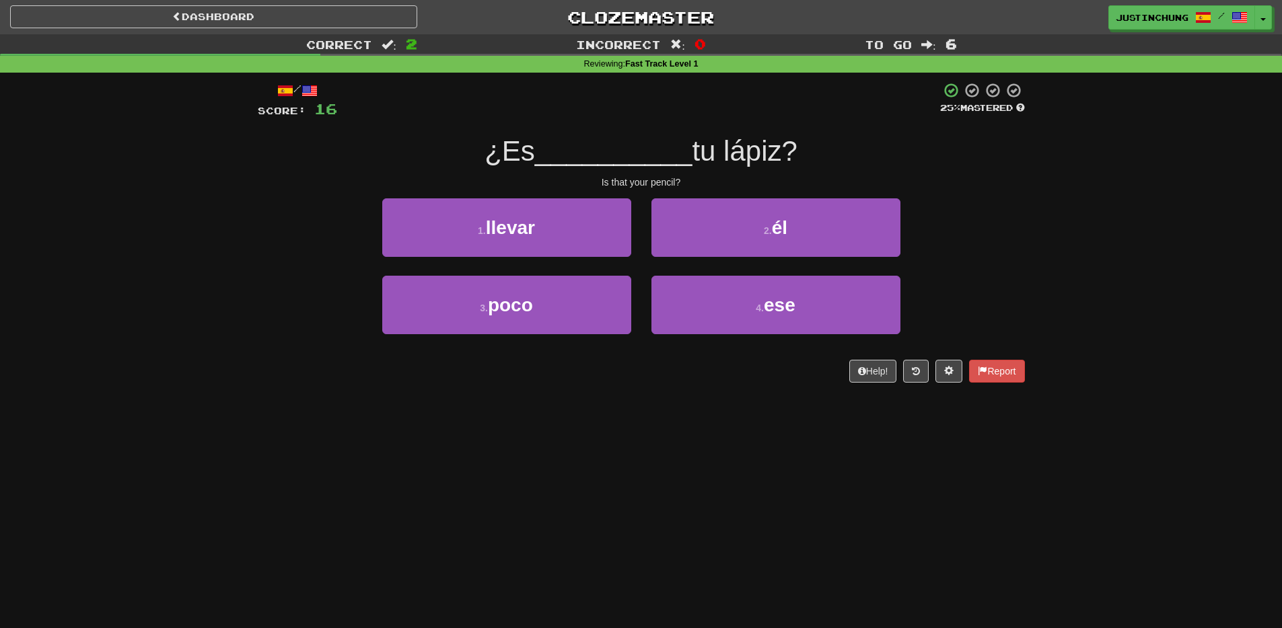
scroll to position [1, 0]
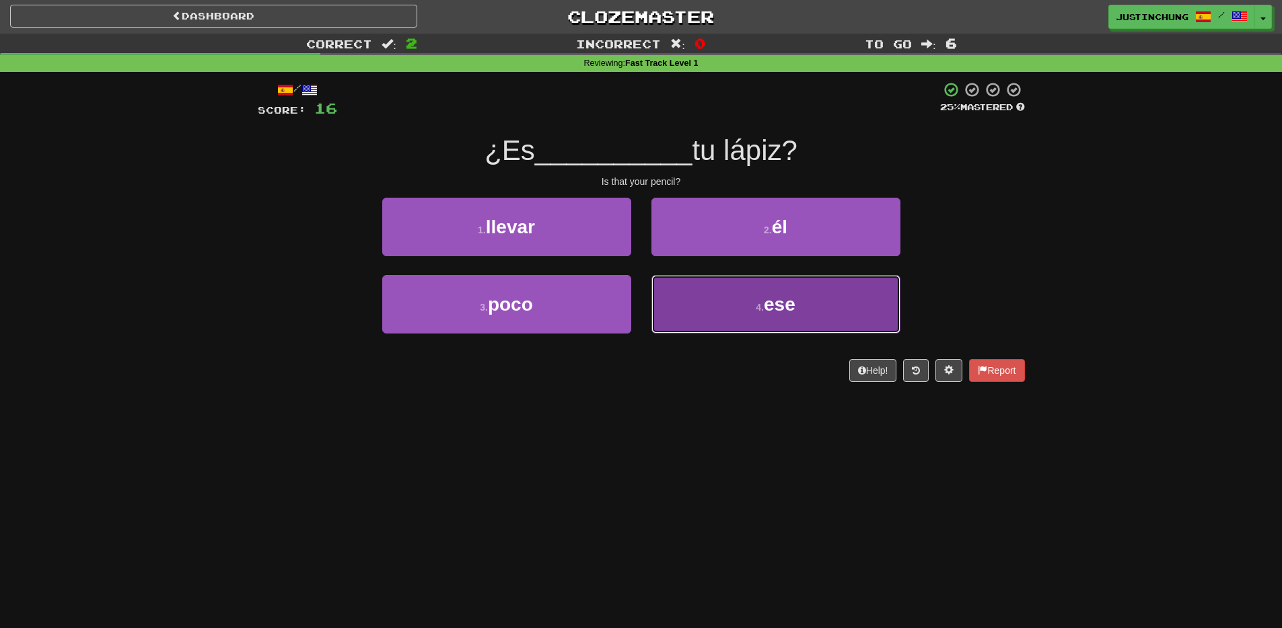
click at [751, 324] on button "4 . ese" at bounding box center [775, 304] width 249 height 59
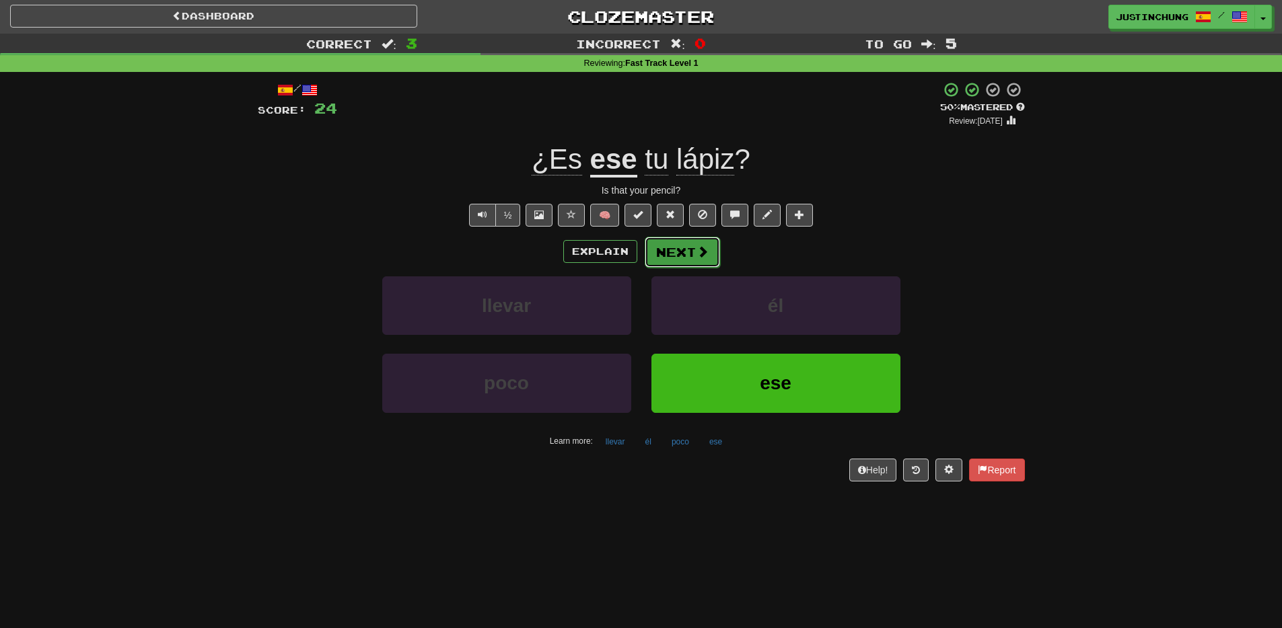
click at [700, 249] on span at bounding box center [702, 252] width 12 height 12
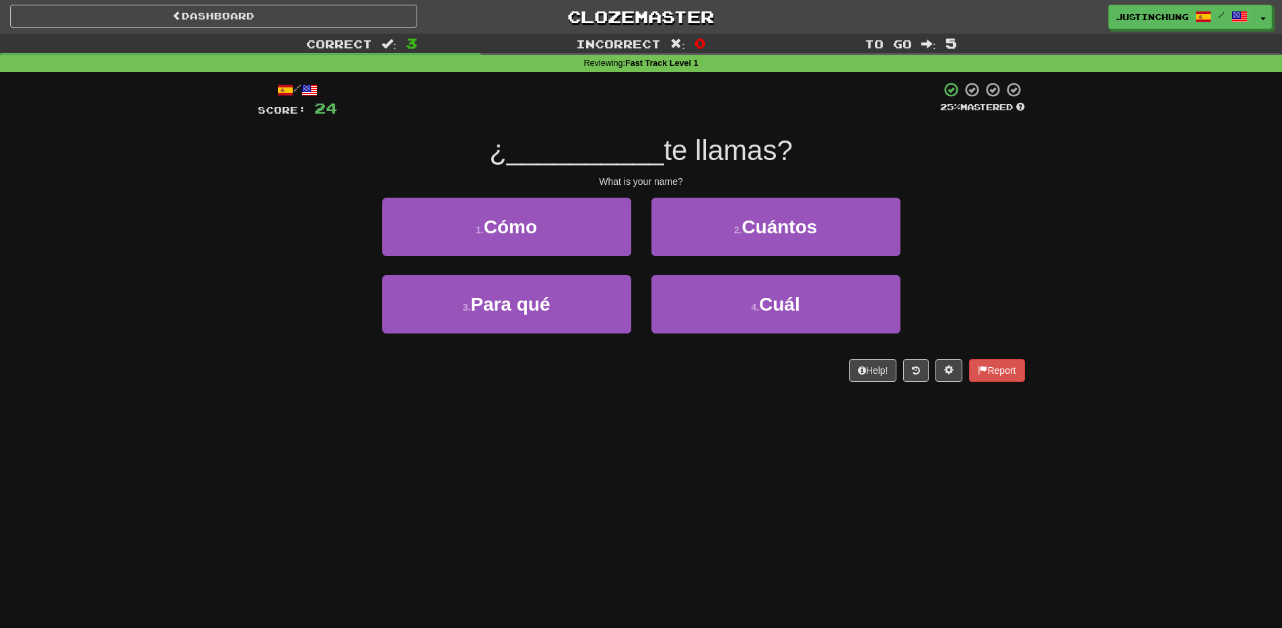
scroll to position [0, 0]
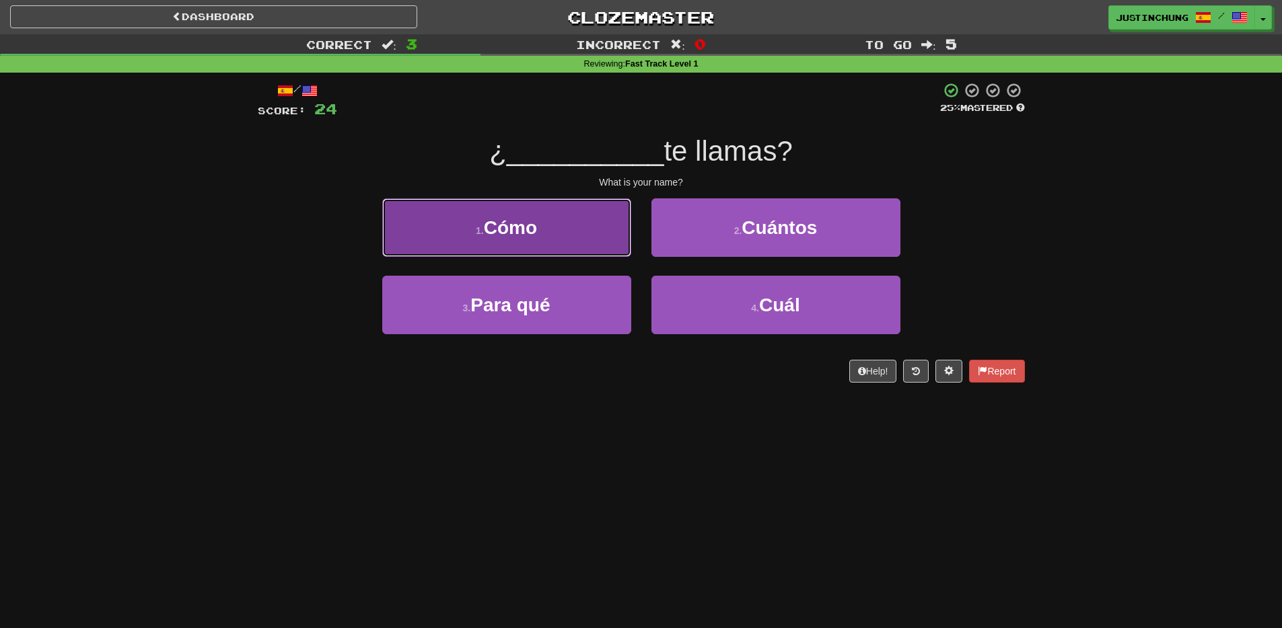
click at [577, 252] on button "1 . Cómo" at bounding box center [506, 227] width 249 height 59
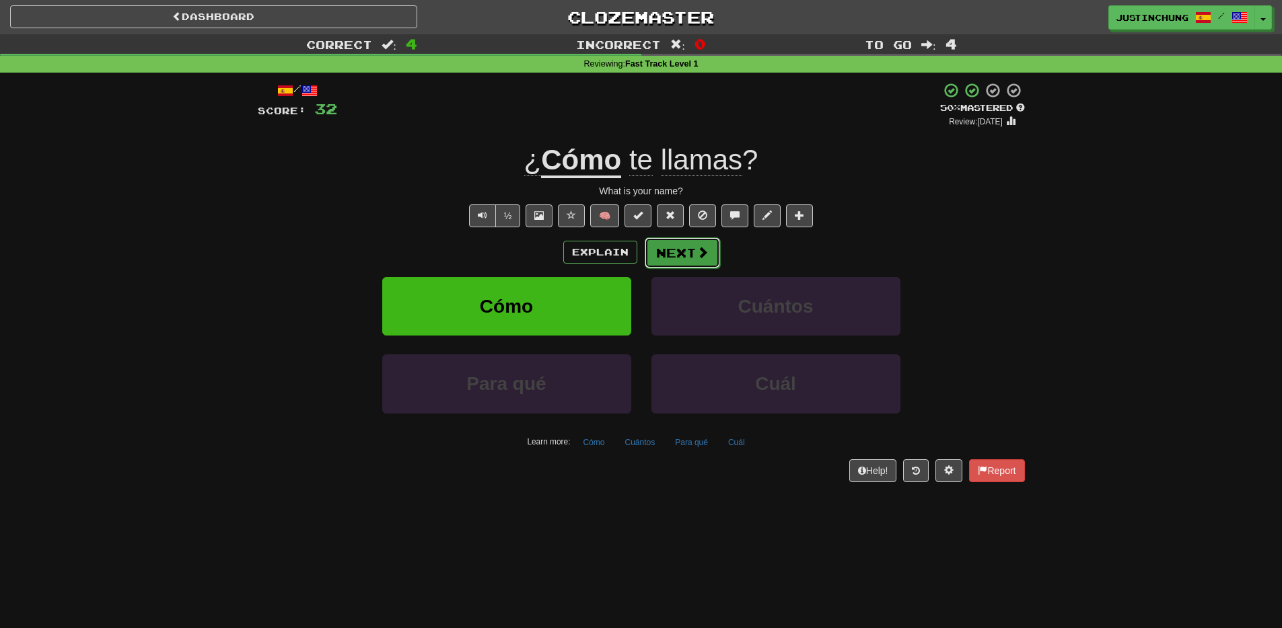
click at [692, 259] on button "Next" at bounding box center [681, 252] width 75 height 31
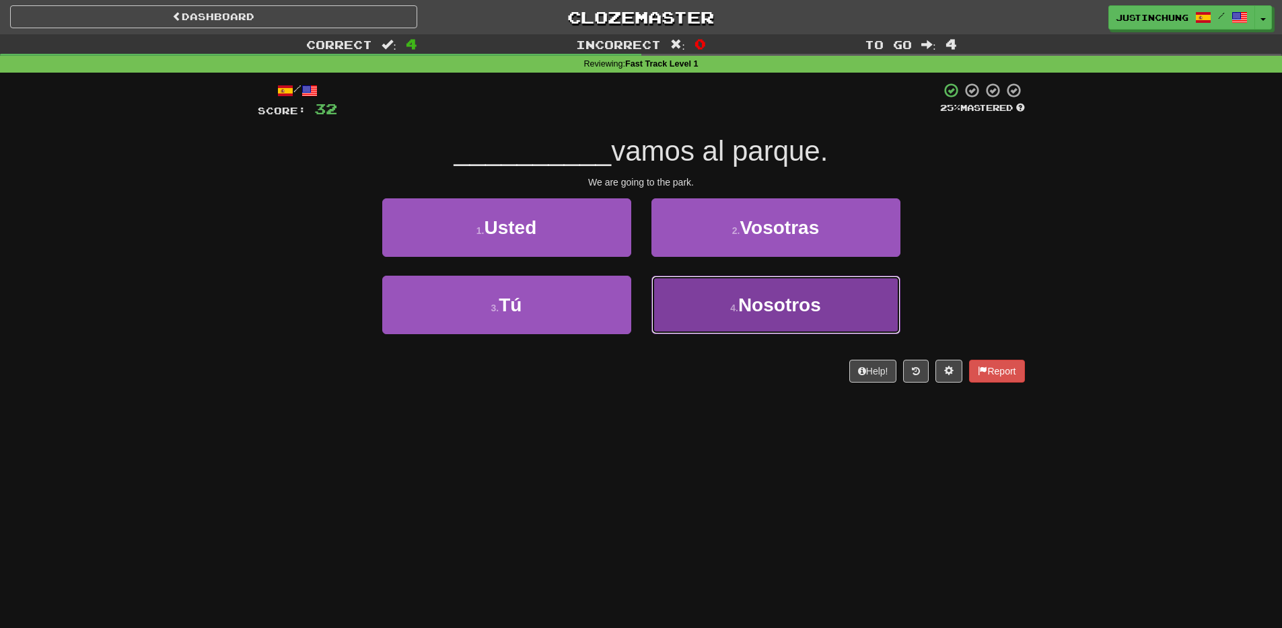
click at [768, 328] on button "4 . Nosotros" at bounding box center [775, 305] width 249 height 59
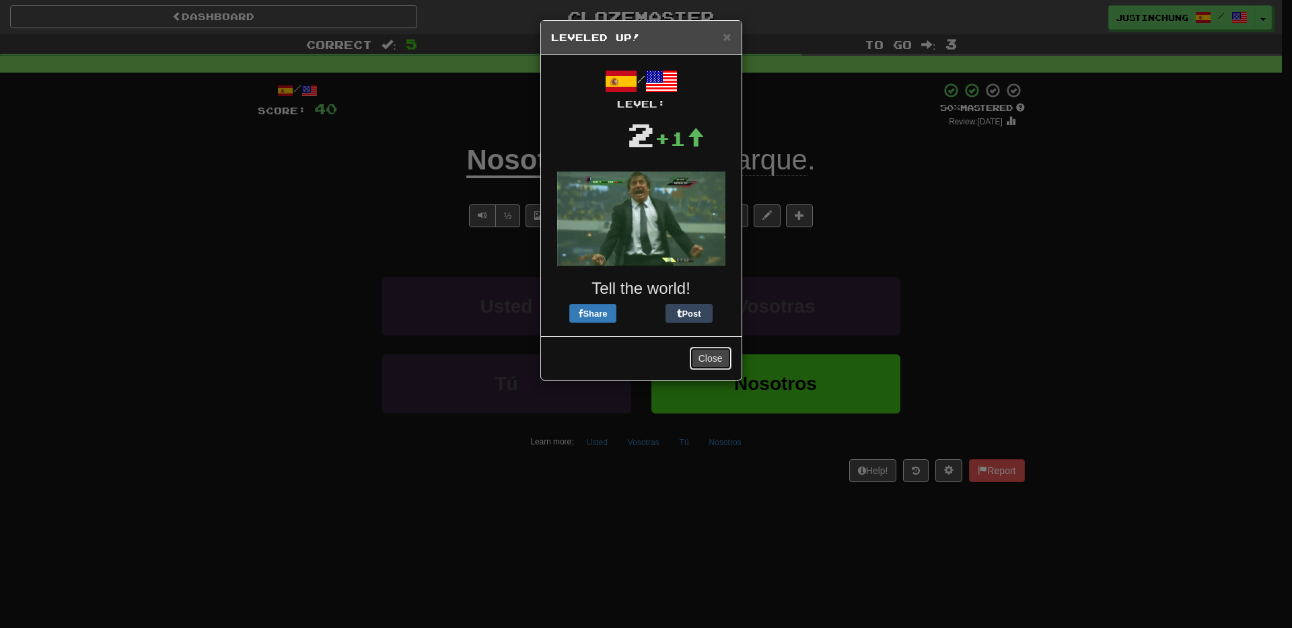
click at [716, 366] on button "Close" at bounding box center [711, 358] width 42 height 23
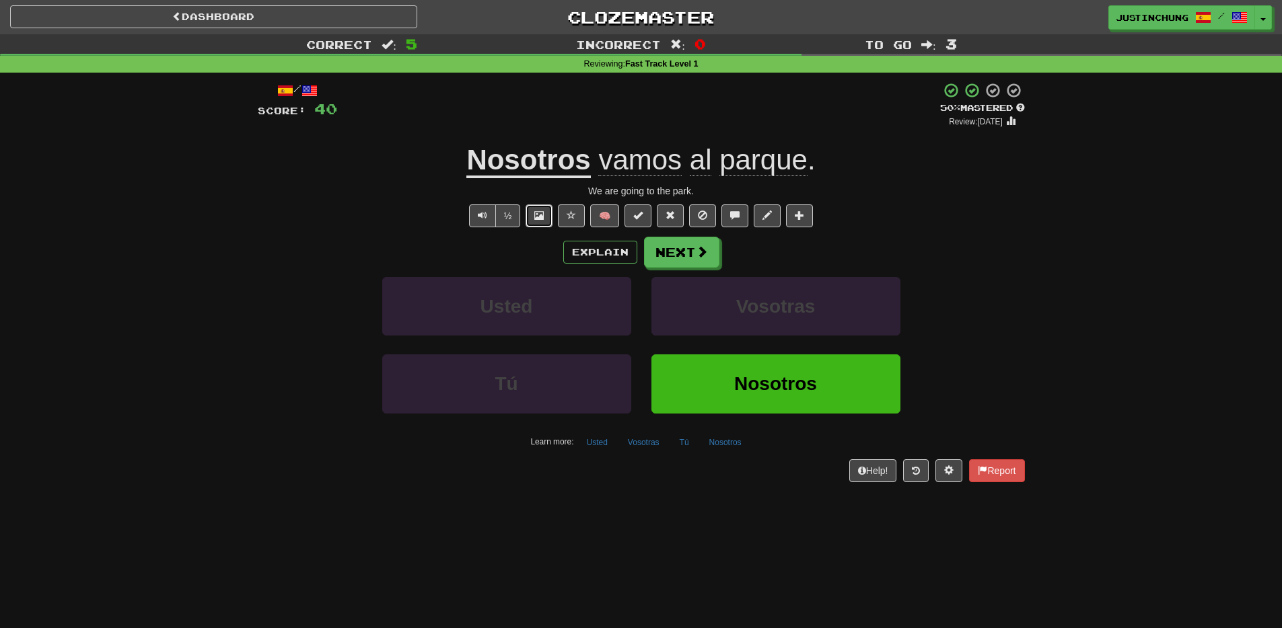
click at [547, 223] on button at bounding box center [538, 216] width 27 height 23
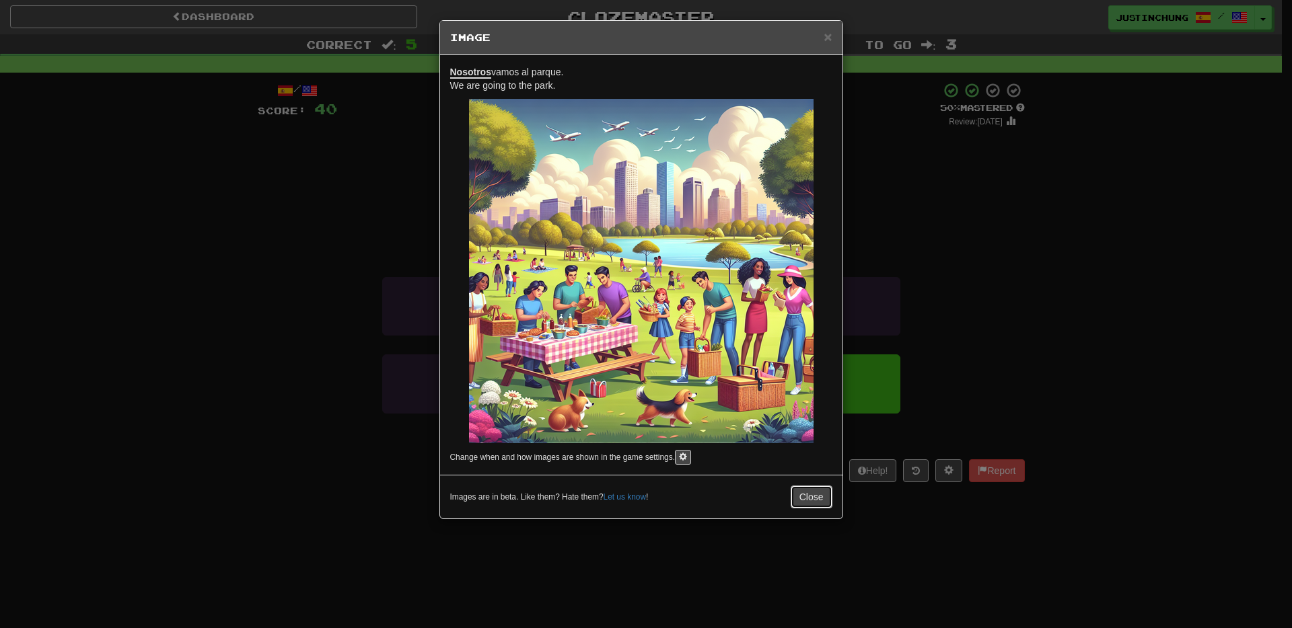
click at [805, 501] on button "Close" at bounding box center [811, 497] width 42 height 23
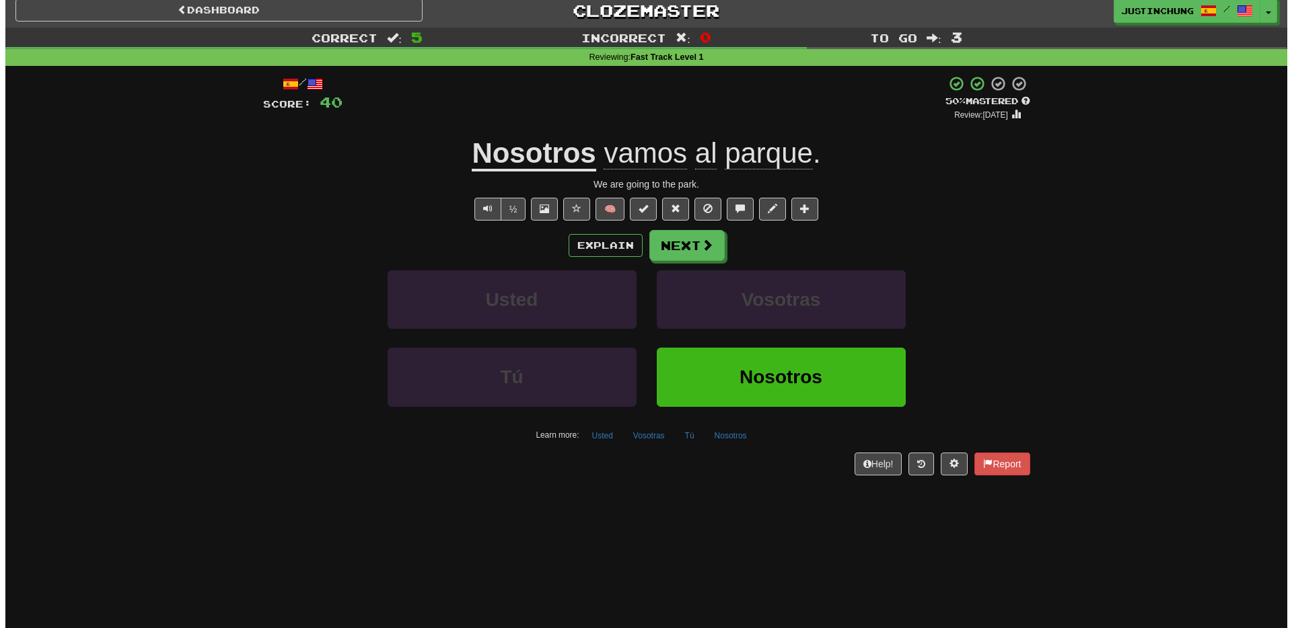
scroll to position [7, 0]
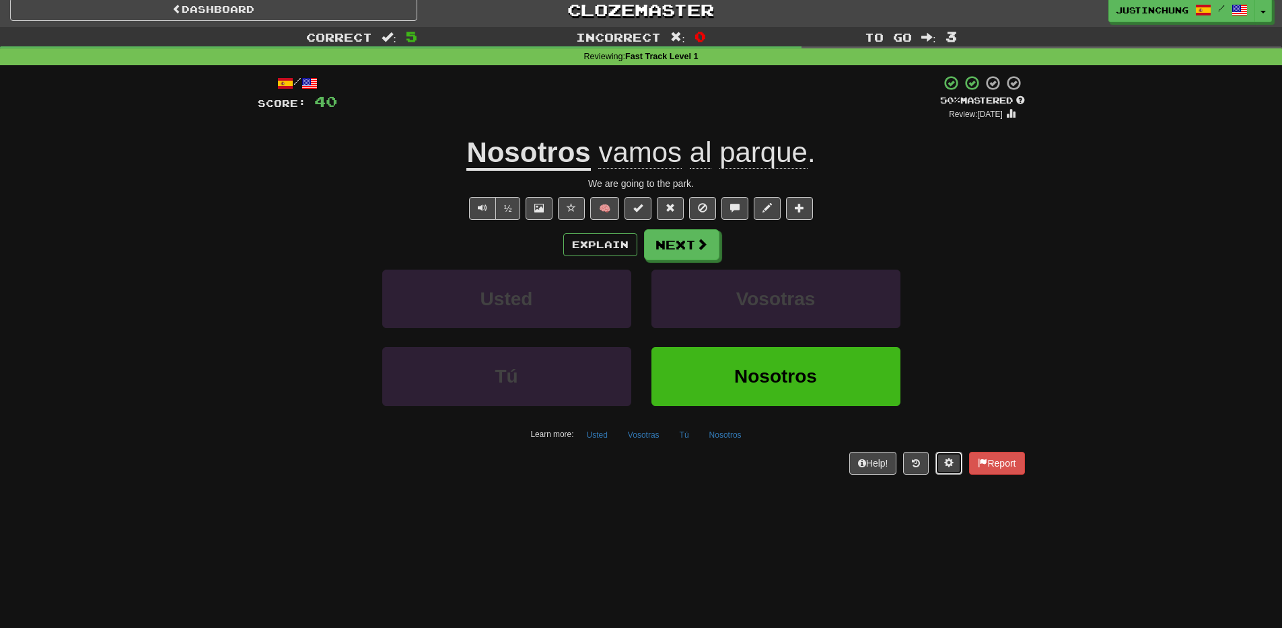
click at [948, 472] on button at bounding box center [948, 463] width 27 height 23
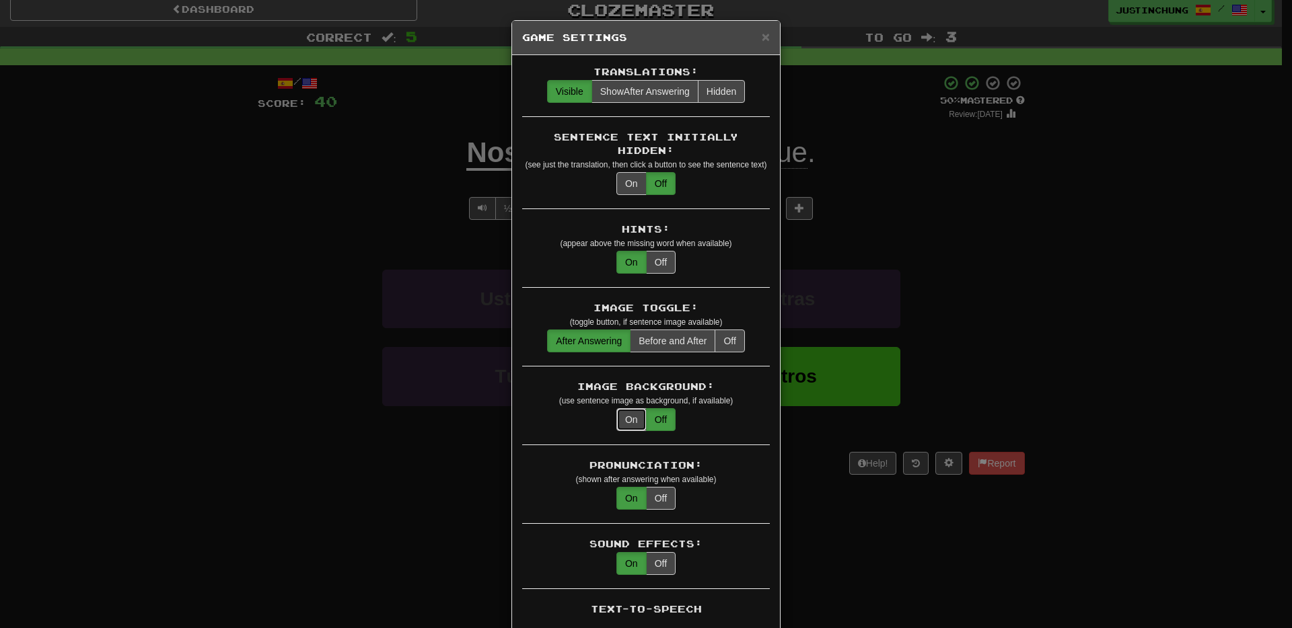
click at [618, 412] on button "On" at bounding box center [631, 419] width 30 height 23
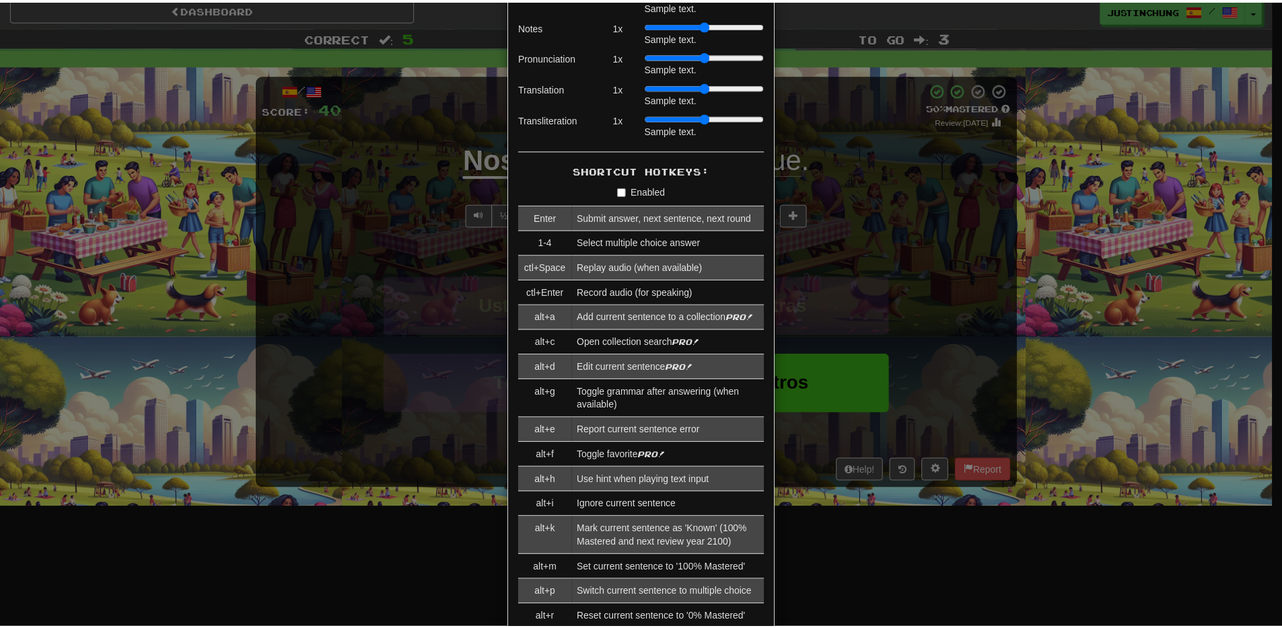
scroll to position [1227, 0]
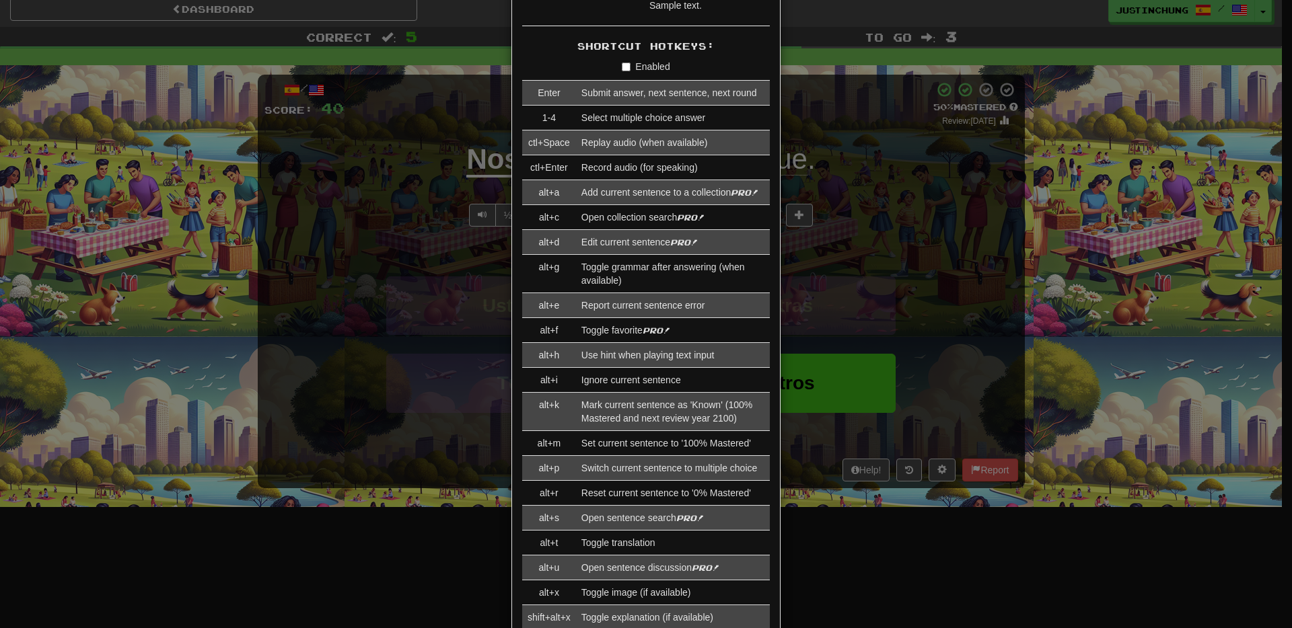
click at [888, 546] on div "× Game Settings Translations: Visible Show After Answering Hidden Sentence Text…" at bounding box center [646, 314] width 1292 height 628
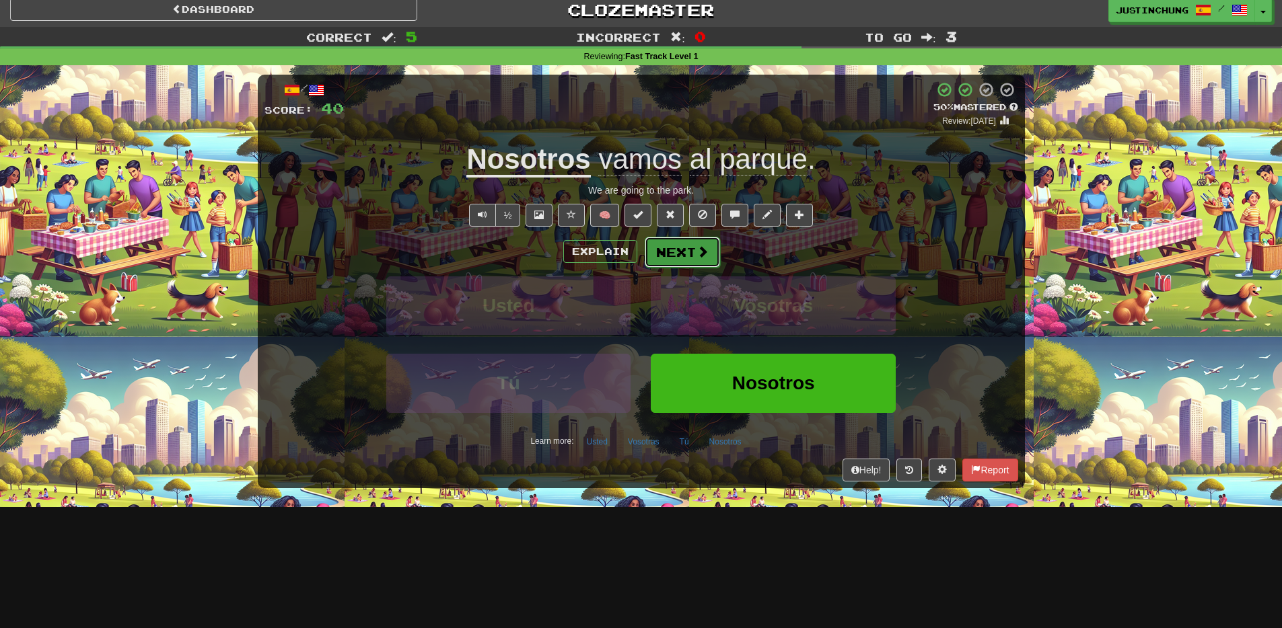
click at [667, 251] on button "Next" at bounding box center [681, 252] width 75 height 31
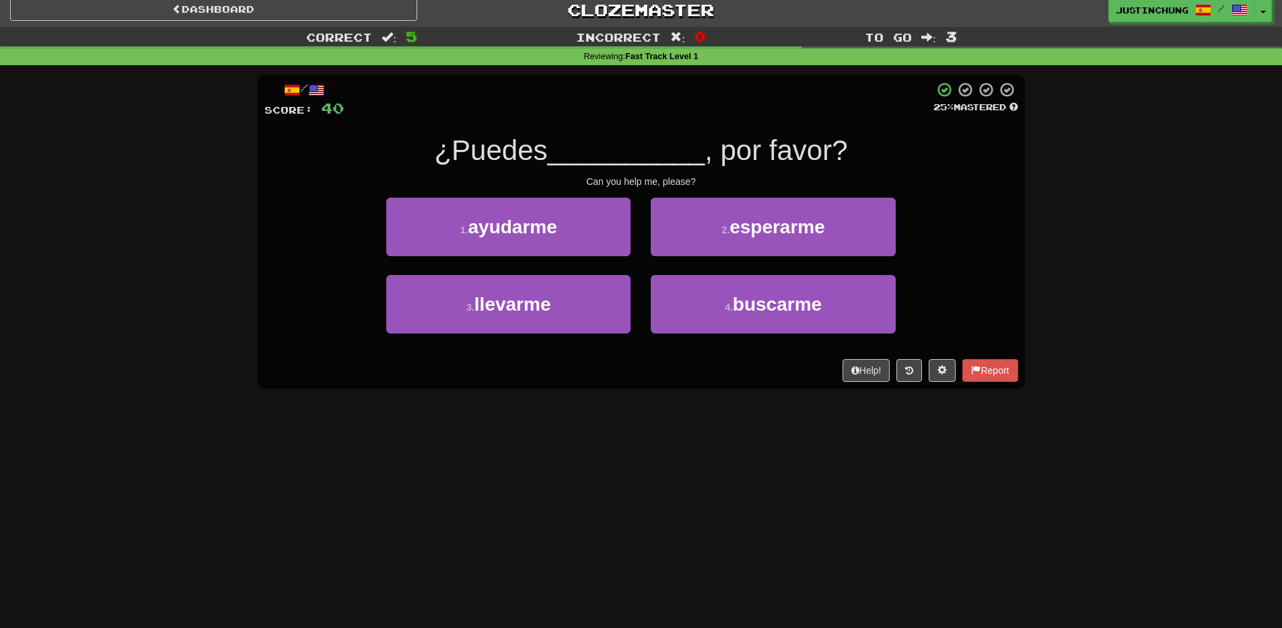
scroll to position [8, 0]
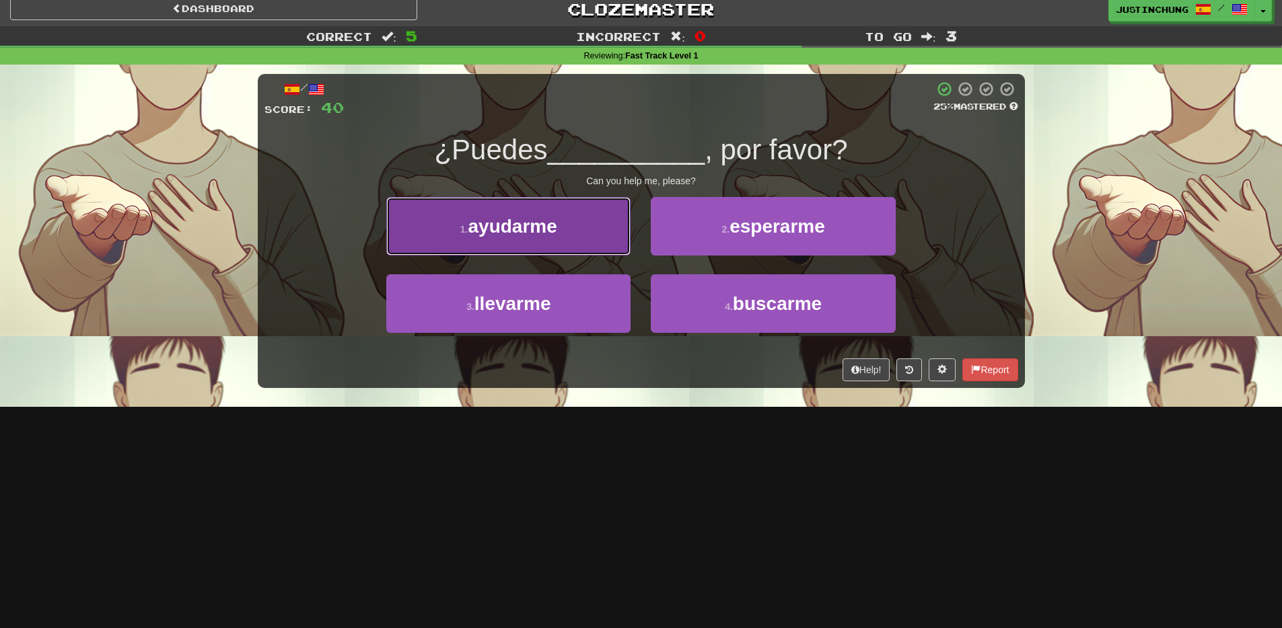
click at [509, 225] on span "ayudarme" at bounding box center [512, 226] width 89 height 21
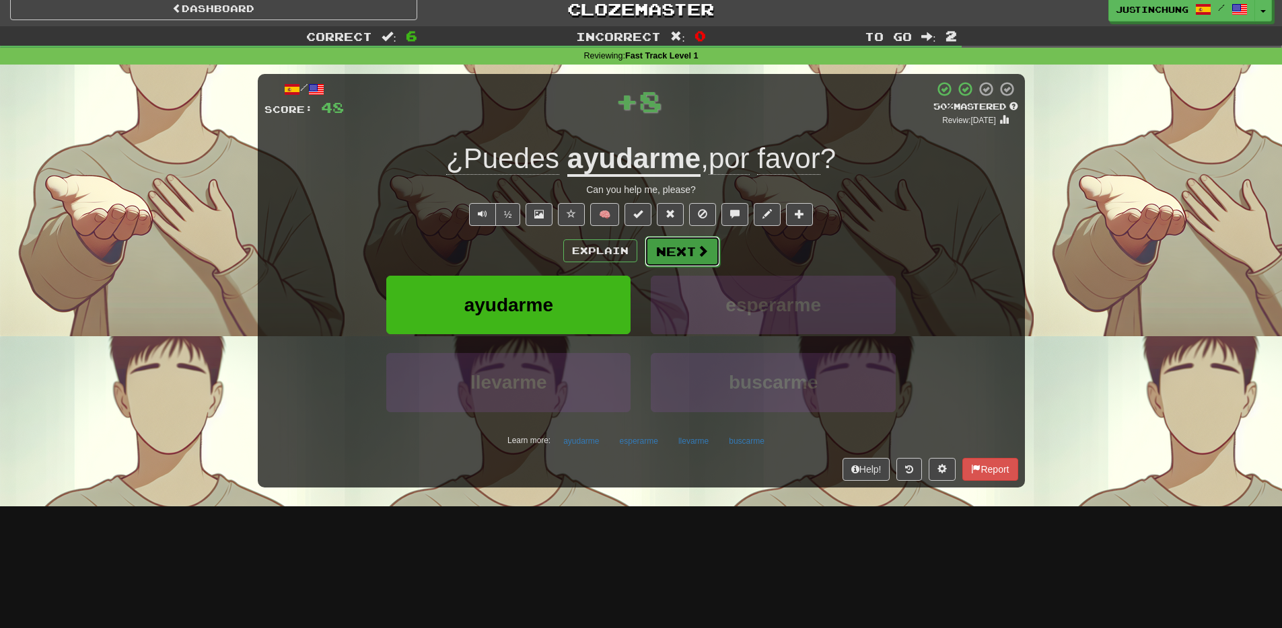
click at [690, 250] on button "Next" at bounding box center [681, 251] width 75 height 31
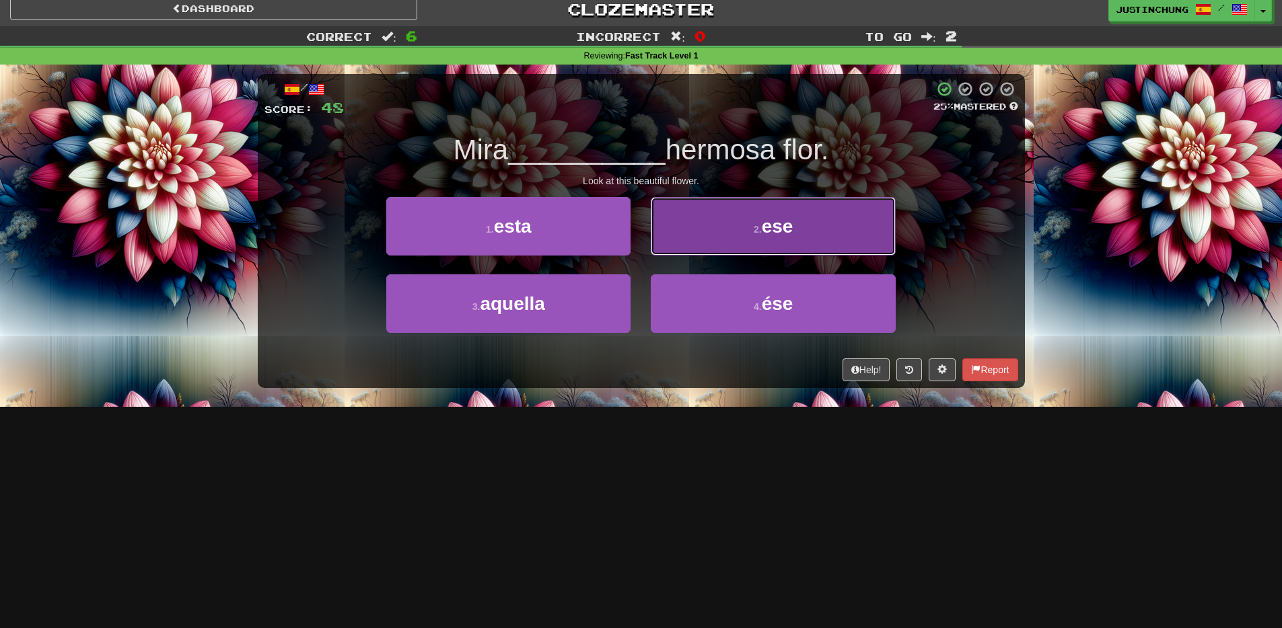
click at [704, 246] on button "2 . ese" at bounding box center [773, 226] width 244 height 59
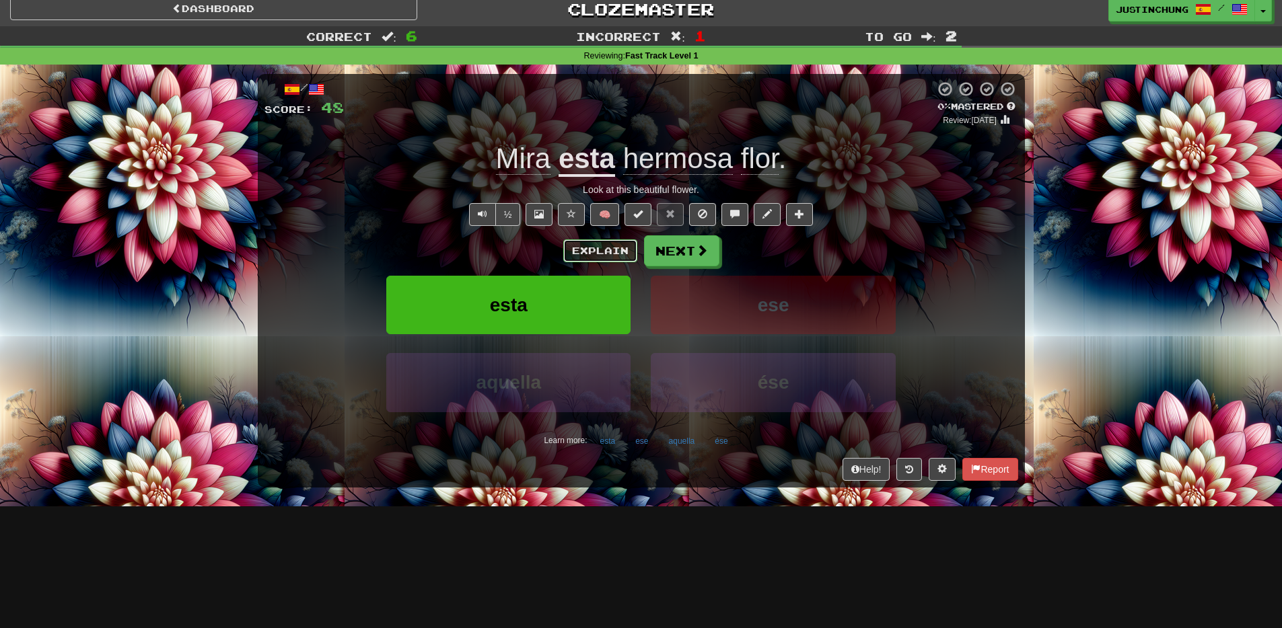
click at [607, 249] on button "Explain" at bounding box center [600, 251] width 74 height 23
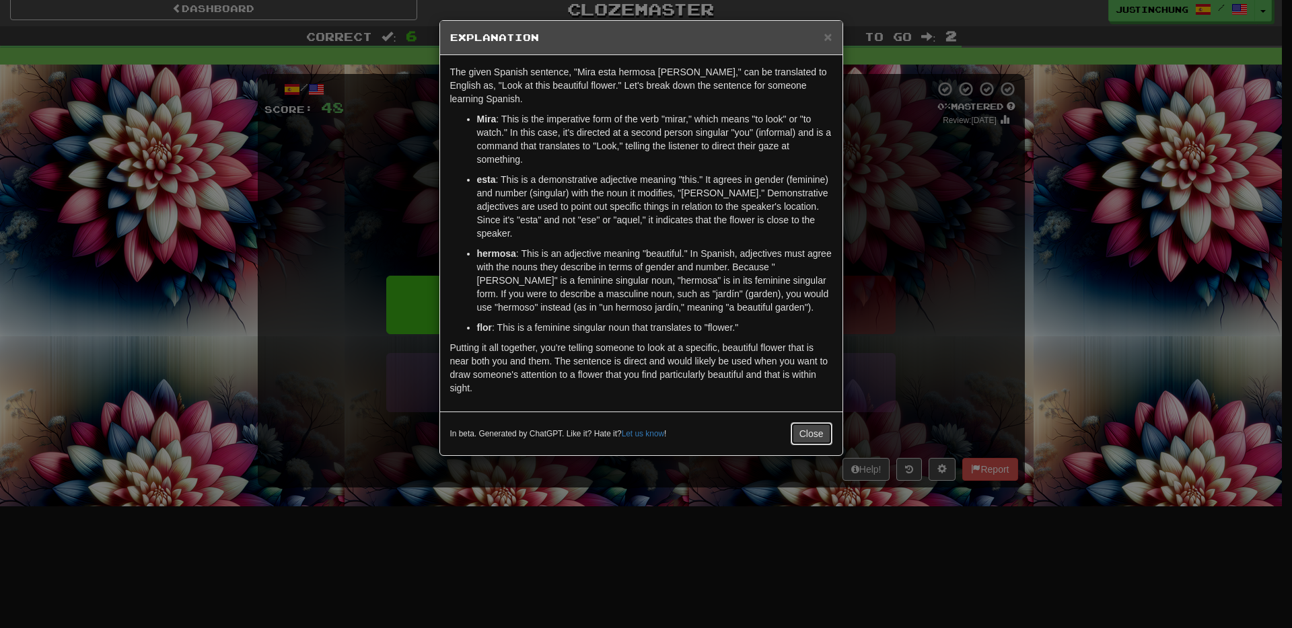
click at [805, 422] on button "Close" at bounding box center [811, 433] width 42 height 23
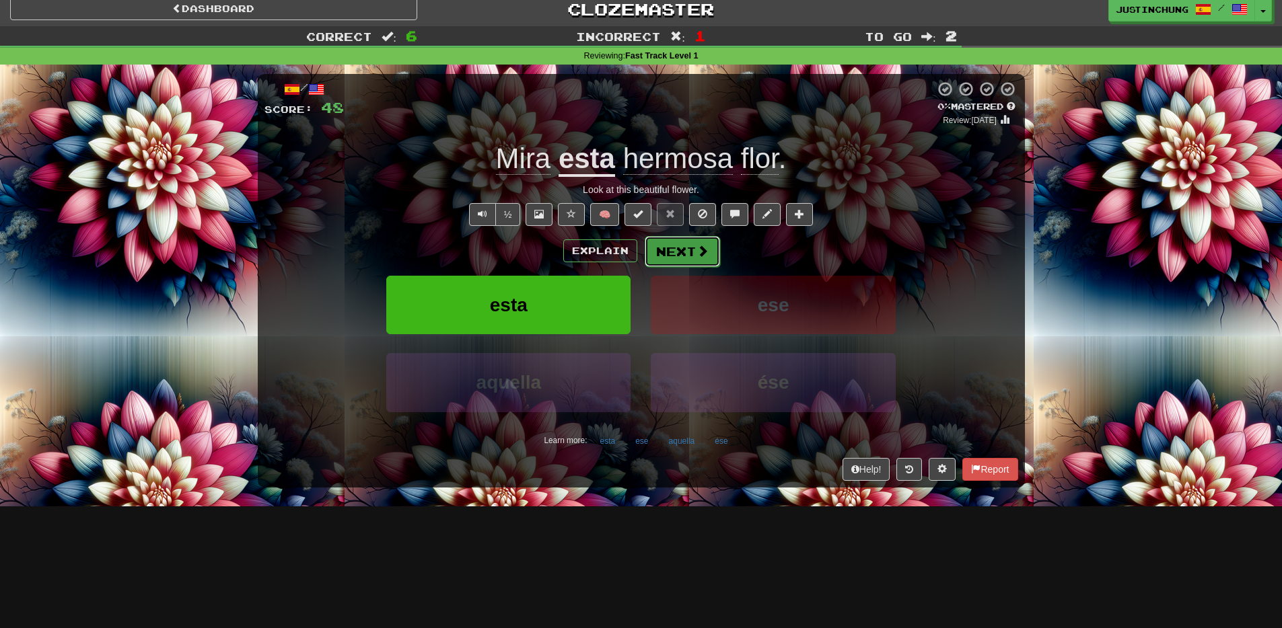
click at [684, 250] on button "Next" at bounding box center [681, 251] width 75 height 31
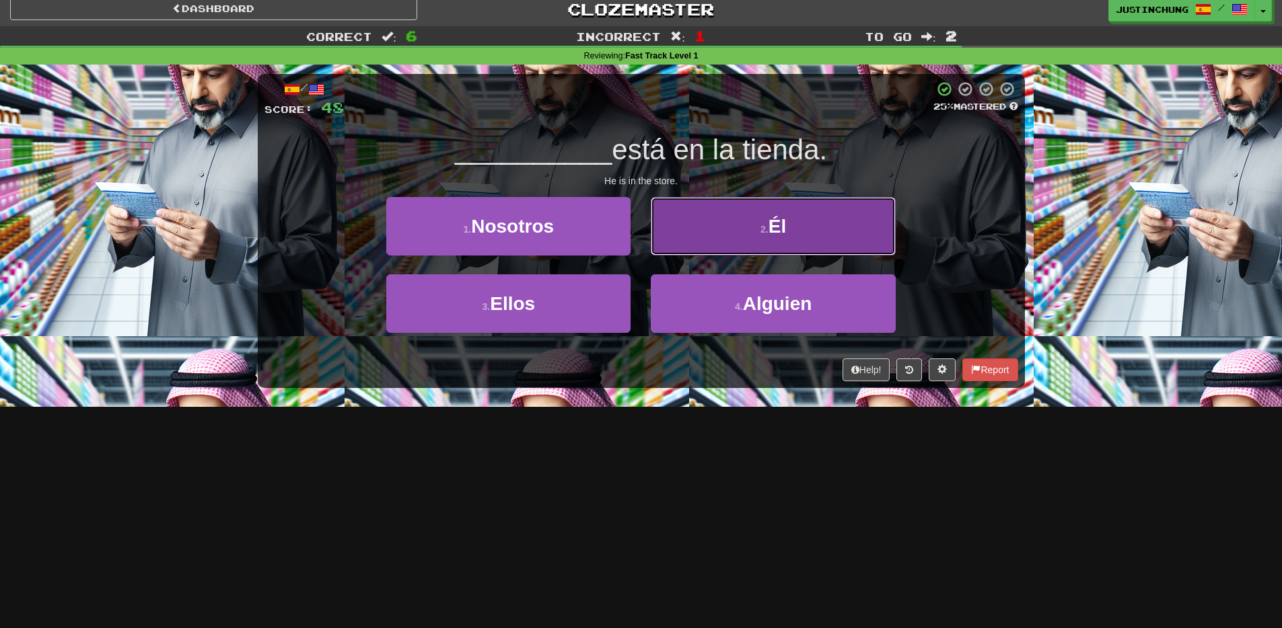
click at [803, 227] on button "2 . Él" at bounding box center [773, 226] width 244 height 59
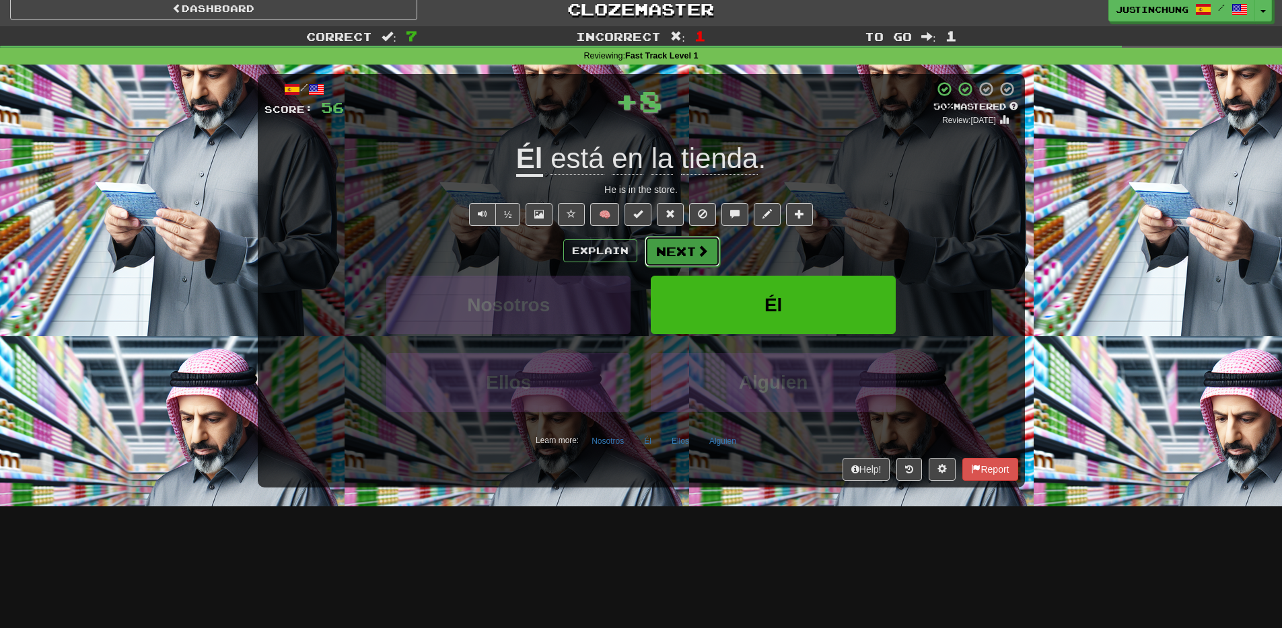
click at [690, 251] on button "Next" at bounding box center [681, 251] width 75 height 31
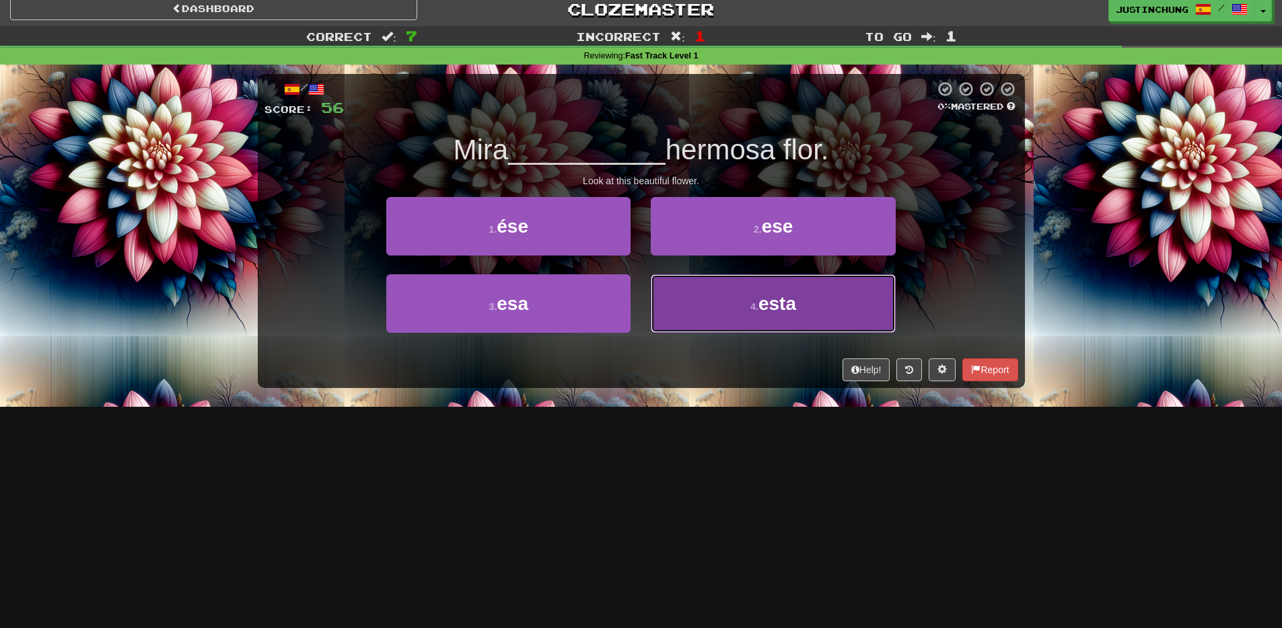
click at [764, 327] on button "4 . esta" at bounding box center [773, 303] width 244 height 59
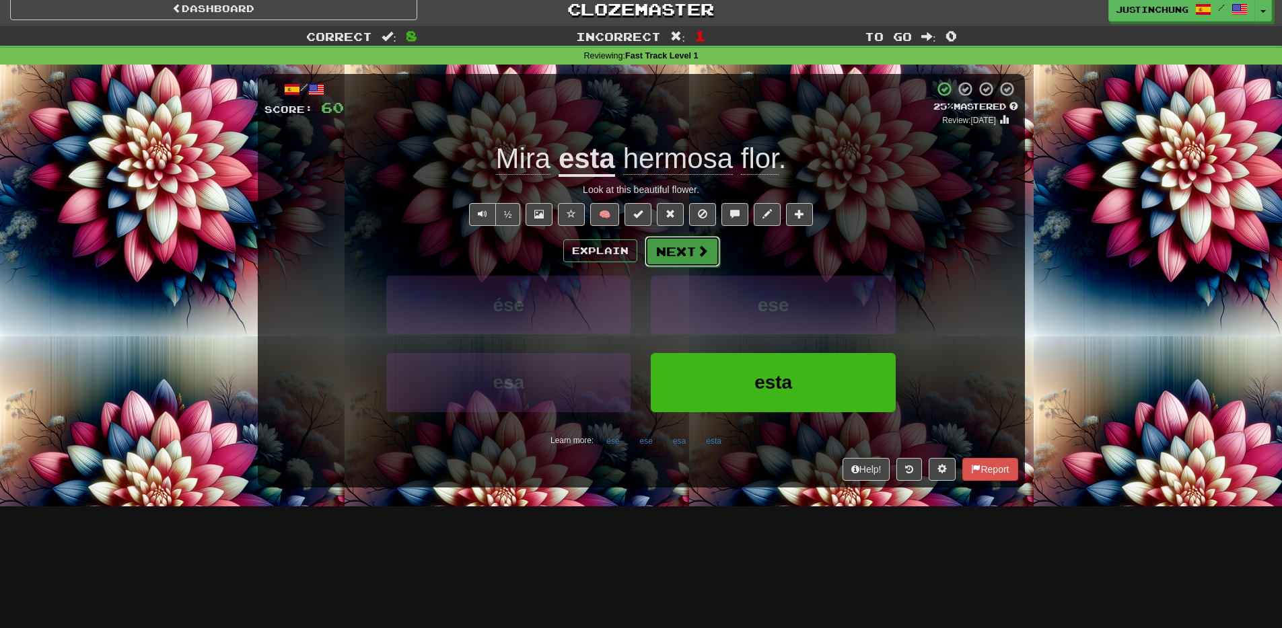
click at [684, 253] on button "Next" at bounding box center [681, 251] width 75 height 31
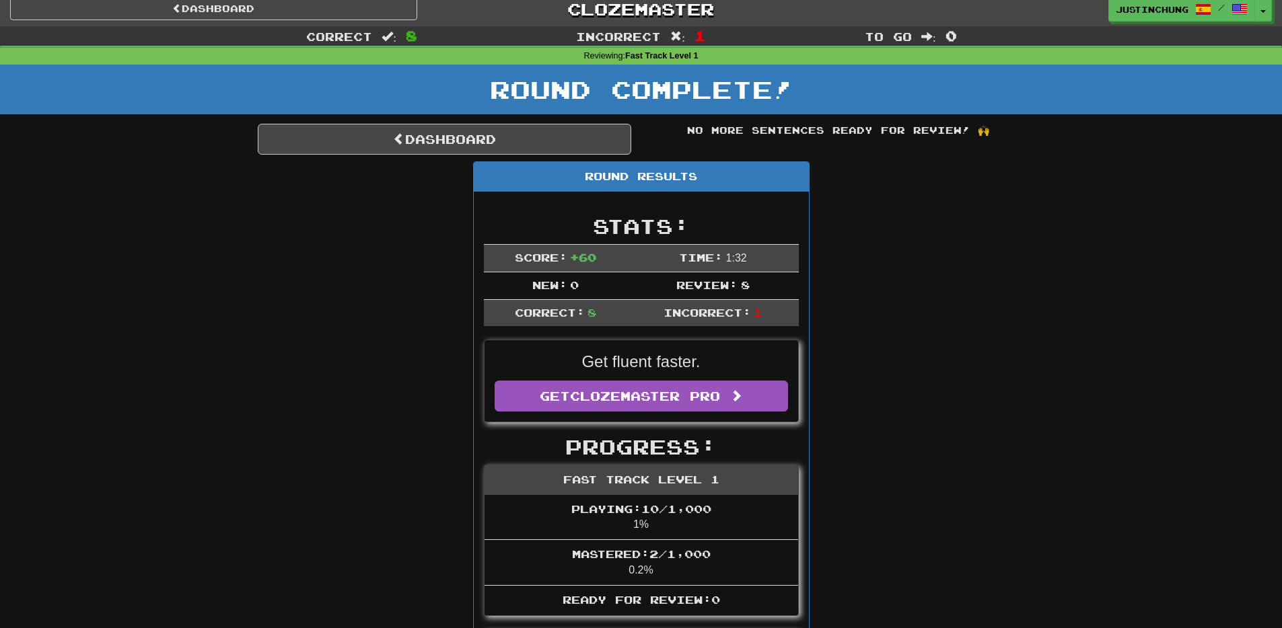
scroll to position [7, 0]
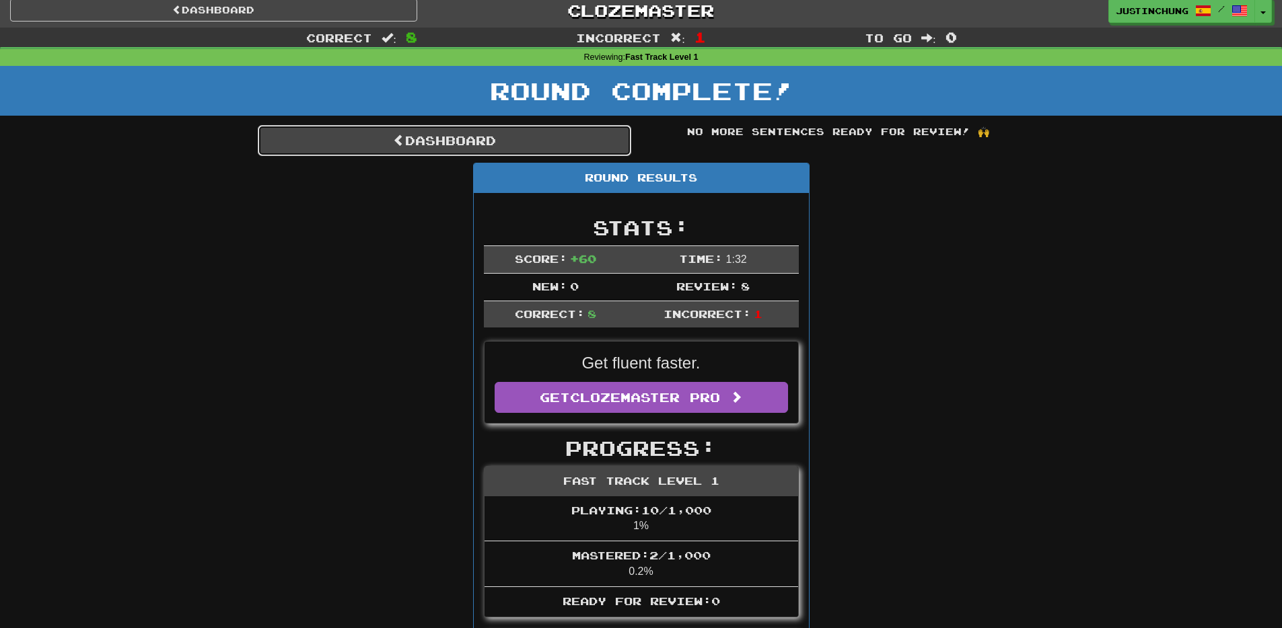
click at [402, 139] on link "Dashboard" at bounding box center [444, 140] width 373 height 31
